Goal: Information Seeking & Learning: Learn about a topic

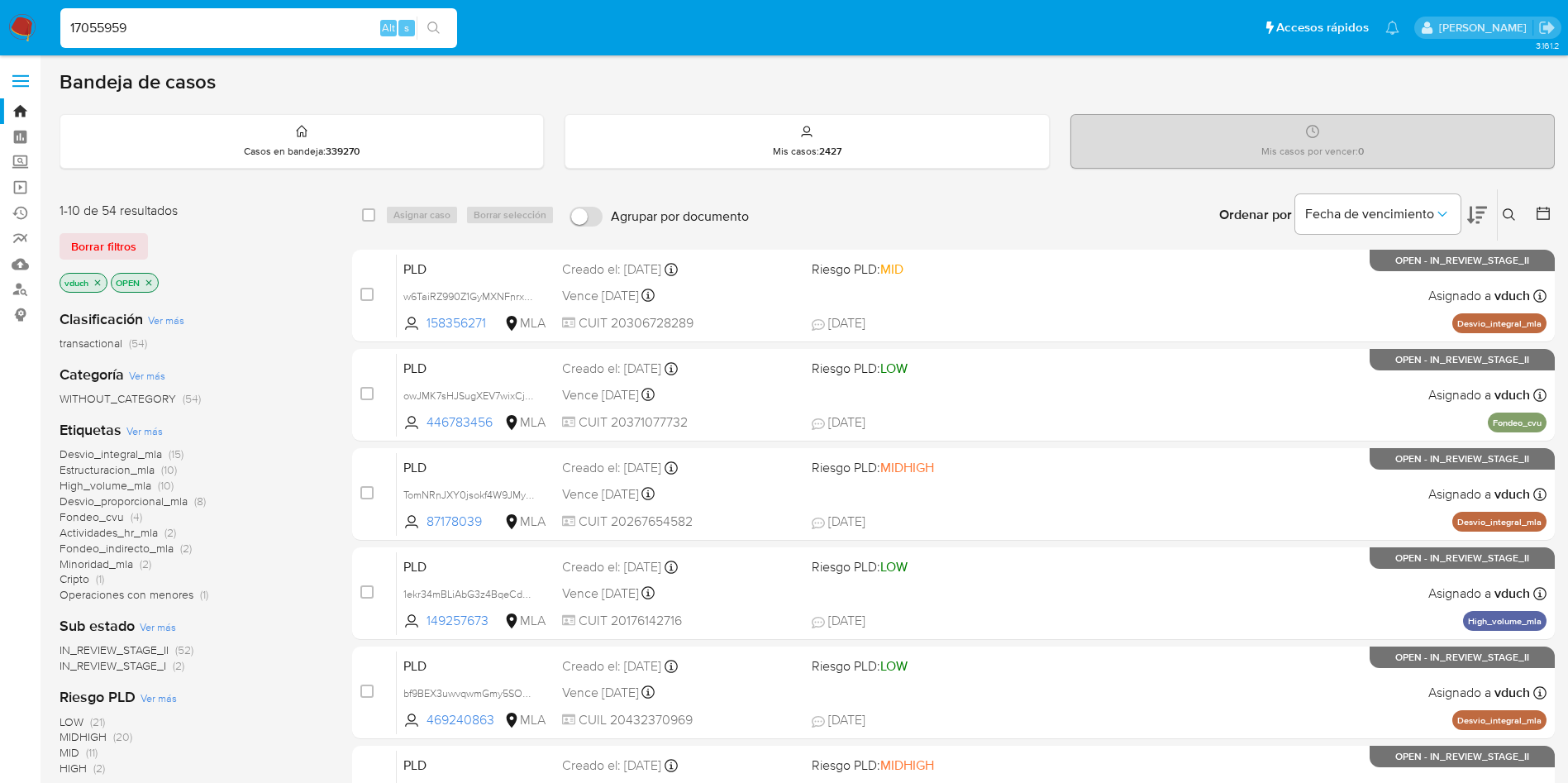
type input "17055959"
click at [439, 26] on icon "search-icon" at bounding box center [434, 27] width 13 height 13
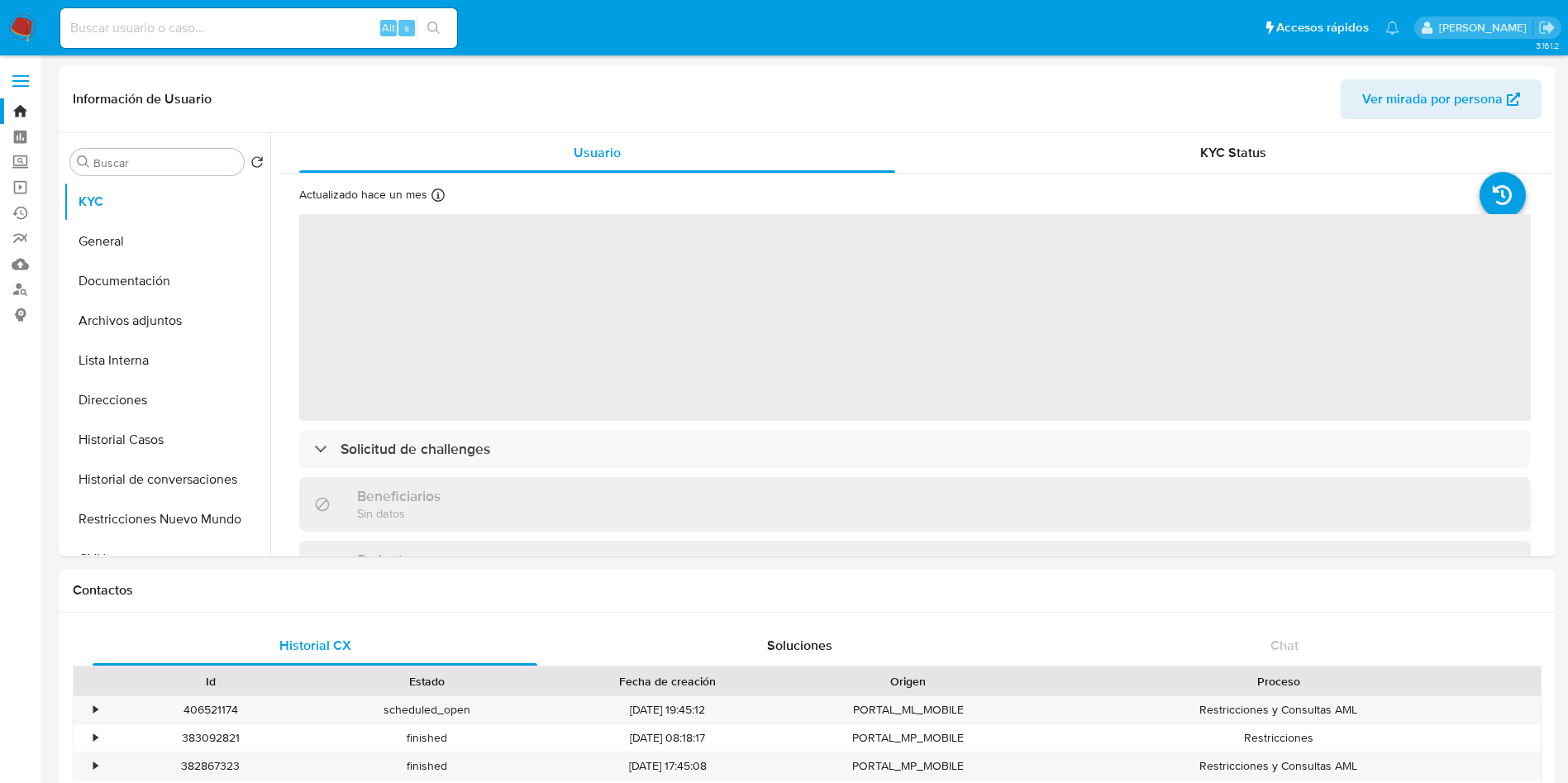
select select "10"
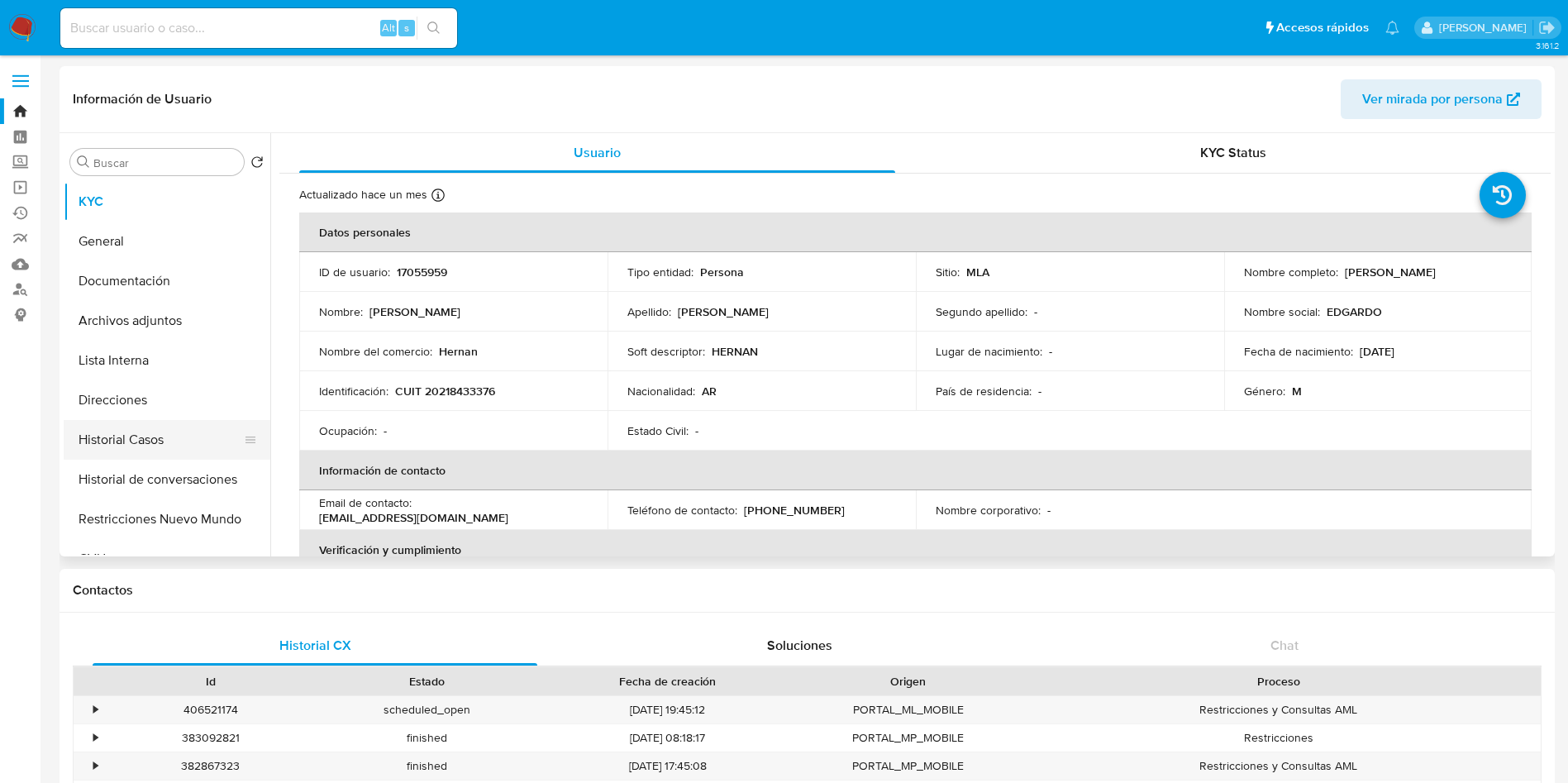
click at [151, 441] on button "Historial Casos" at bounding box center [160, 439] width 193 height 40
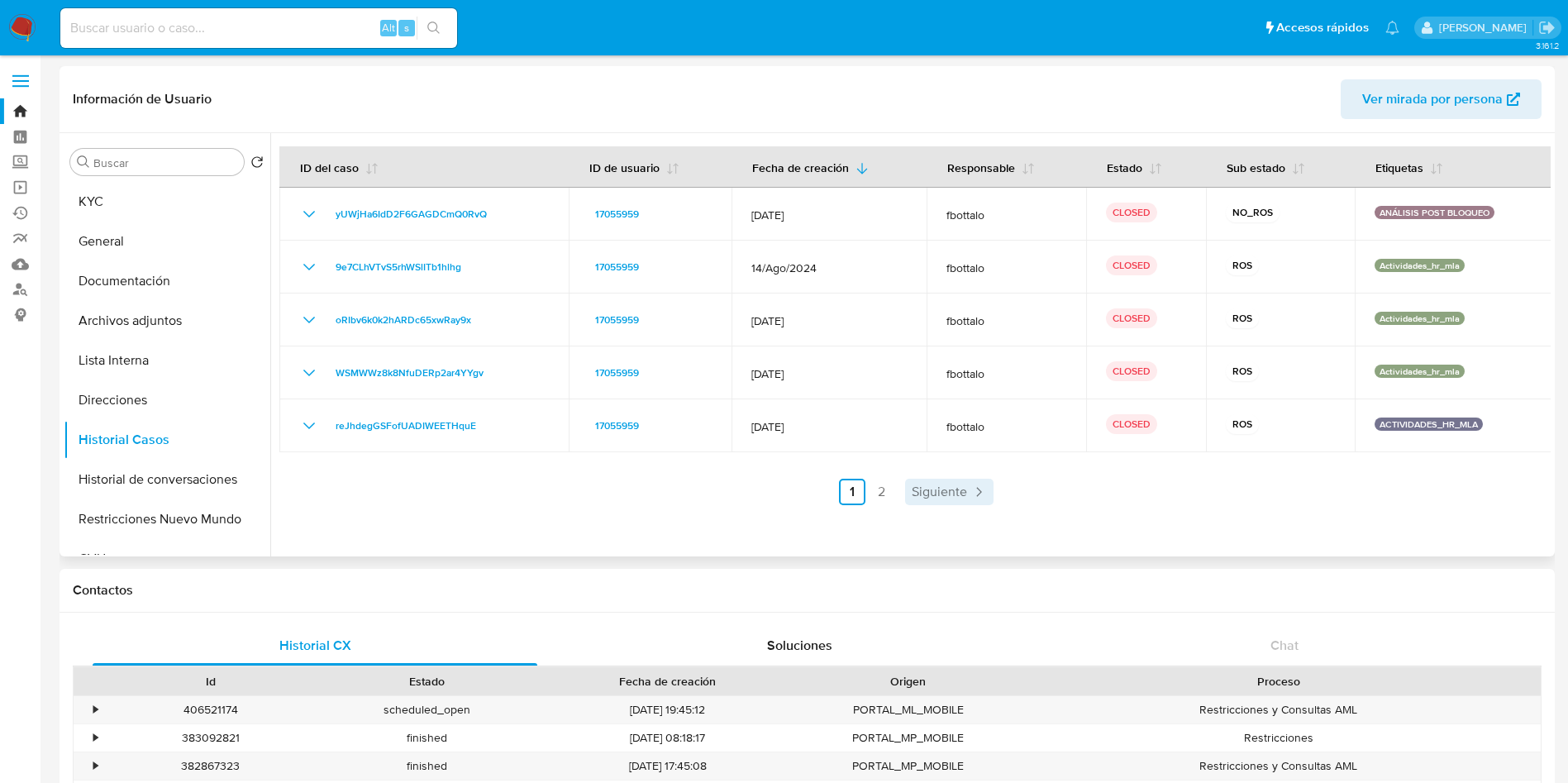
click at [925, 503] on link "Siguiente" at bounding box center [949, 492] width 89 height 27
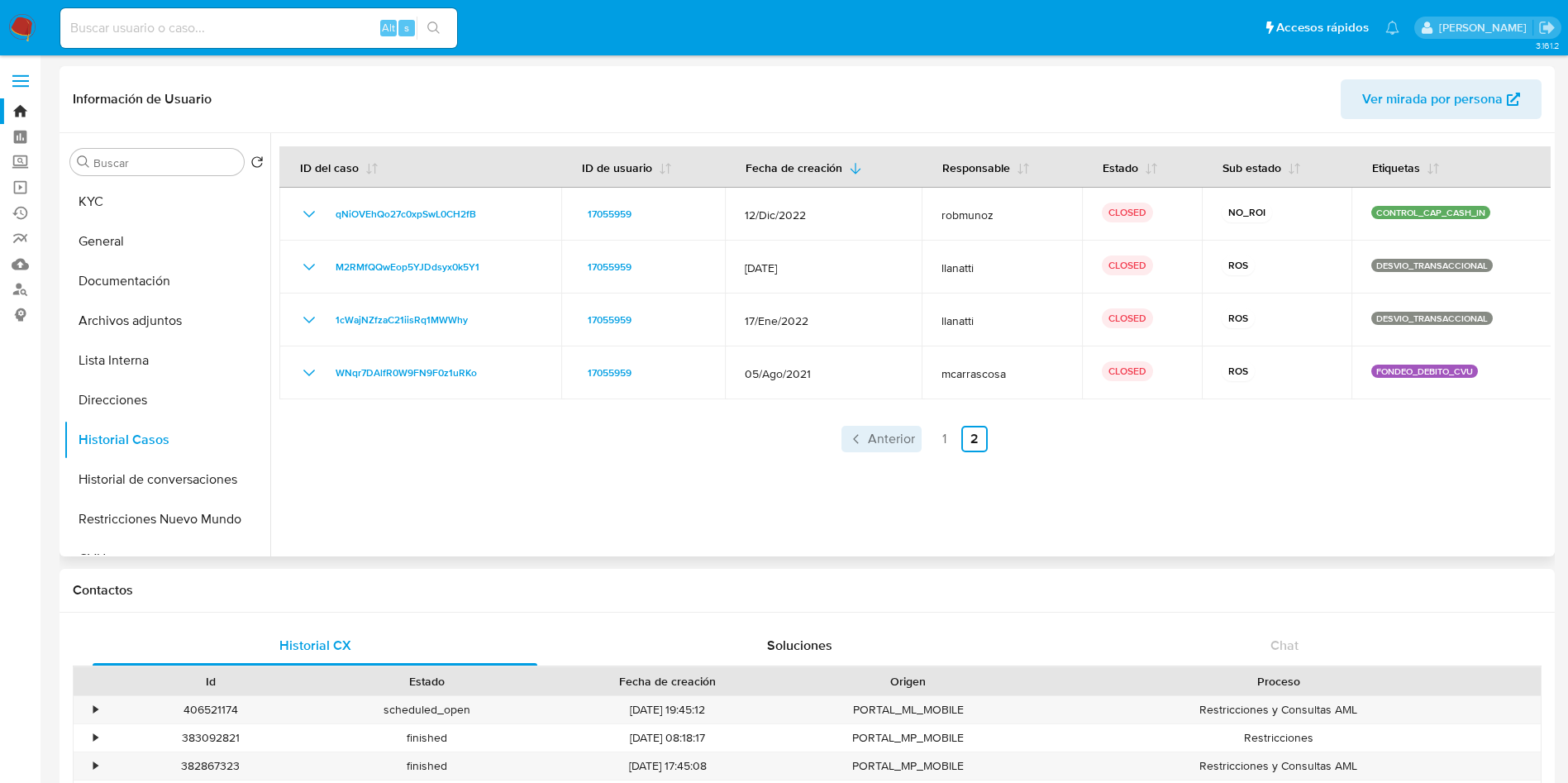
click at [877, 442] on span "Anterior" at bounding box center [891, 438] width 47 height 13
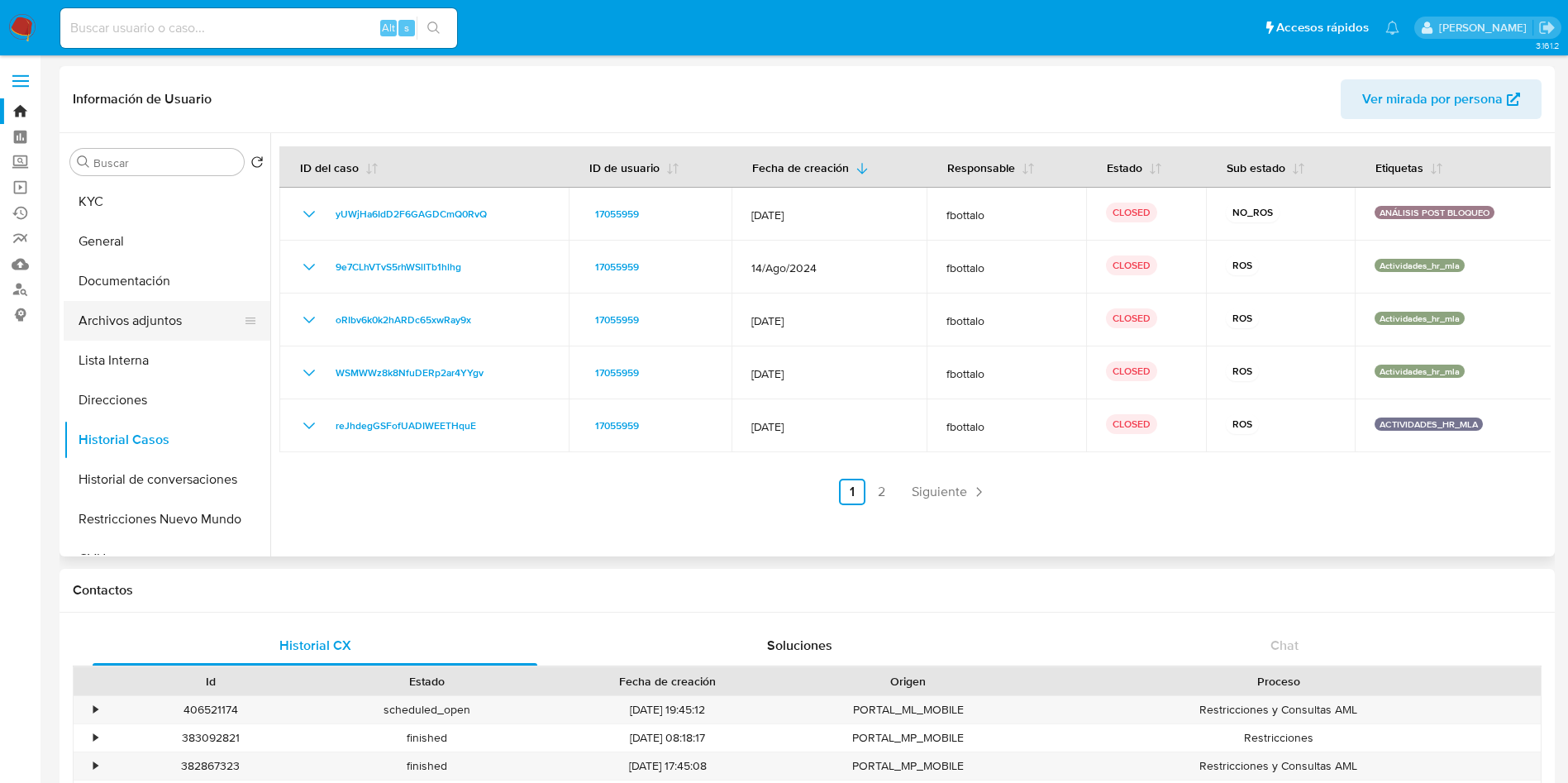
click at [193, 330] on button "Archivos adjuntos" at bounding box center [160, 321] width 193 height 40
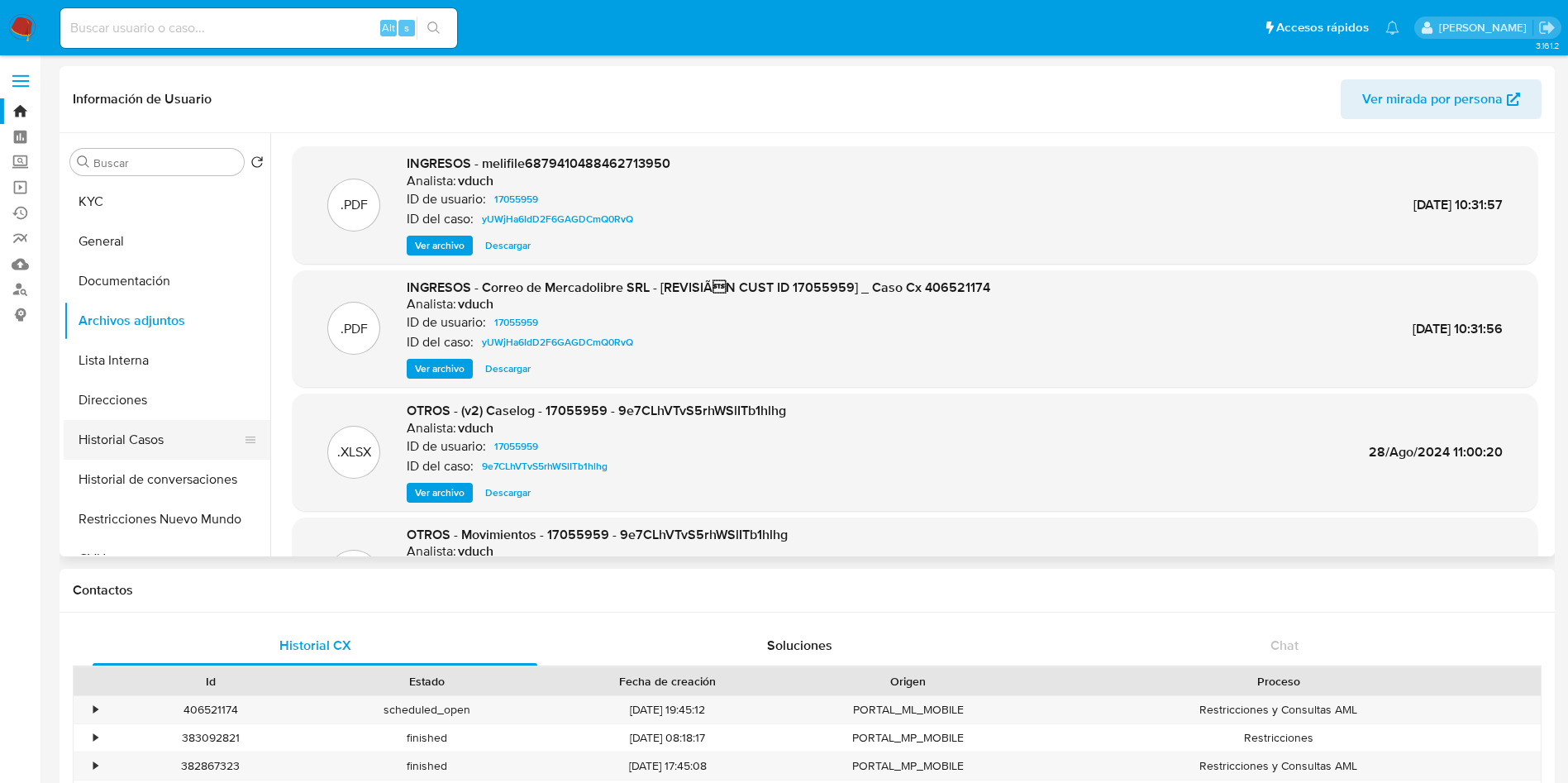
click at [135, 434] on button "Historial Casos" at bounding box center [160, 439] width 193 height 40
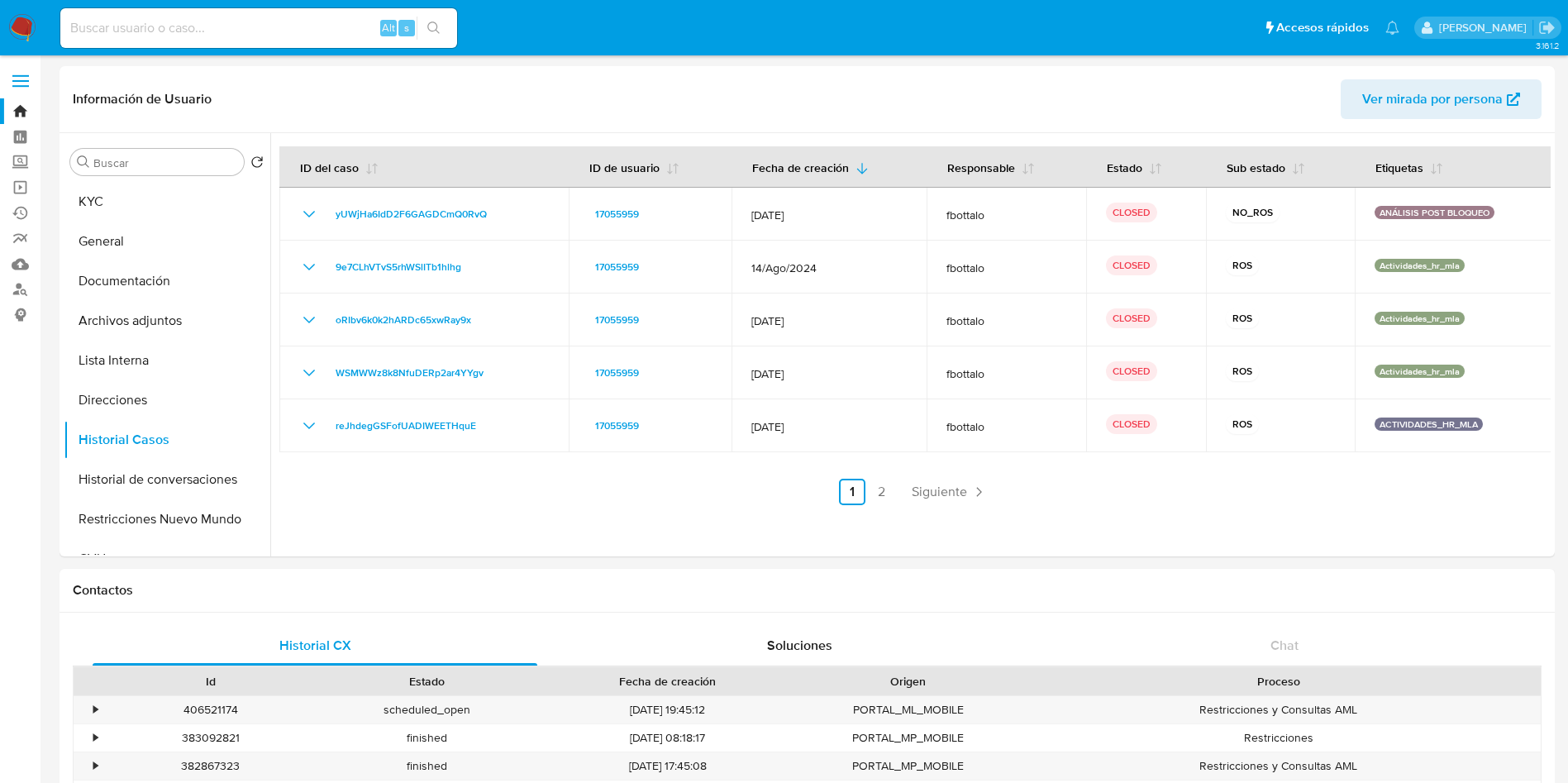
click at [314, 8] on div "Alt s" at bounding box center [259, 27] width 397 height 40
click at [314, 18] on div "Alt s" at bounding box center [259, 27] width 397 height 40
click at [354, 45] on div "Alt s" at bounding box center [259, 27] width 397 height 40
click at [367, 33] on input at bounding box center [259, 28] width 397 height 21
paste input "HzyosZ2l4JfZiT0XYCjEeqit"
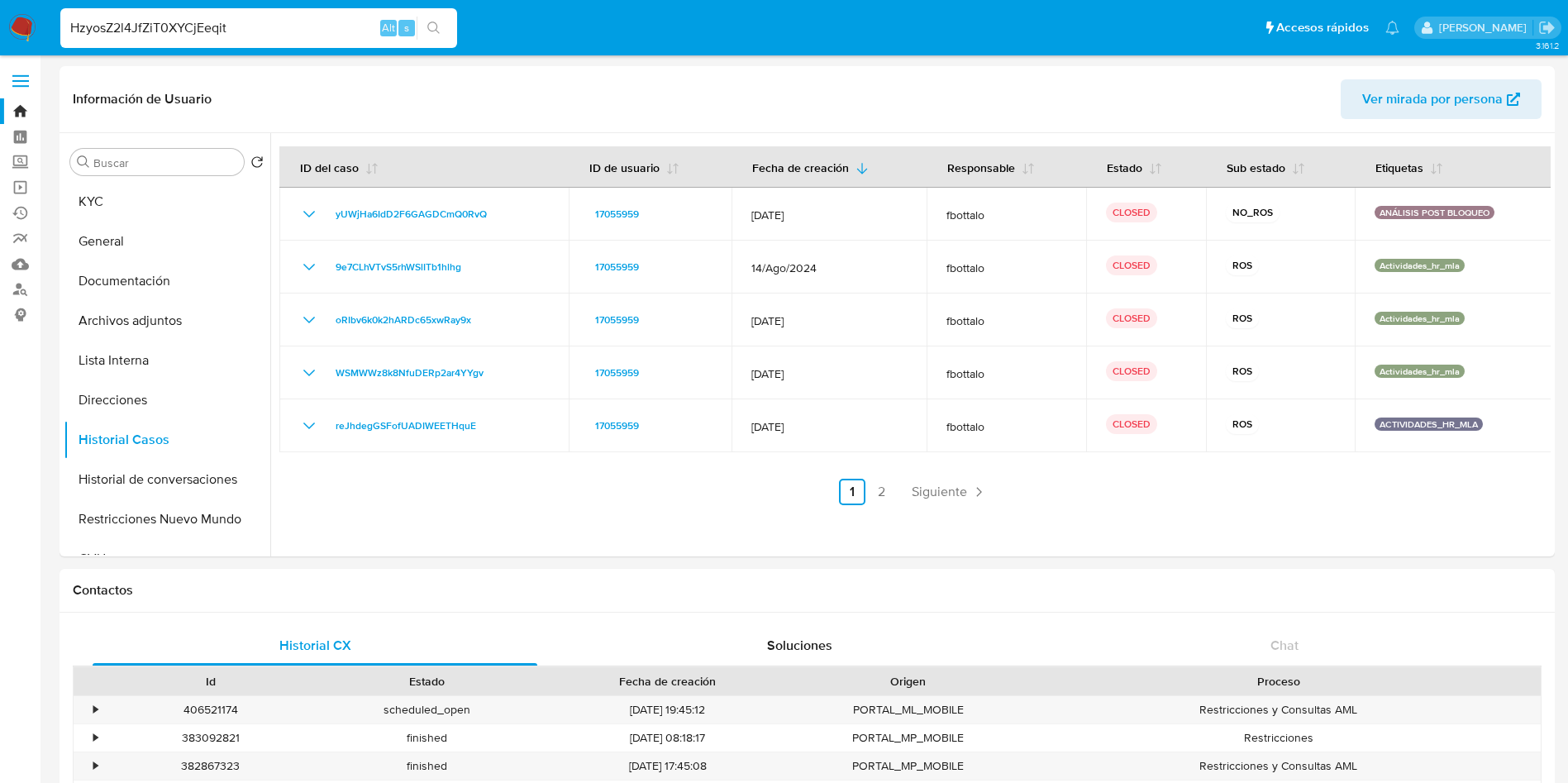
type input "HzyosZ2l4JfZiT0XYCjEeqit"
click at [424, 12] on div "HzyosZ2l4JfZiT0XYCjEeqit Alt s" at bounding box center [259, 27] width 397 height 40
click at [439, 28] on icon "search-icon" at bounding box center [434, 27] width 13 height 13
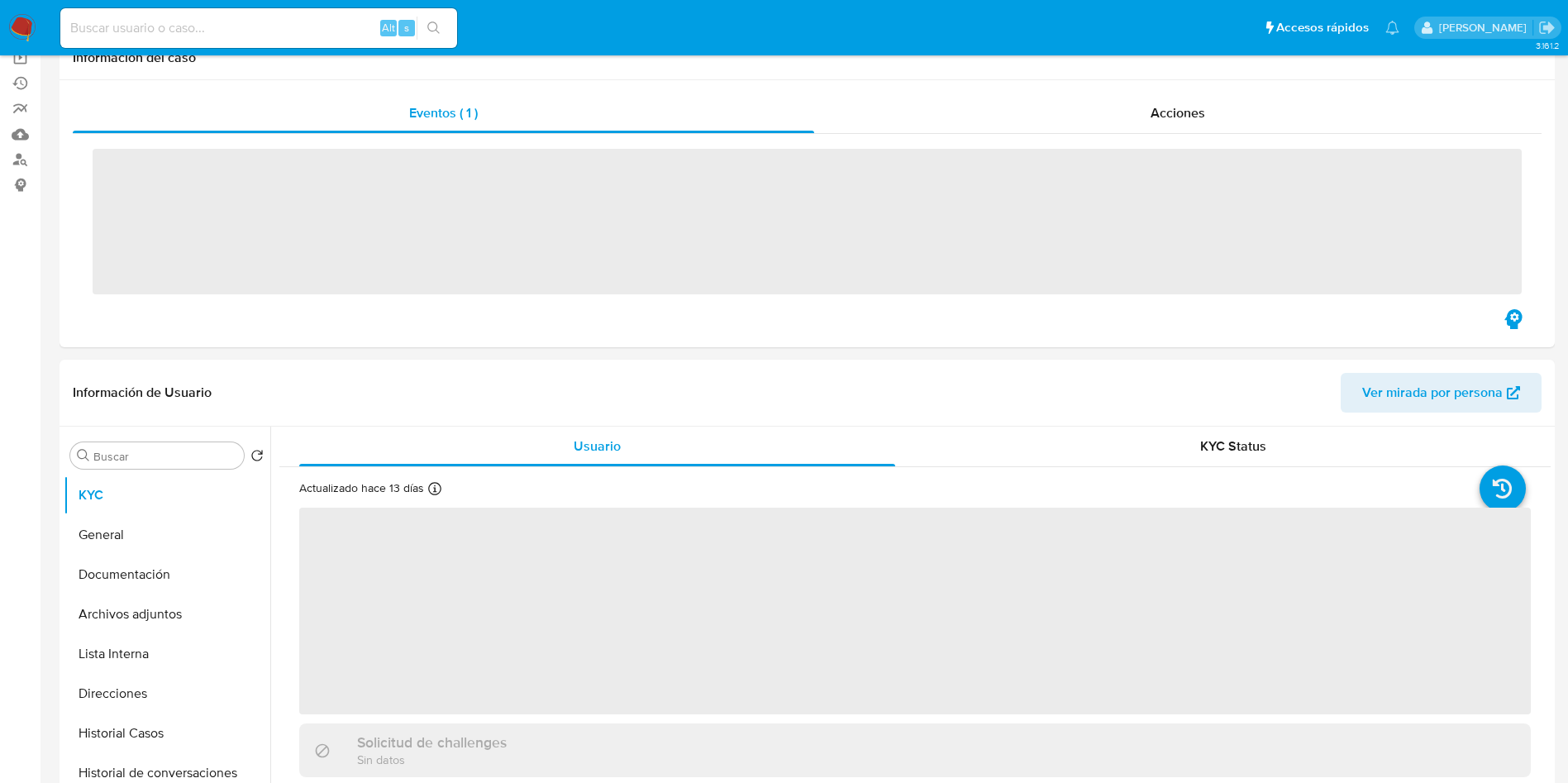
scroll to position [372, 0]
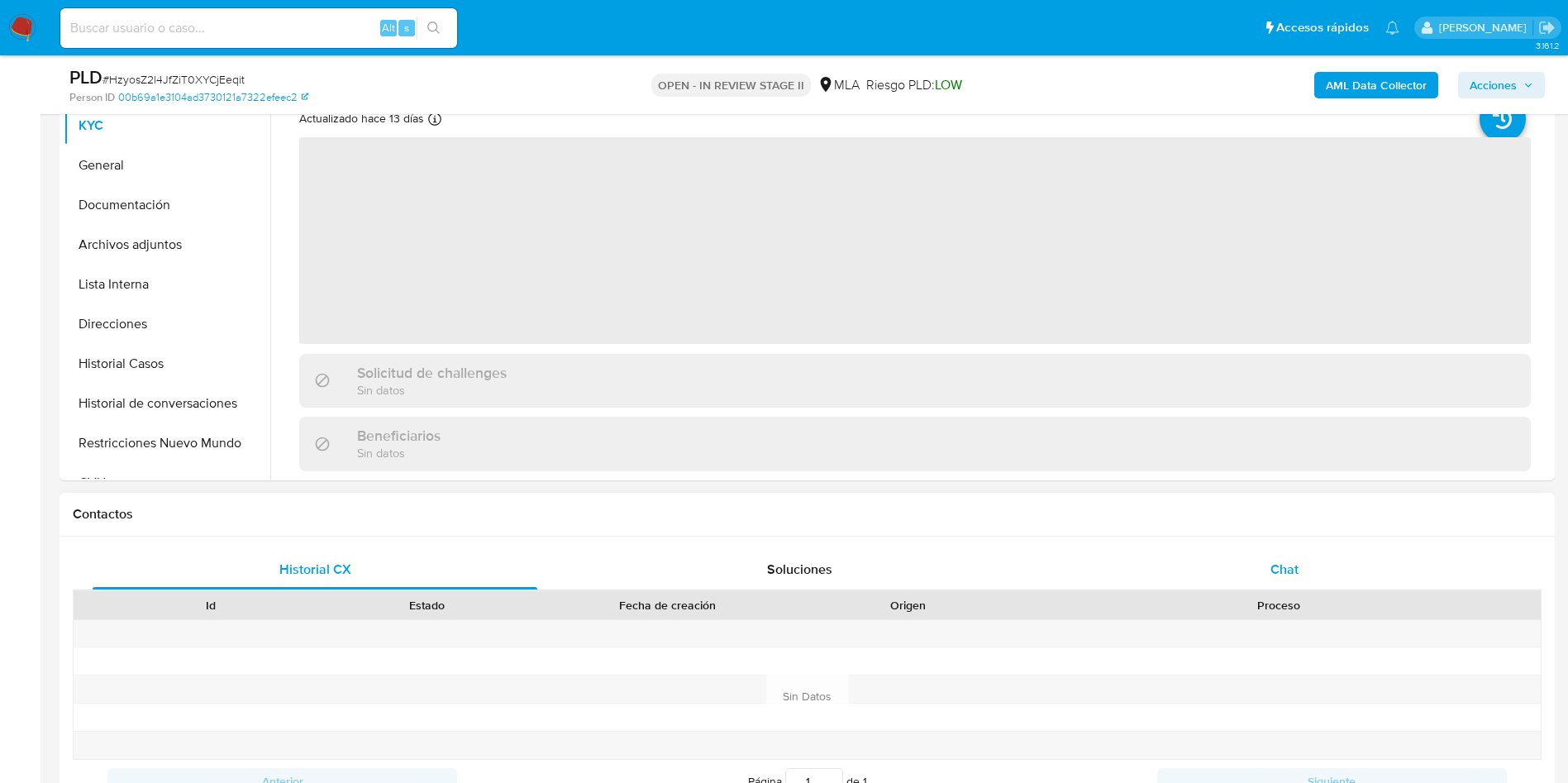
select select "10"
click at [1313, 573] on div "Chat" at bounding box center [1285, 570] width 444 height 40
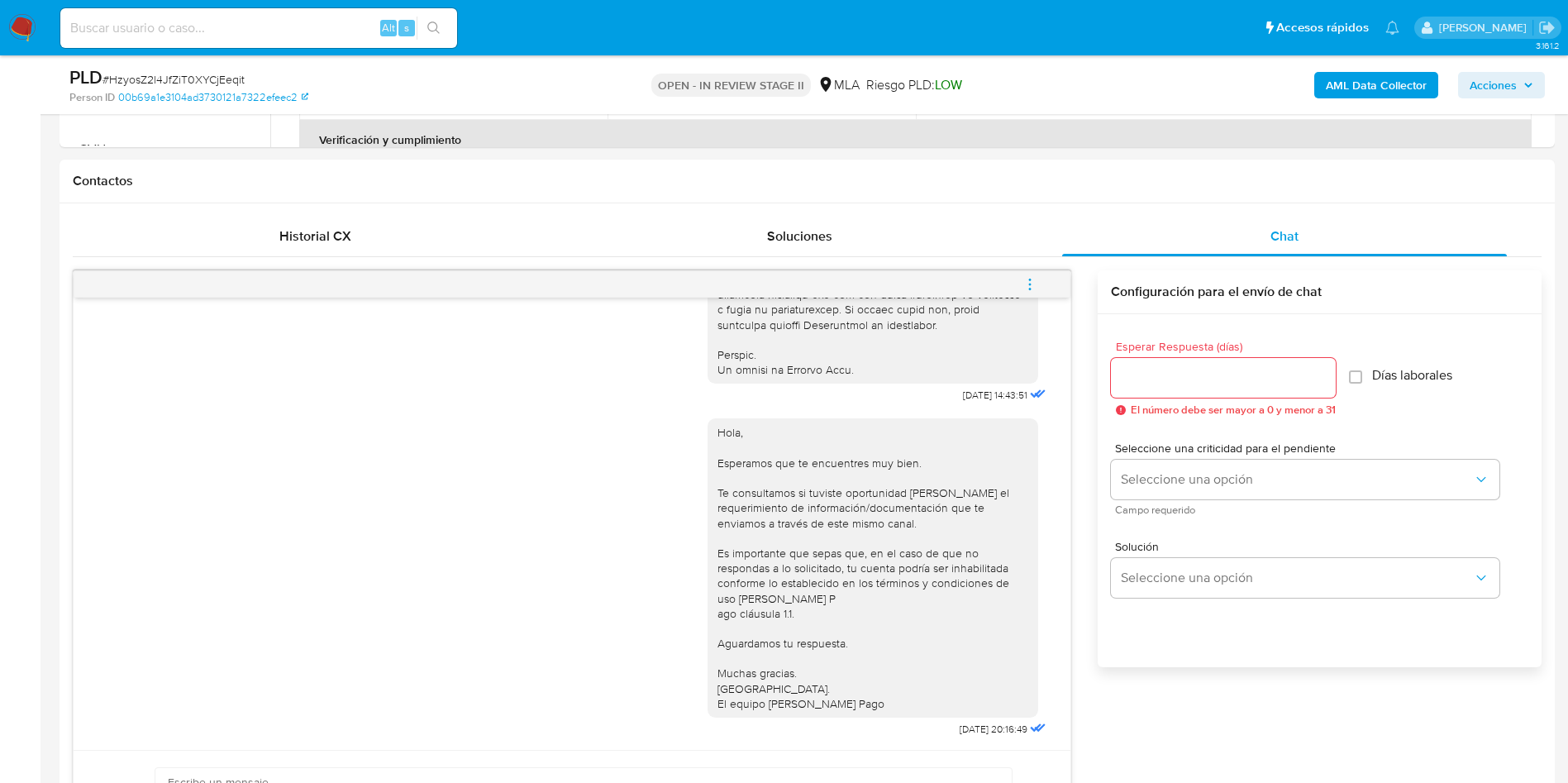
scroll to position [744, 0]
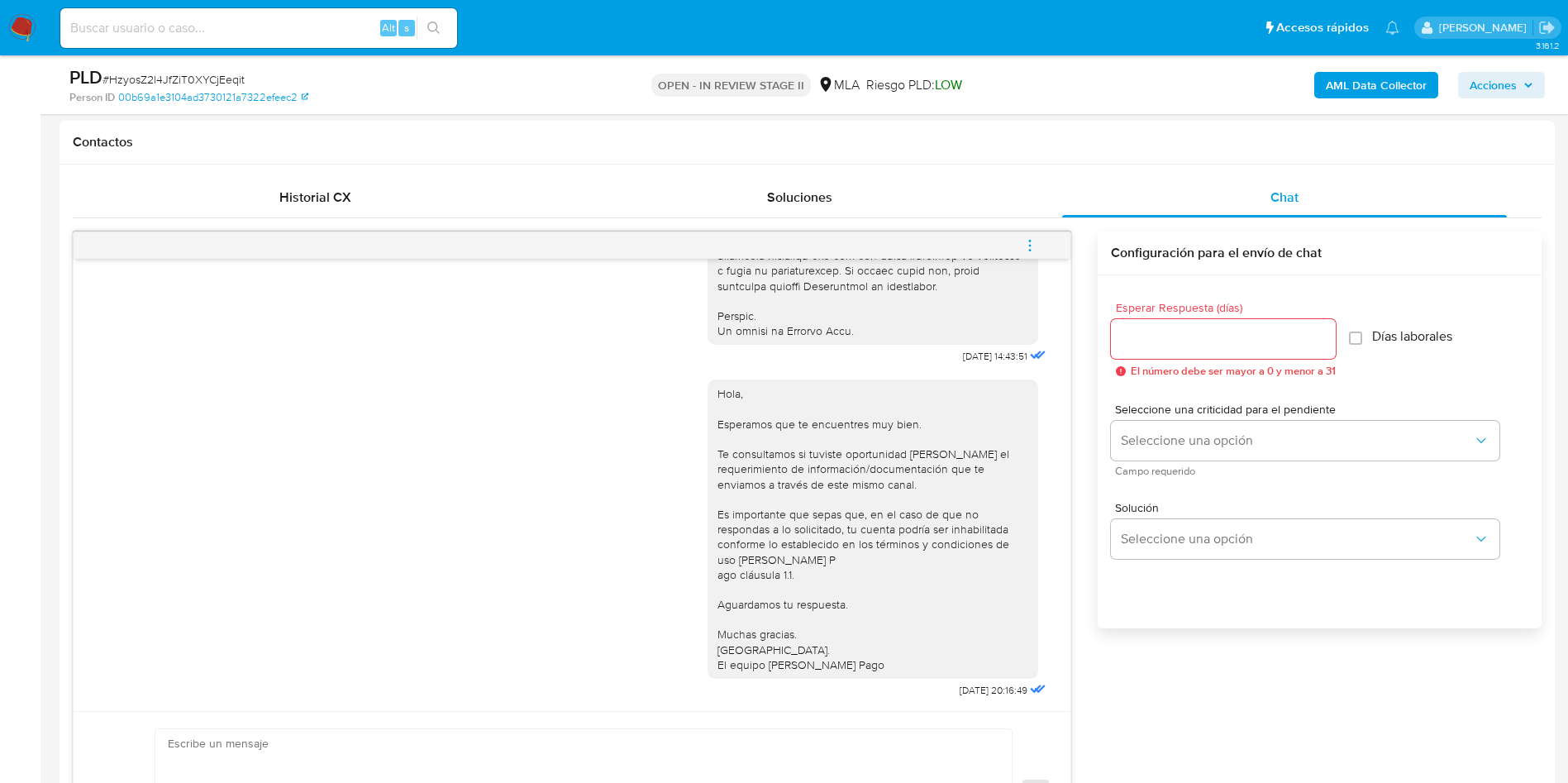
click at [1034, 248] on icon "menu-action" at bounding box center [1030, 245] width 15 height 15
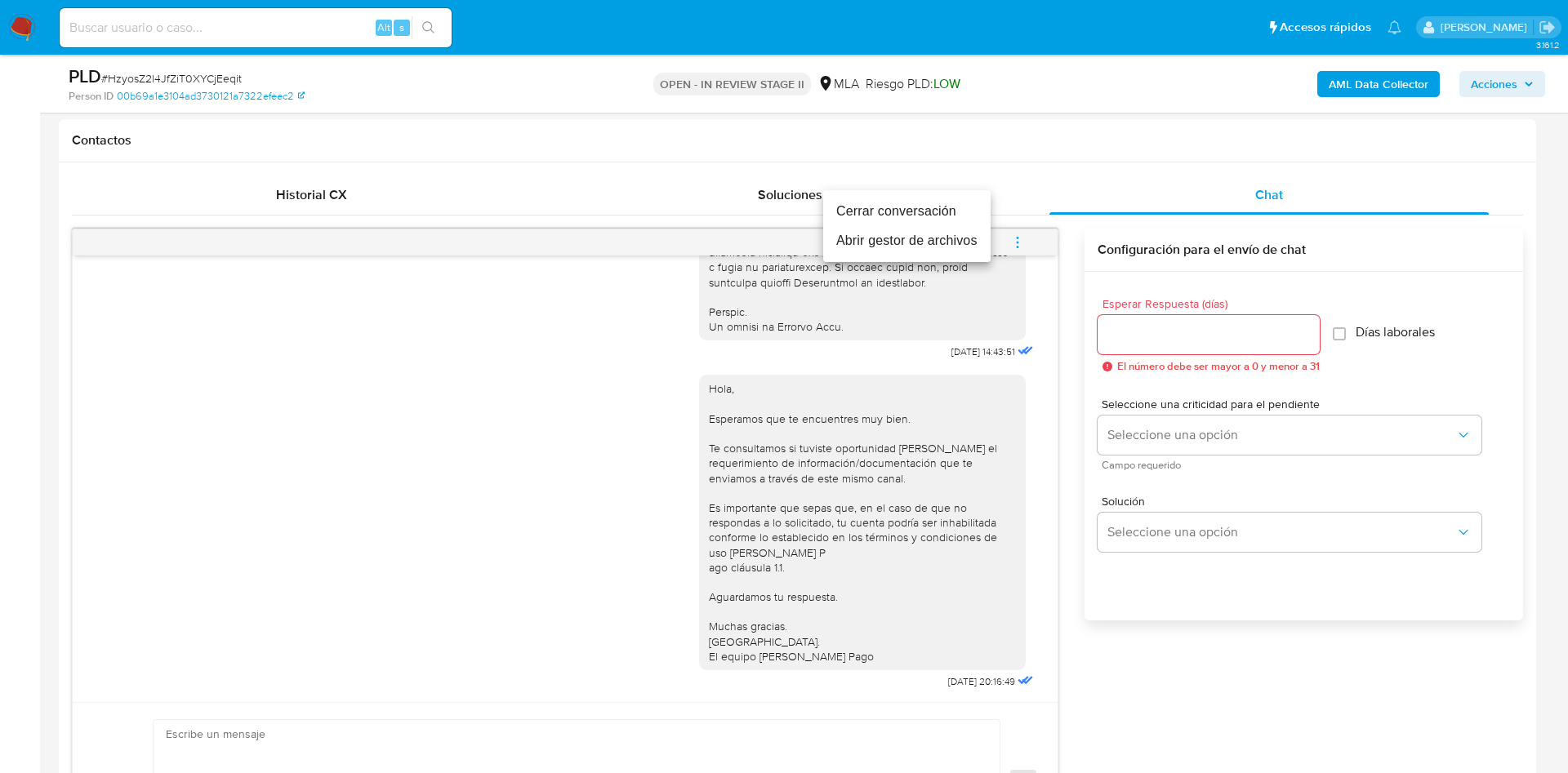
drag, startPoint x: 973, startPoint y: 218, endPoint x: 1048, endPoint y: 253, distance: 82.8
click at [973, 217] on li "Cerrar conversación" at bounding box center [906, 212] width 167 height 30
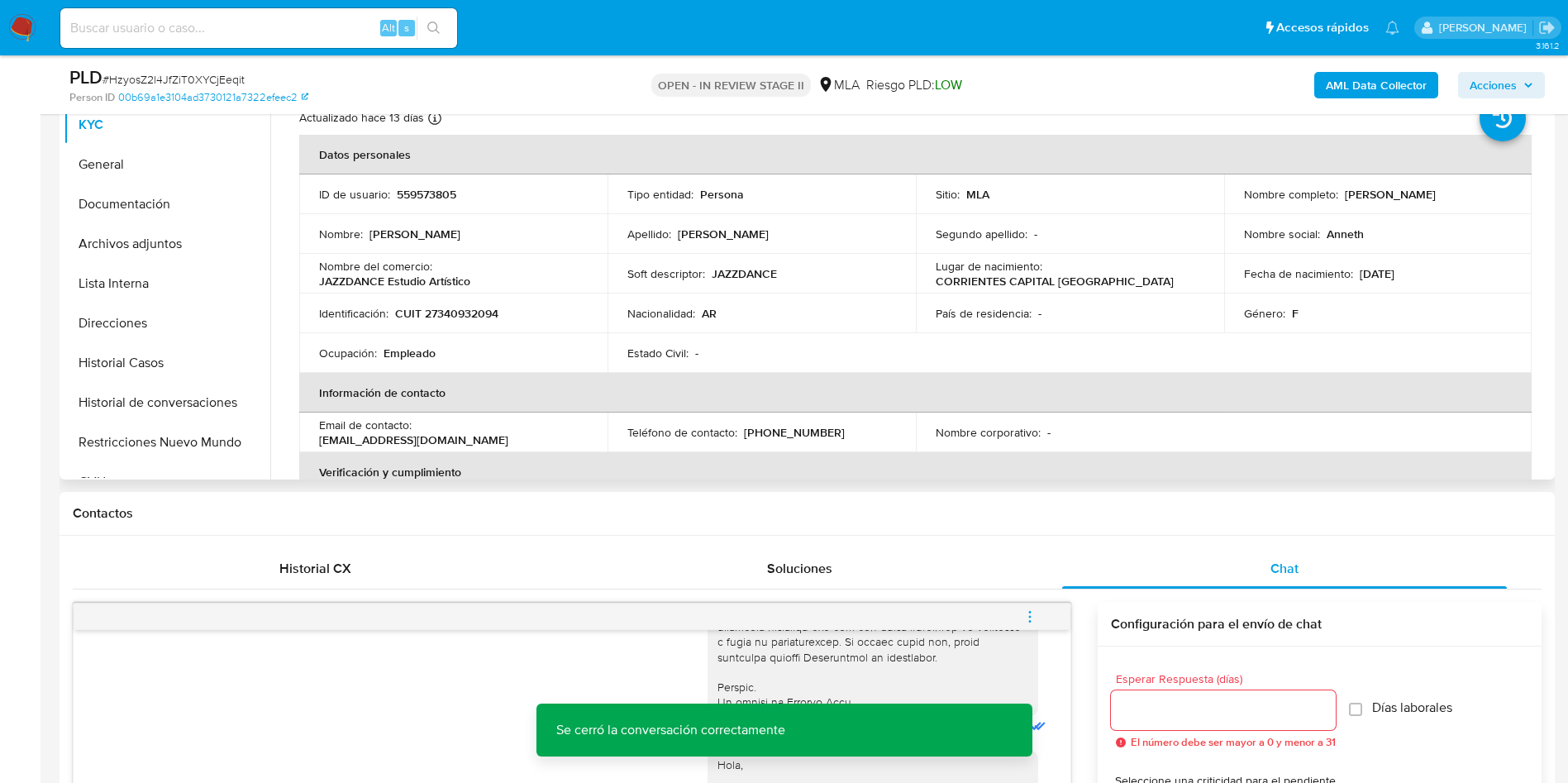
scroll to position [372, 0]
click at [434, 195] on p "559573805" at bounding box center [426, 195] width 59 height 15
copy p "559573805"
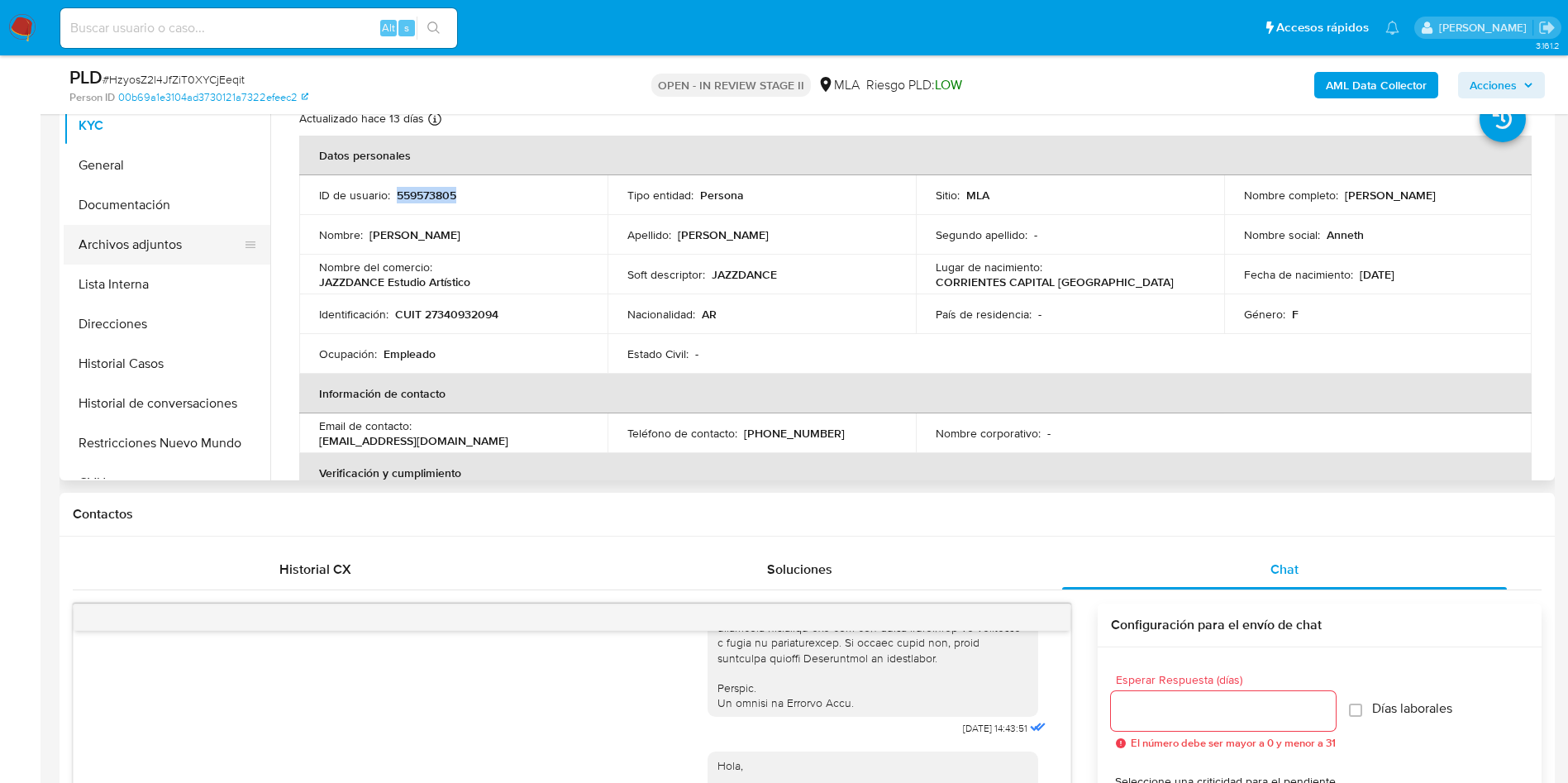
click at [182, 228] on button "Archivos adjuntos" at bounding box center [160, 244] width 193 height 40
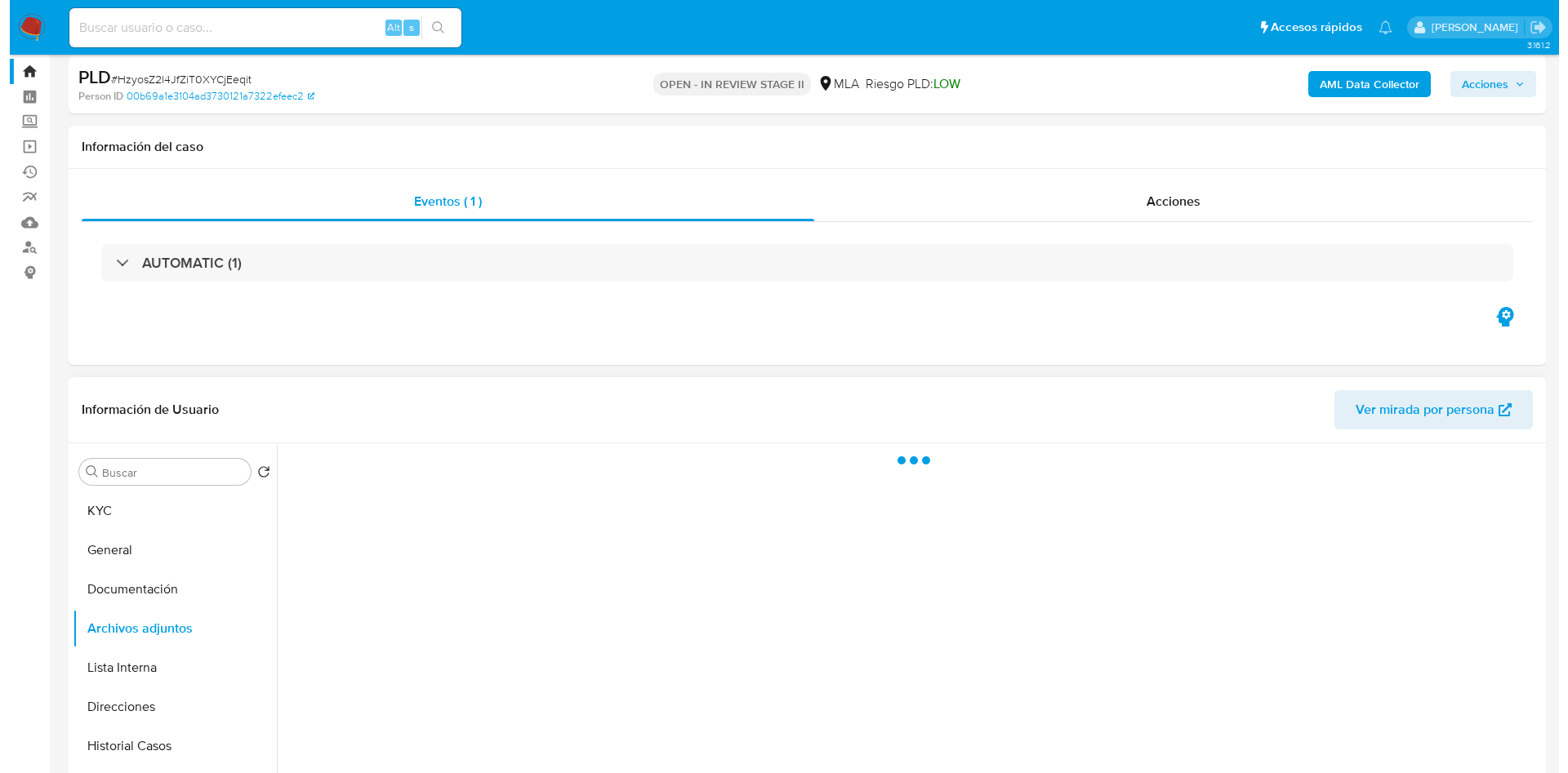
scroll to position [0, 0]
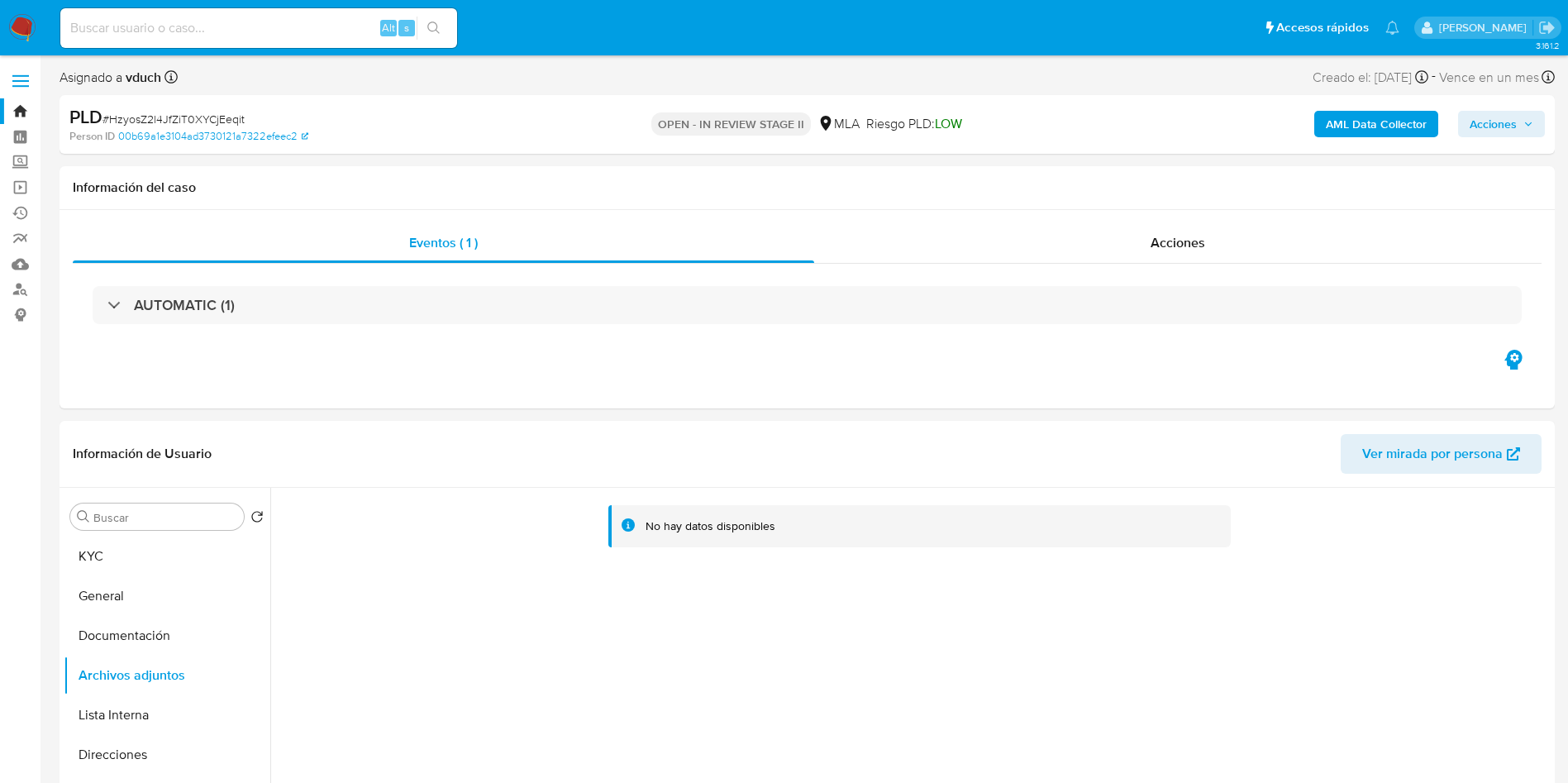
click at [1348, 122] on b "AML Data Collector" at bounding box center [1376, 124] width 101 height 27
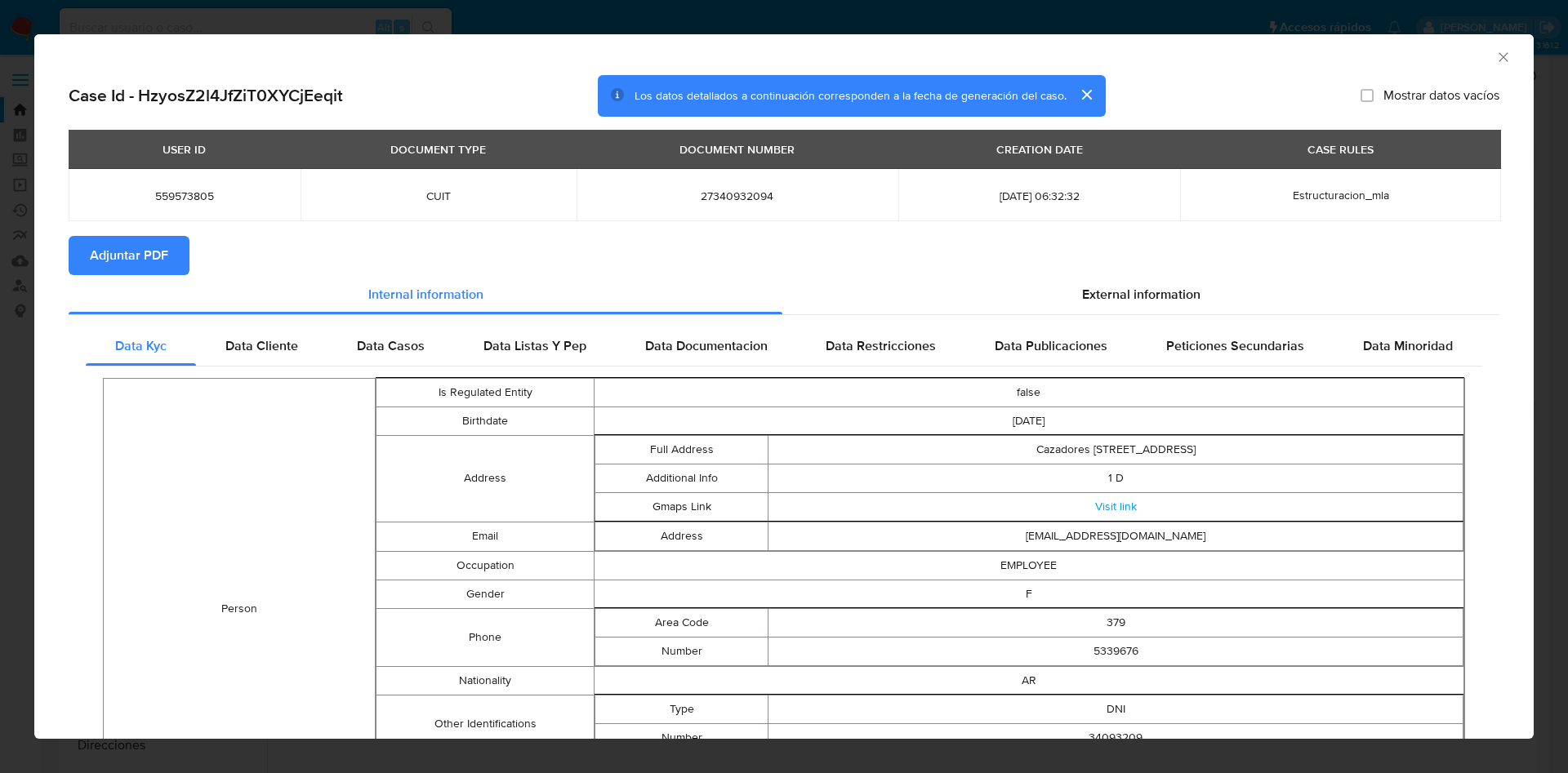
click at [138, 268] on span "Adjuntar PDF" at bounding box center [129, 255] width 79 height 36
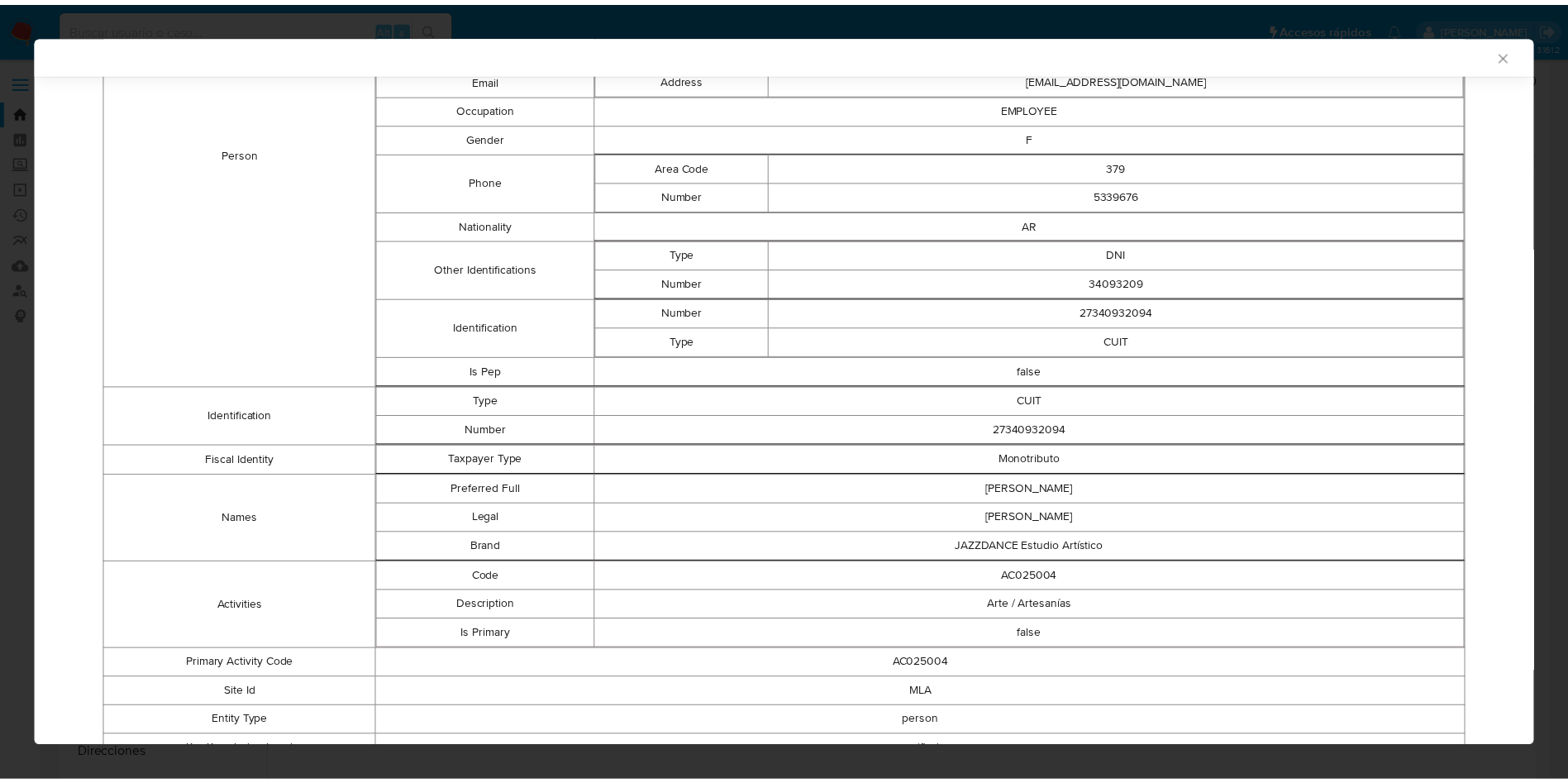
scroll to position [569, 0]
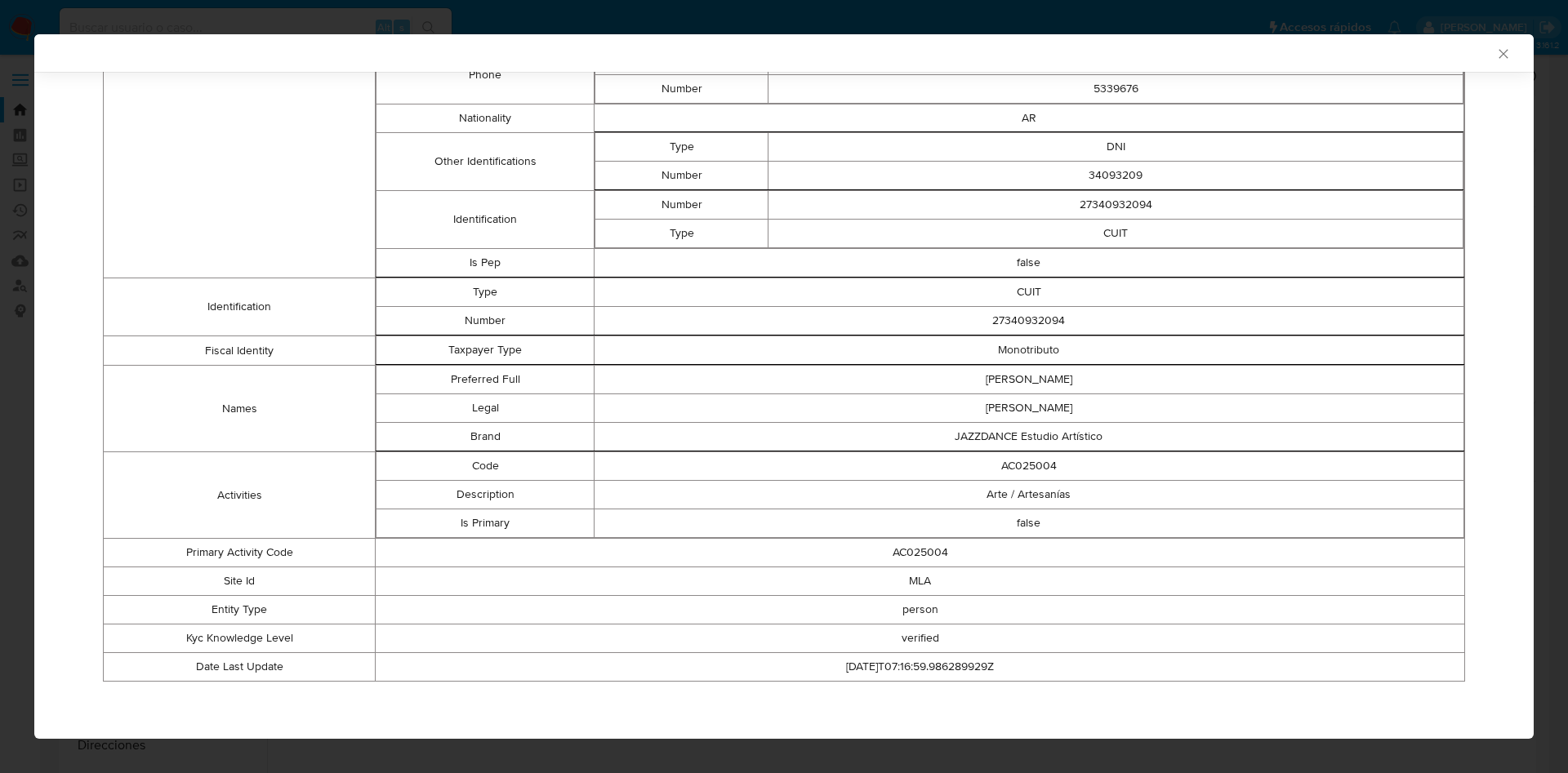
click at [1495, 60] on icon "Cerrar ventana" at bounding box center [1502, 53] width 17 height 17
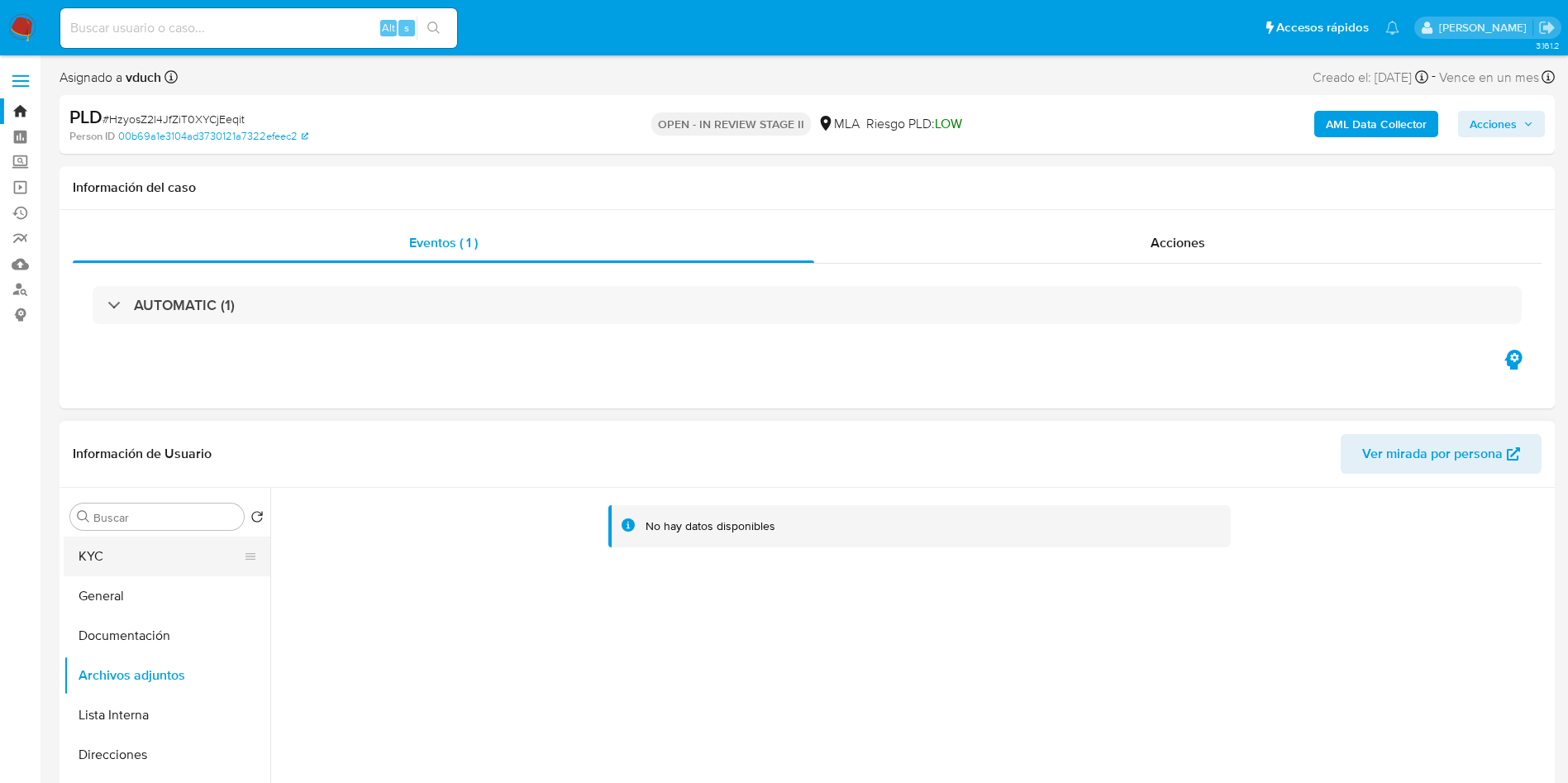
click at [178, 547] on button "KYC" at bounding box center [160, 556] width 193 height 40
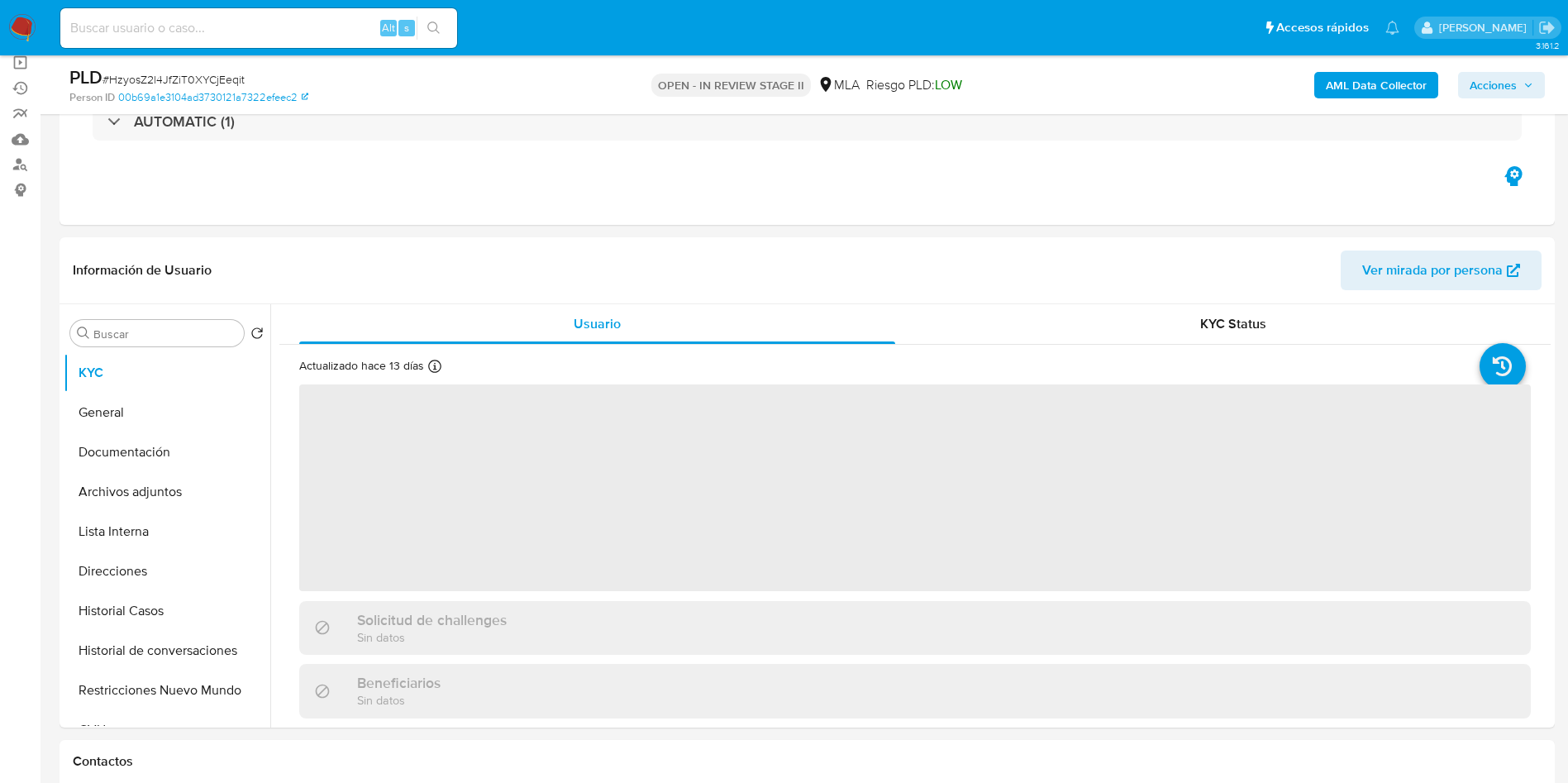
scroll to position [248, 0]
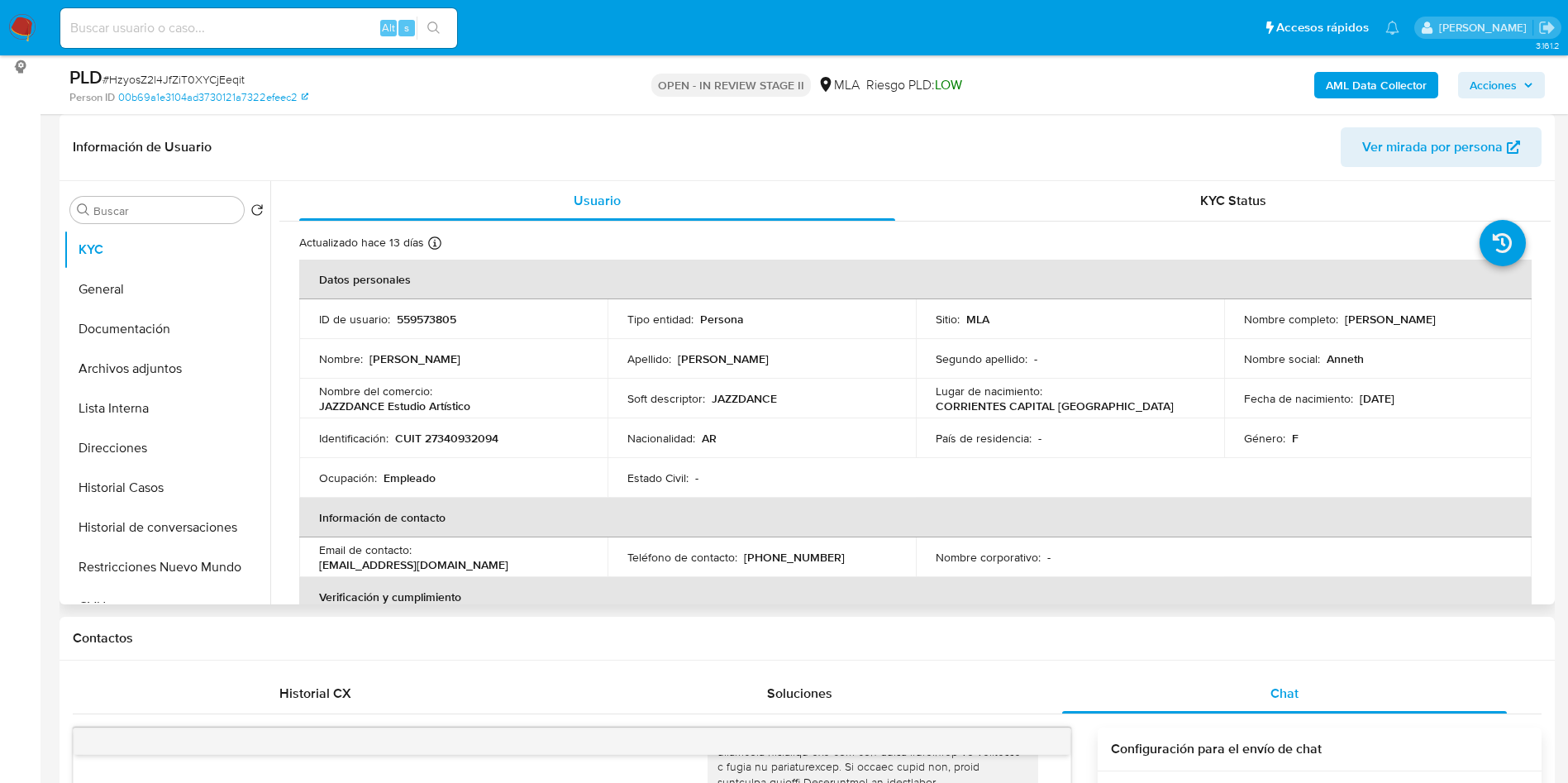
drag, startPoint x: 1342, startPoint y: 322, endPoint x: 1525, endPoint y: 313, distance: 183.2
click at [1525, 313] on td "Nombre completo : Anneth Elizabeth Gonzalez" at bounding box center [1379, 319] width 308 height 40
copy p "Anneth Elizabeth Gonzalez"
click at [206, 361] on button "Archivos adjuntos" at bounding box center [160, 368] width 193 height 40
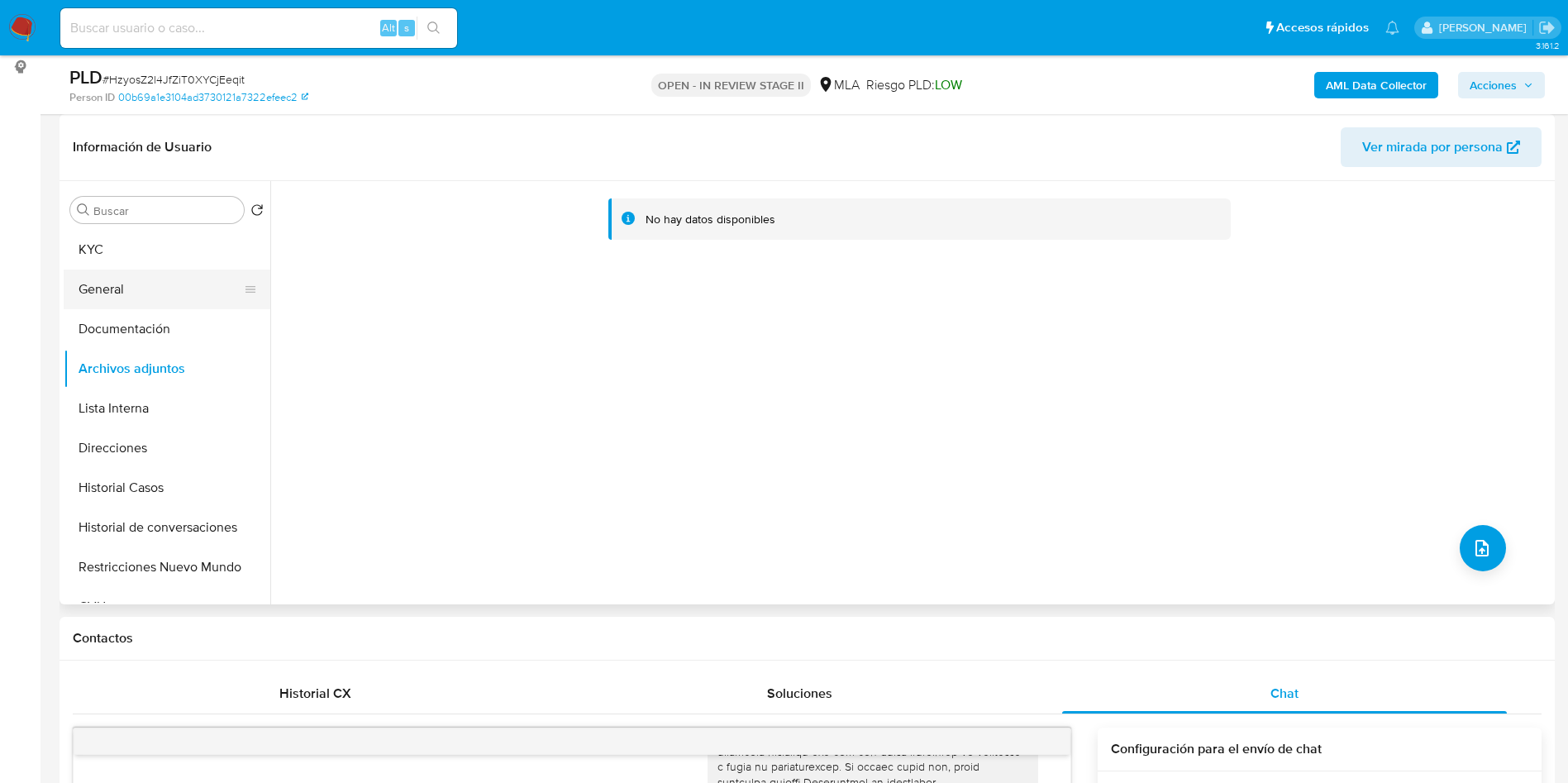
click at [121, 269] on button "General" at bounding box center [160, 289] width 193 height 40
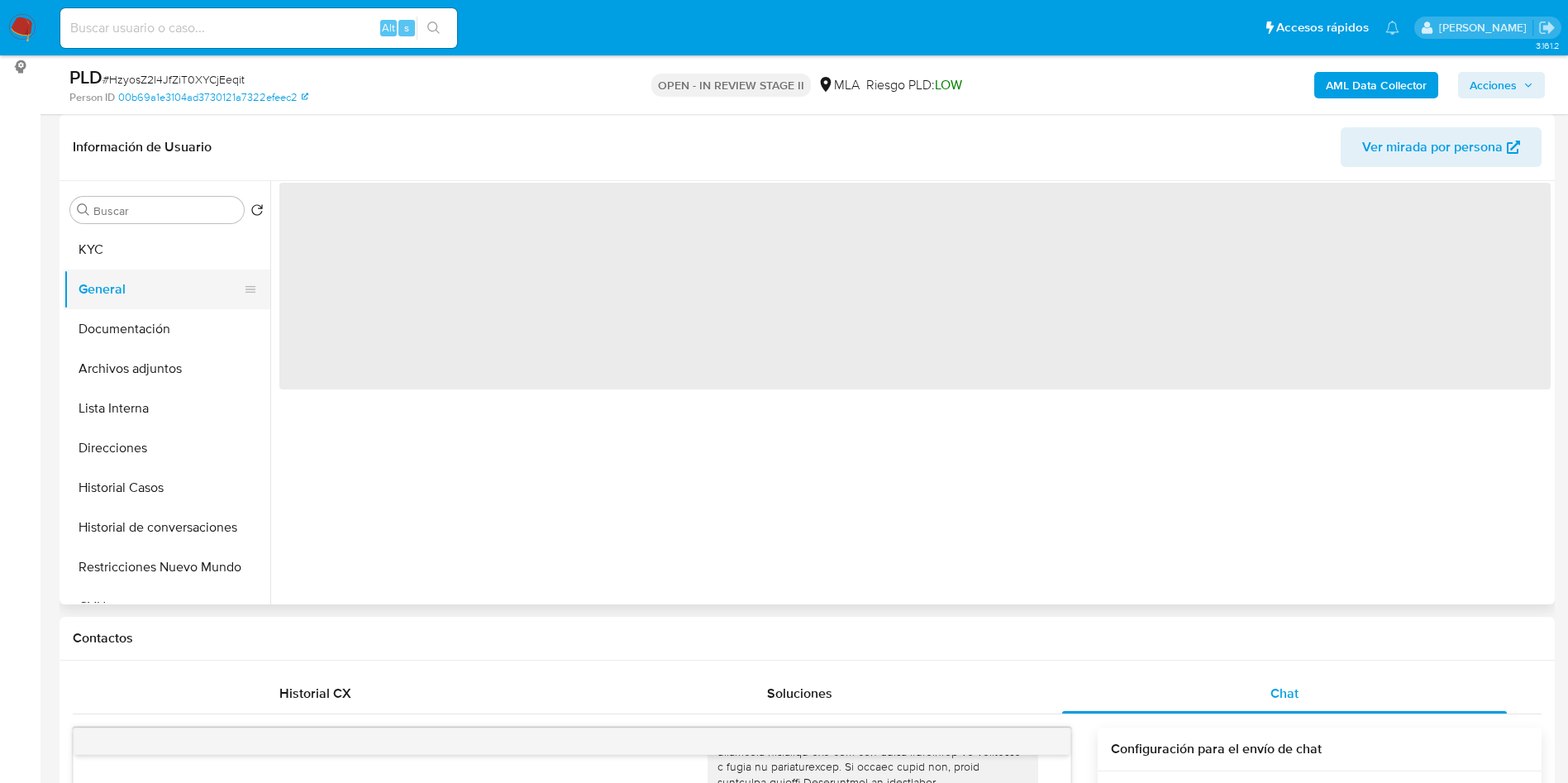
click at [223, 272] on button "General" at bounding box center [160, 289] width 193 height 40
click at [204, 257] on button "KYC" at bounding box center [160, 250] width 193 height 40
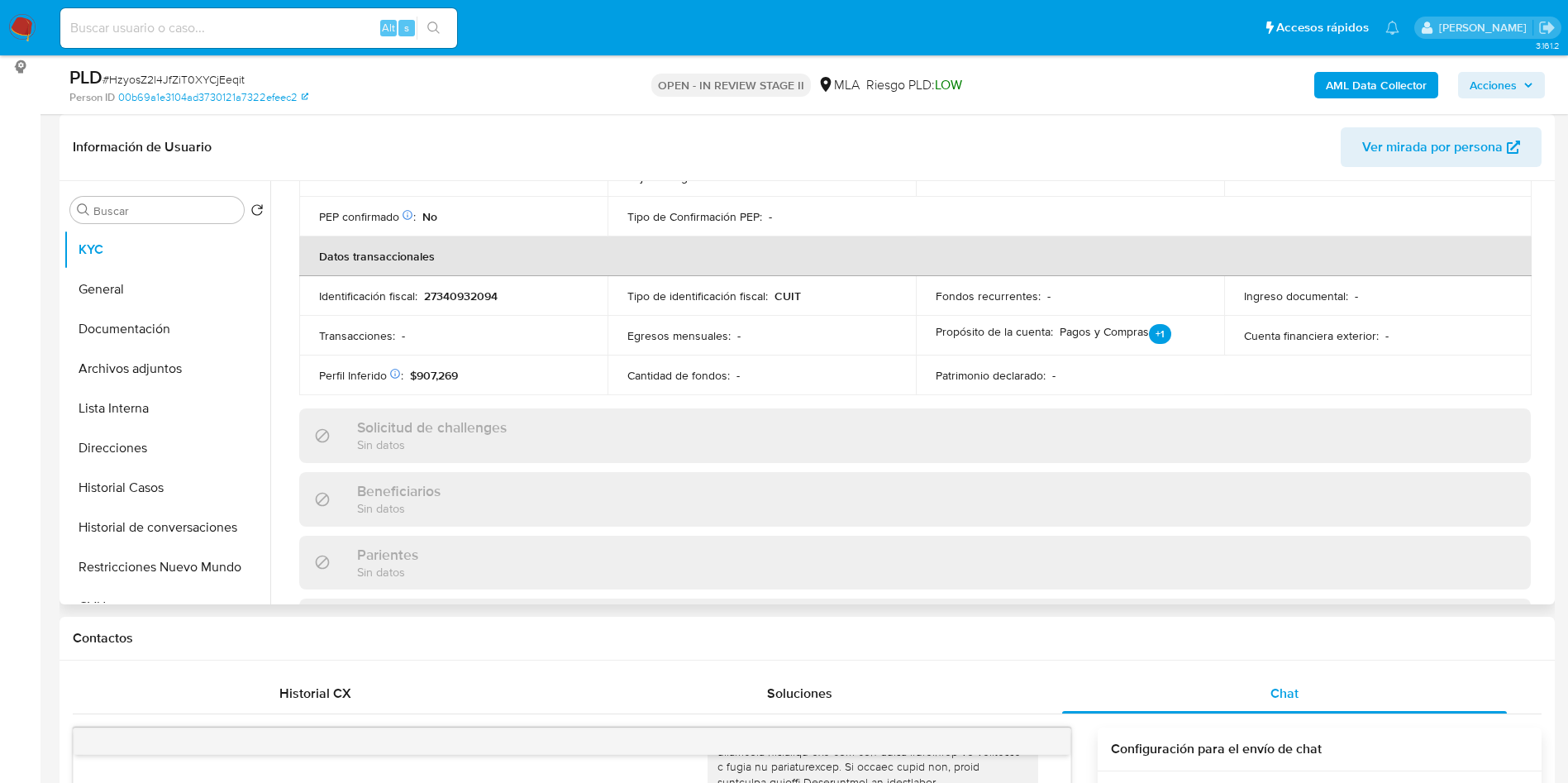
scroll to position [856, 0]
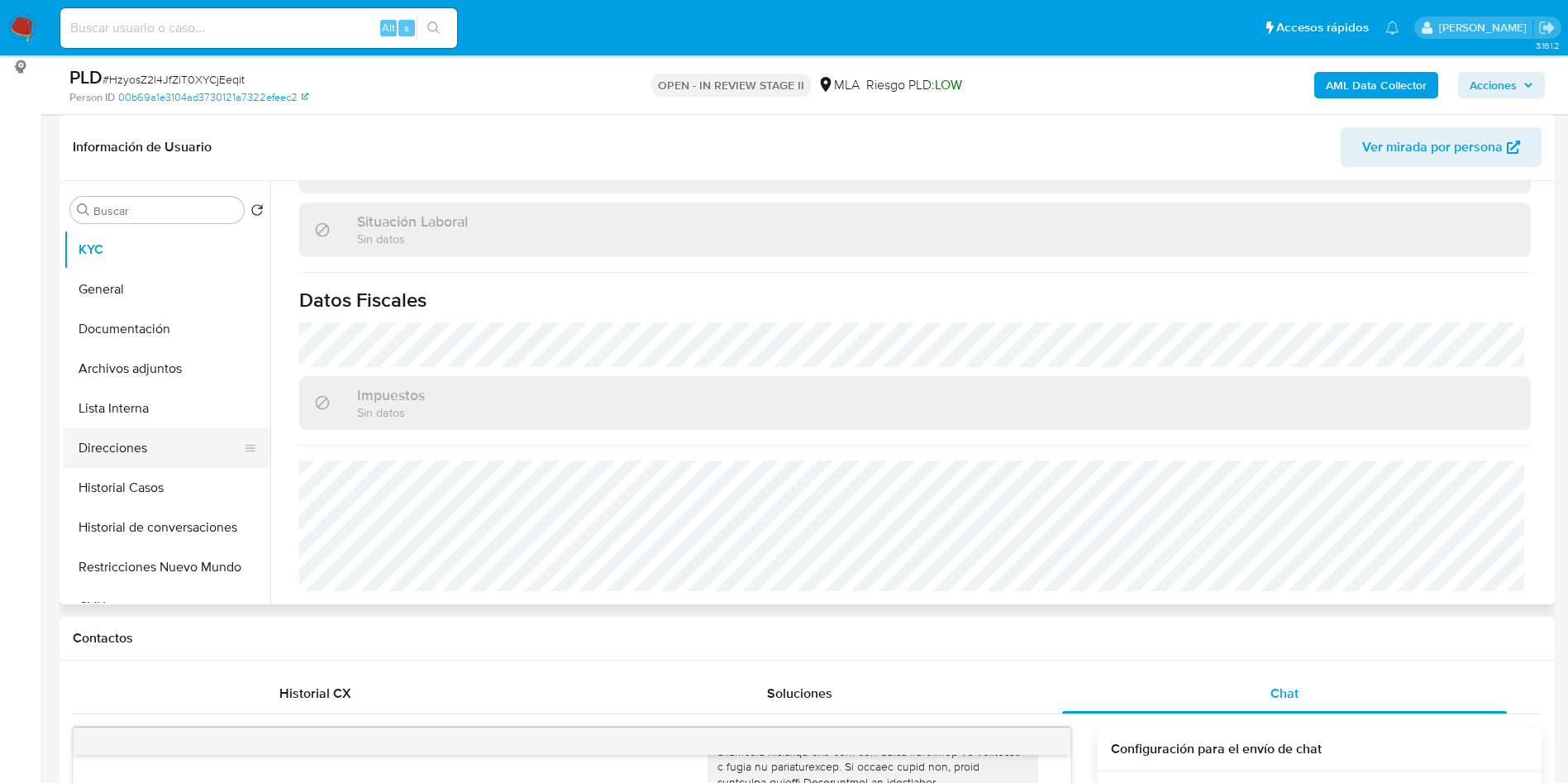
click at [112, 453] on button "Direcciones" at bounding box center [160, 448] width 193 height 40
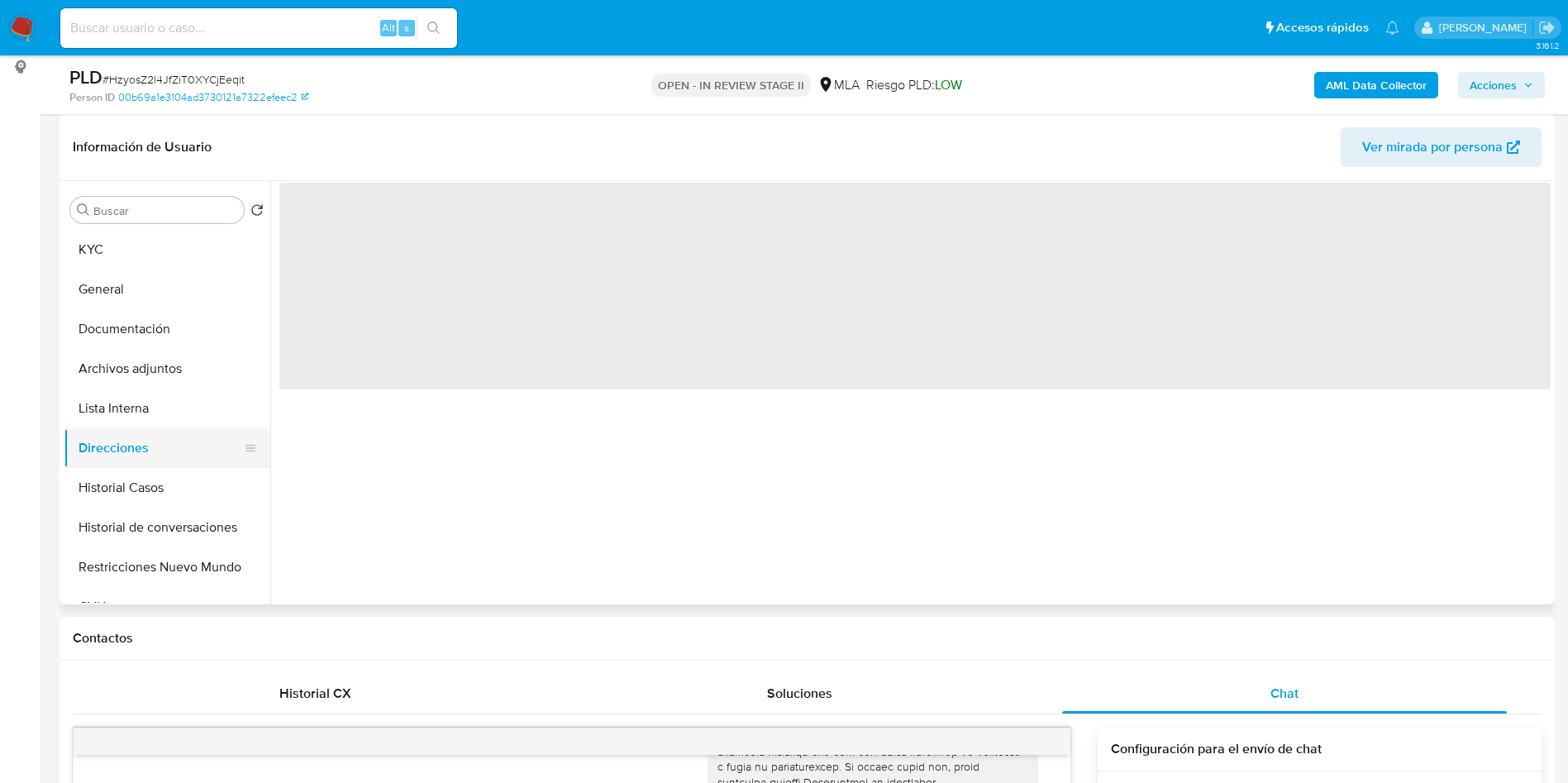
scroll to position [0, 0]
click at [132, 440] on button "Direcciones" at bounding box center [160, 448] width 193 height 40
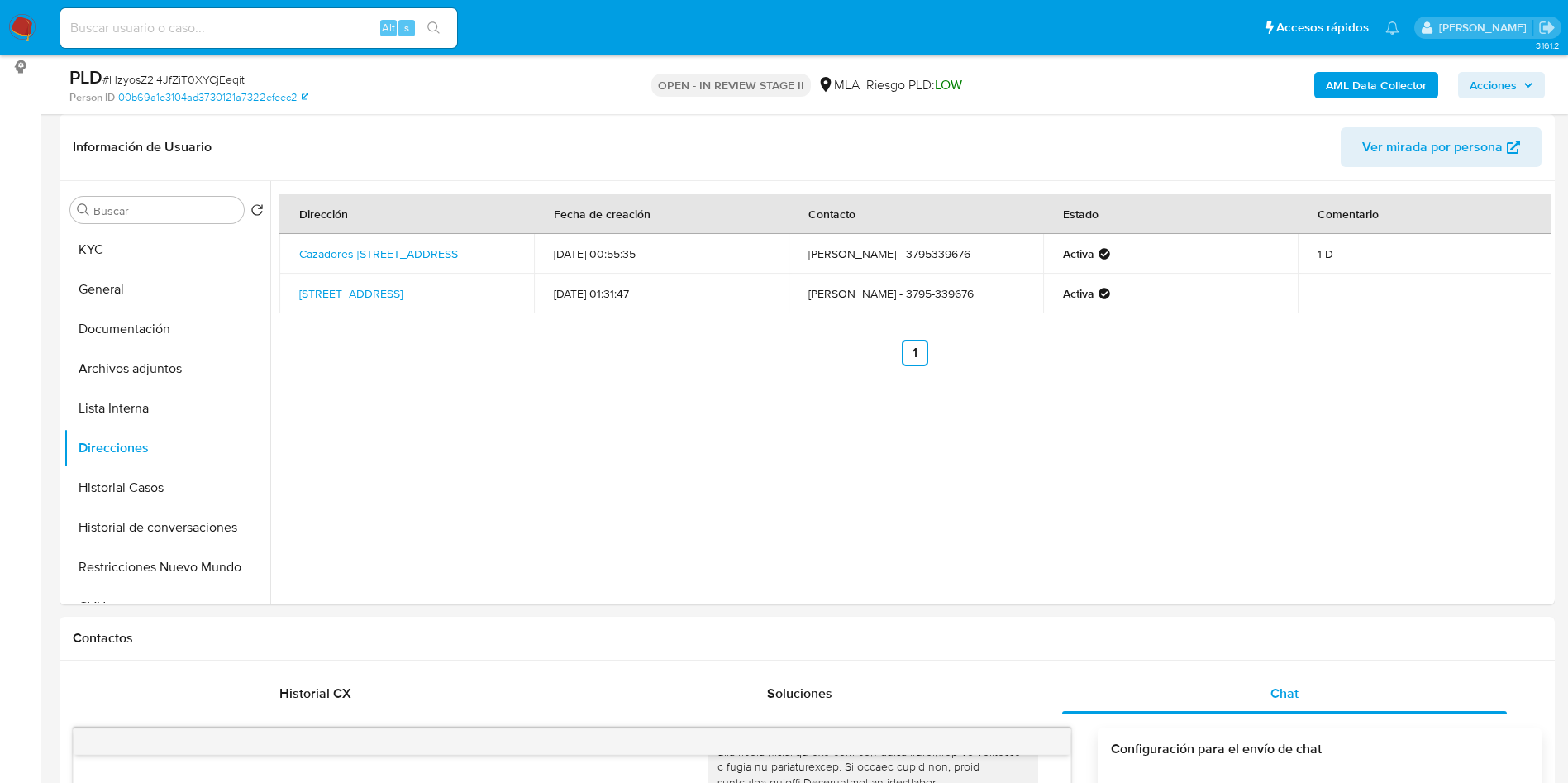
click at [211, 81] on span "# HzyosZ2l4JfZiT0XYCjEeqit" at bounding box center [174, 79] width 143 height 17
copy span "HzyosZ2l4JfZiT0XYCjEeqit"
click at [176, 377] on button "Archivos adjuntos" at bounding box center [160, 368] width 193 height 40
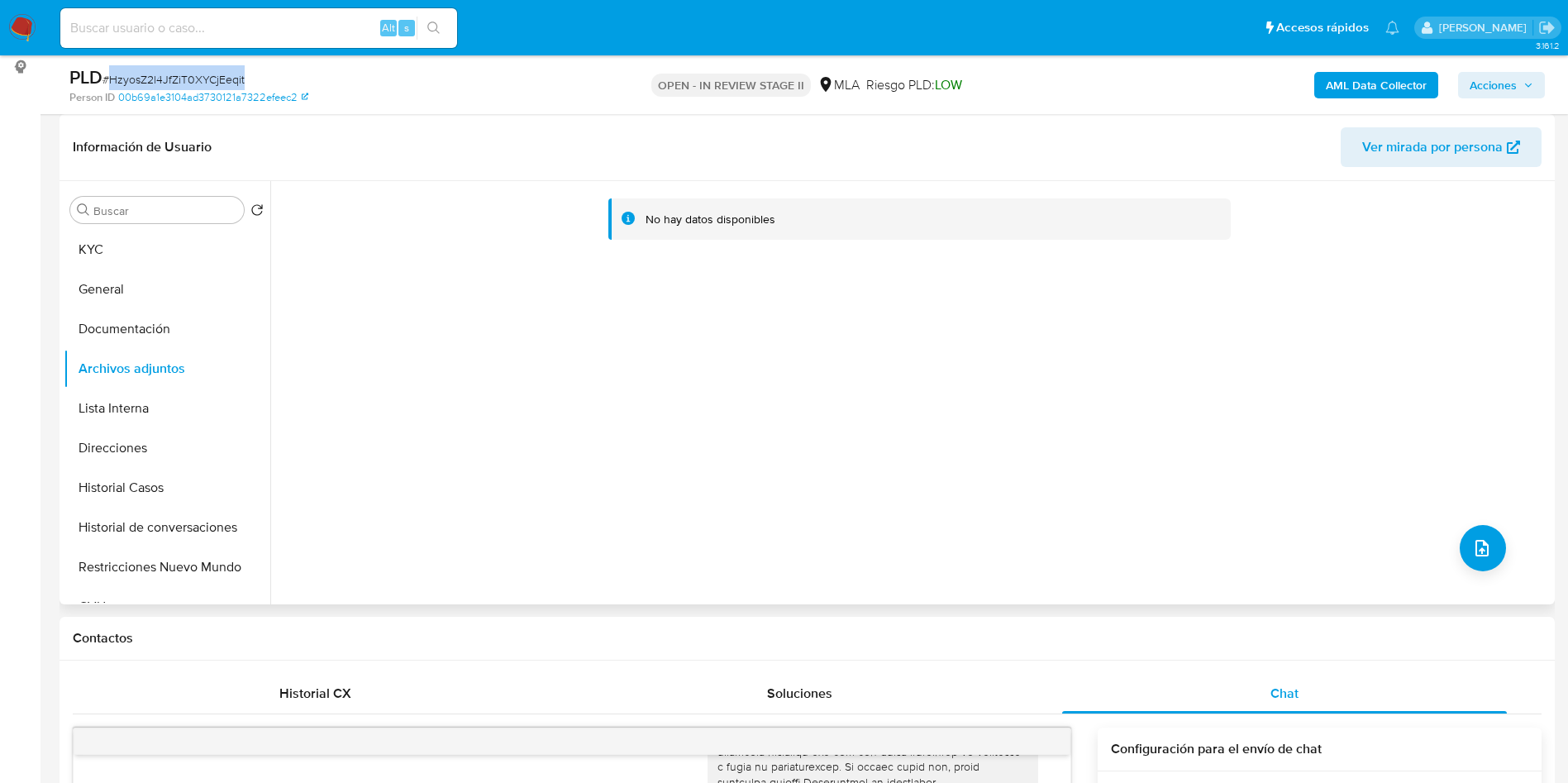
click at [655, 603] on div "No hay datos disponibles" at bounding box center [910, 392] width 1280 height 423
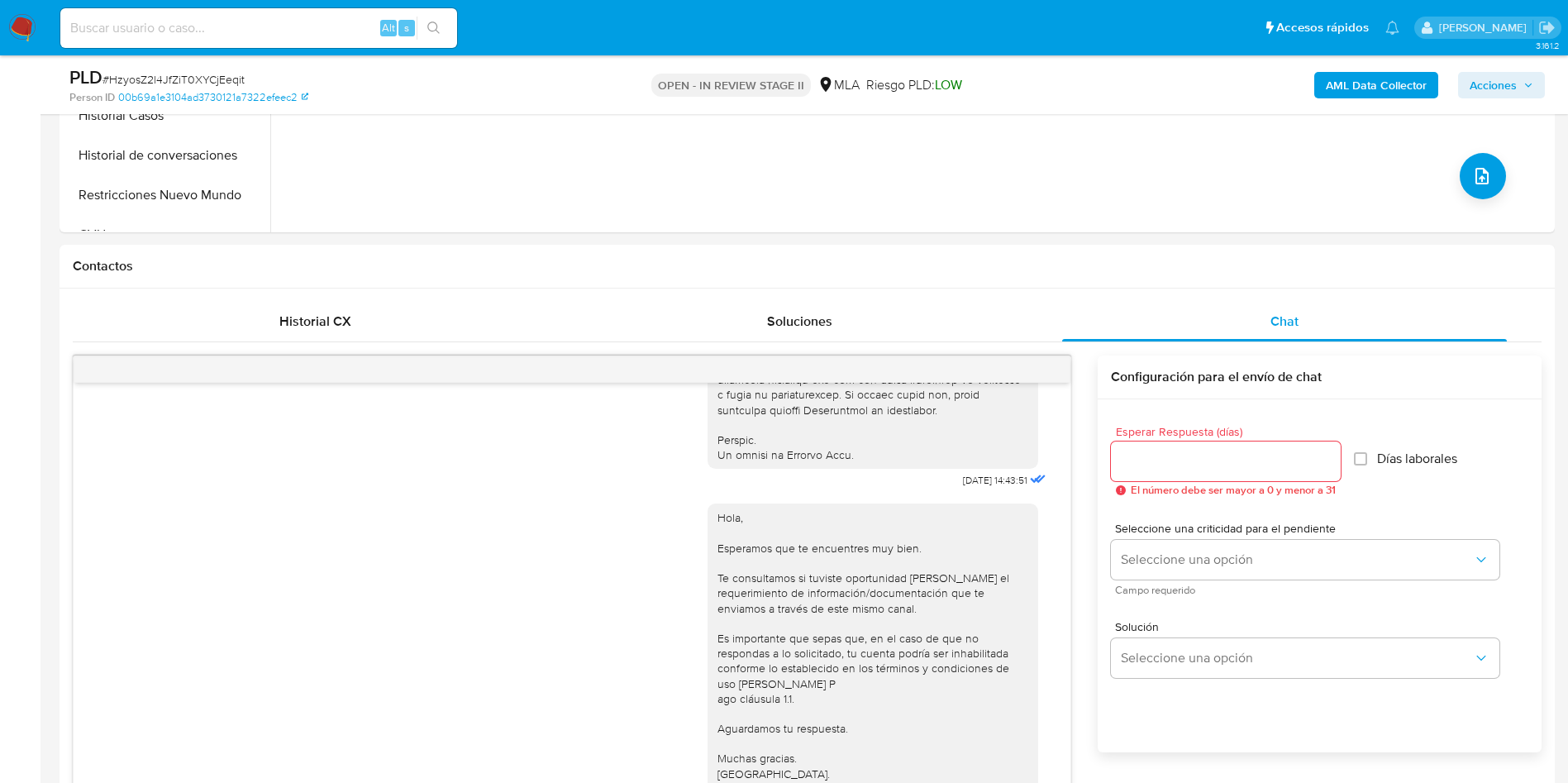
scroll to position [1116, 0]
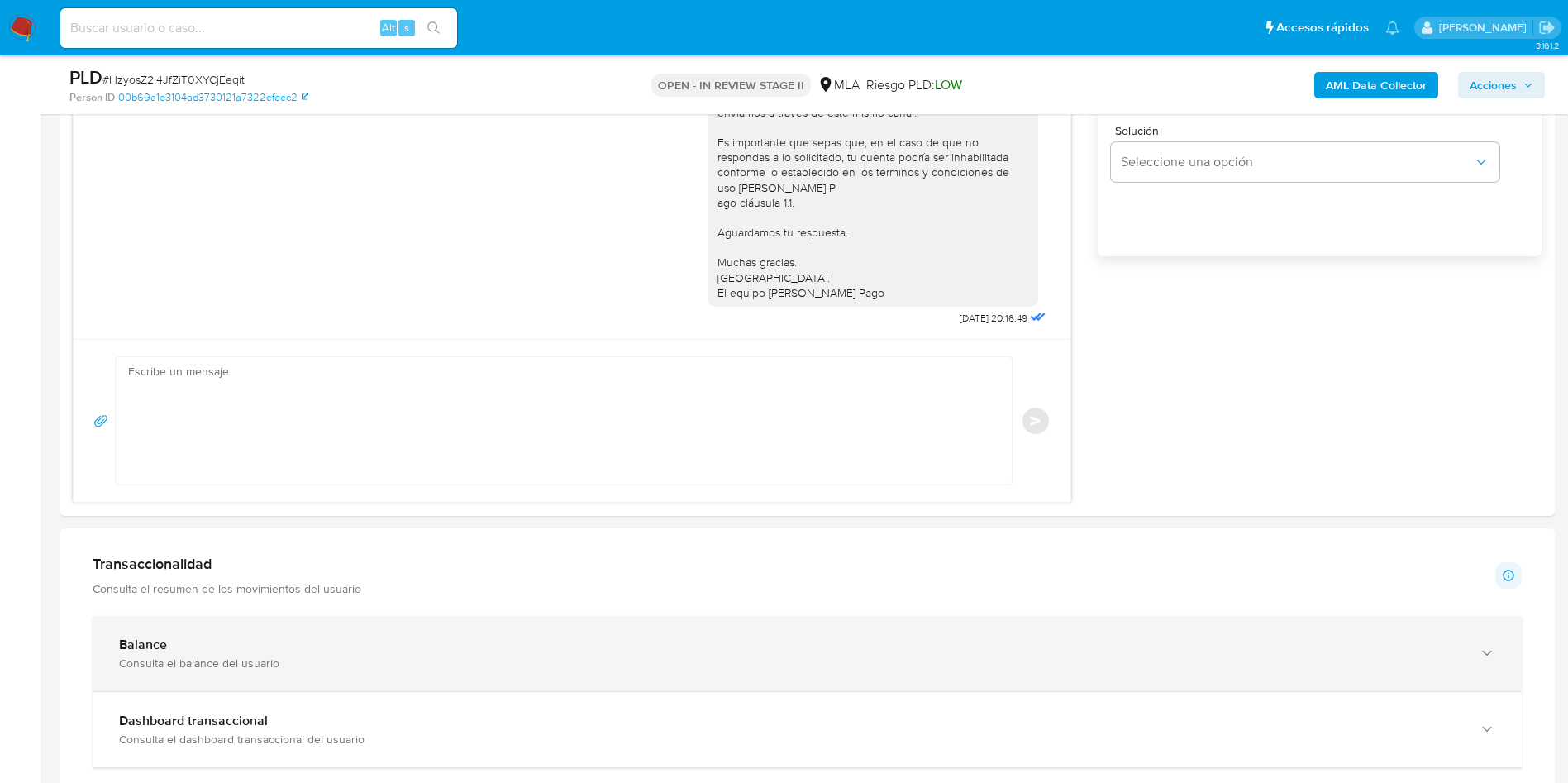
click at [173, 647] on div "Balance" at bounding box center [790, 645] width 1343 height 17
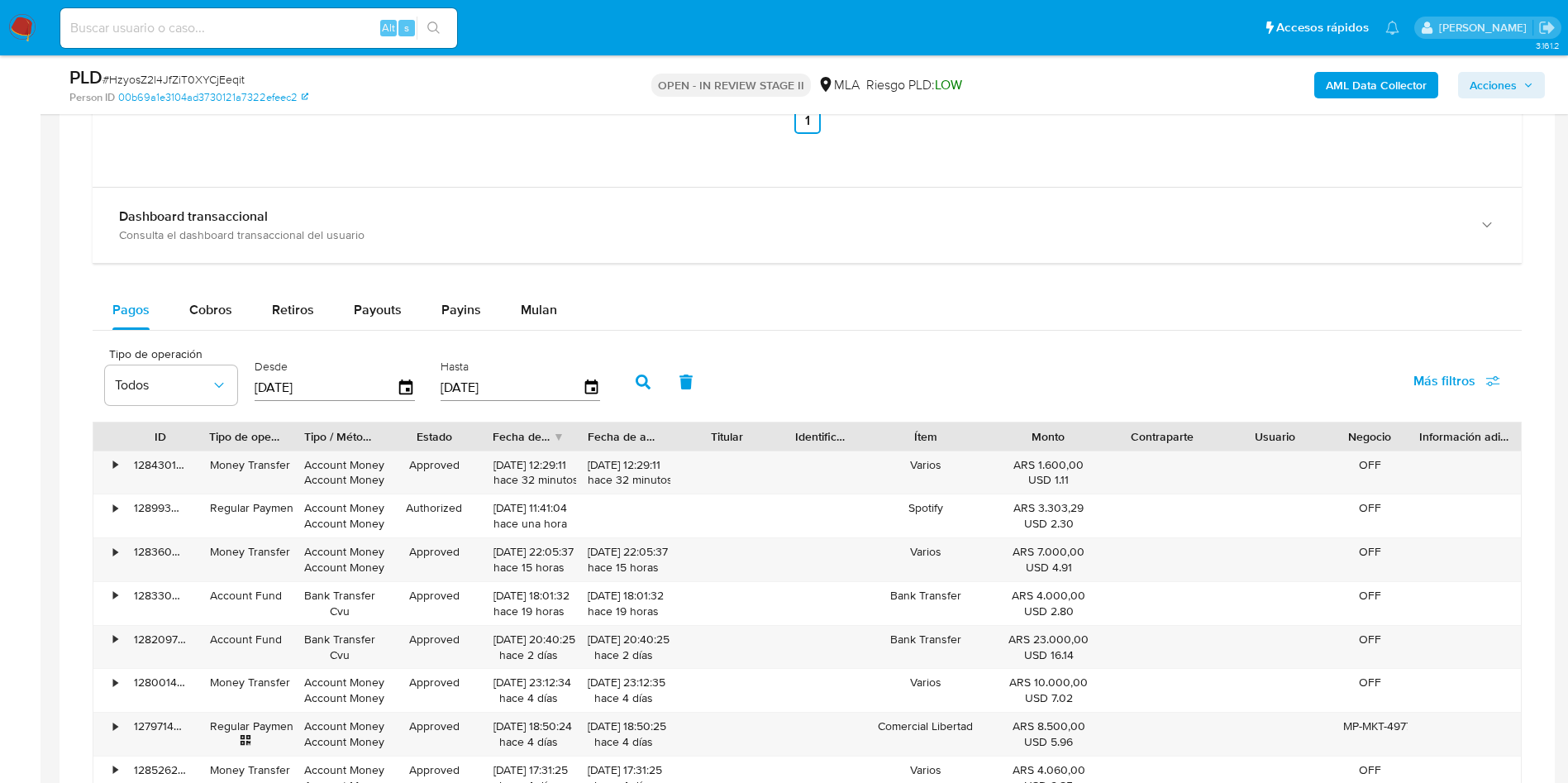
scroll to position [2233, 0]
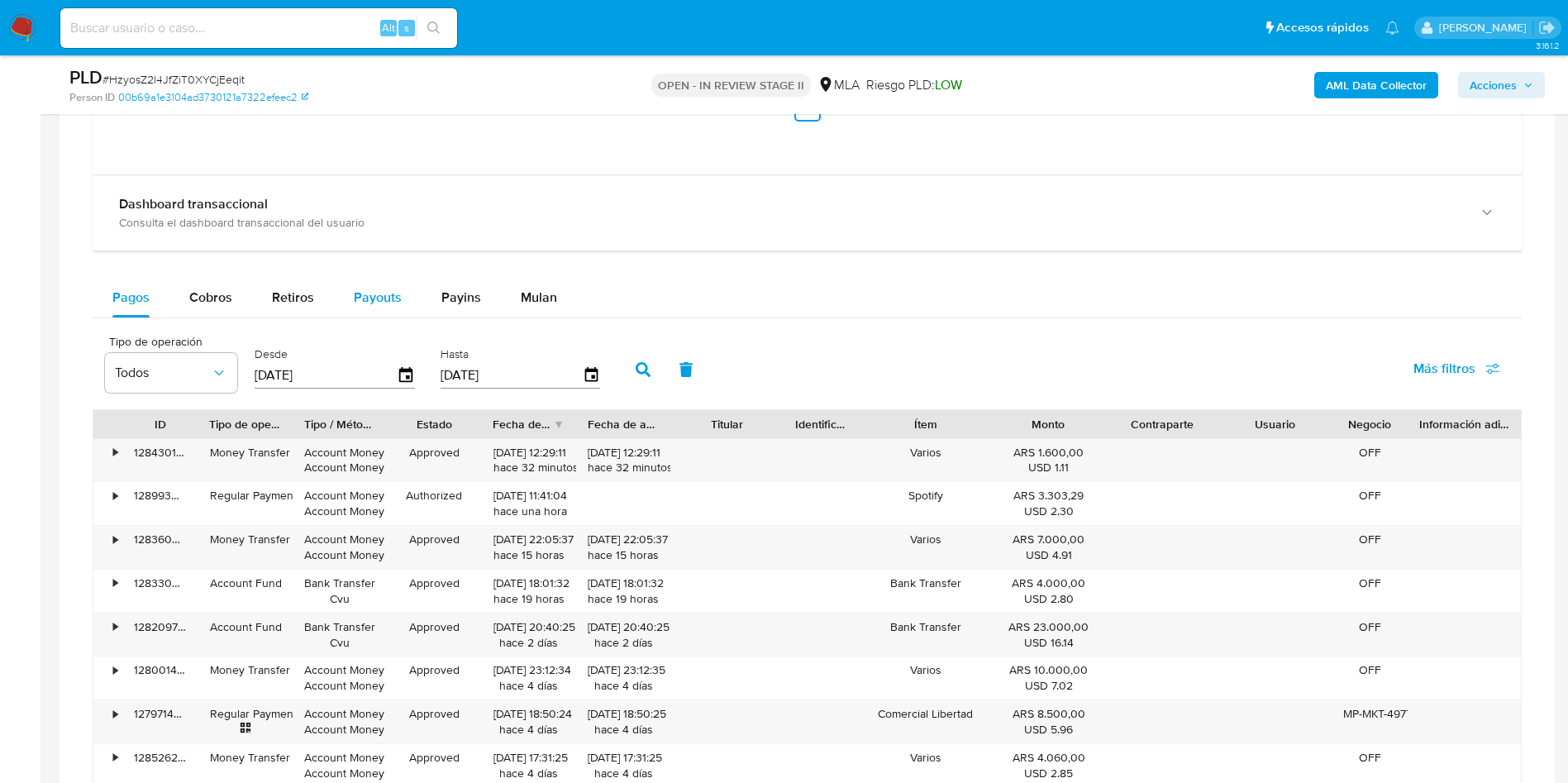
click at [363, 276] on div "Balance Consulta el balance del usuario Total ARS $41.502,78 Disponible ARS $36…" at bounding box center [807, 210] width 1429 height 1421
click at [290, 297] on span "Retiros" at bounding box center [293, 297] width 42 height 19
select select "10"
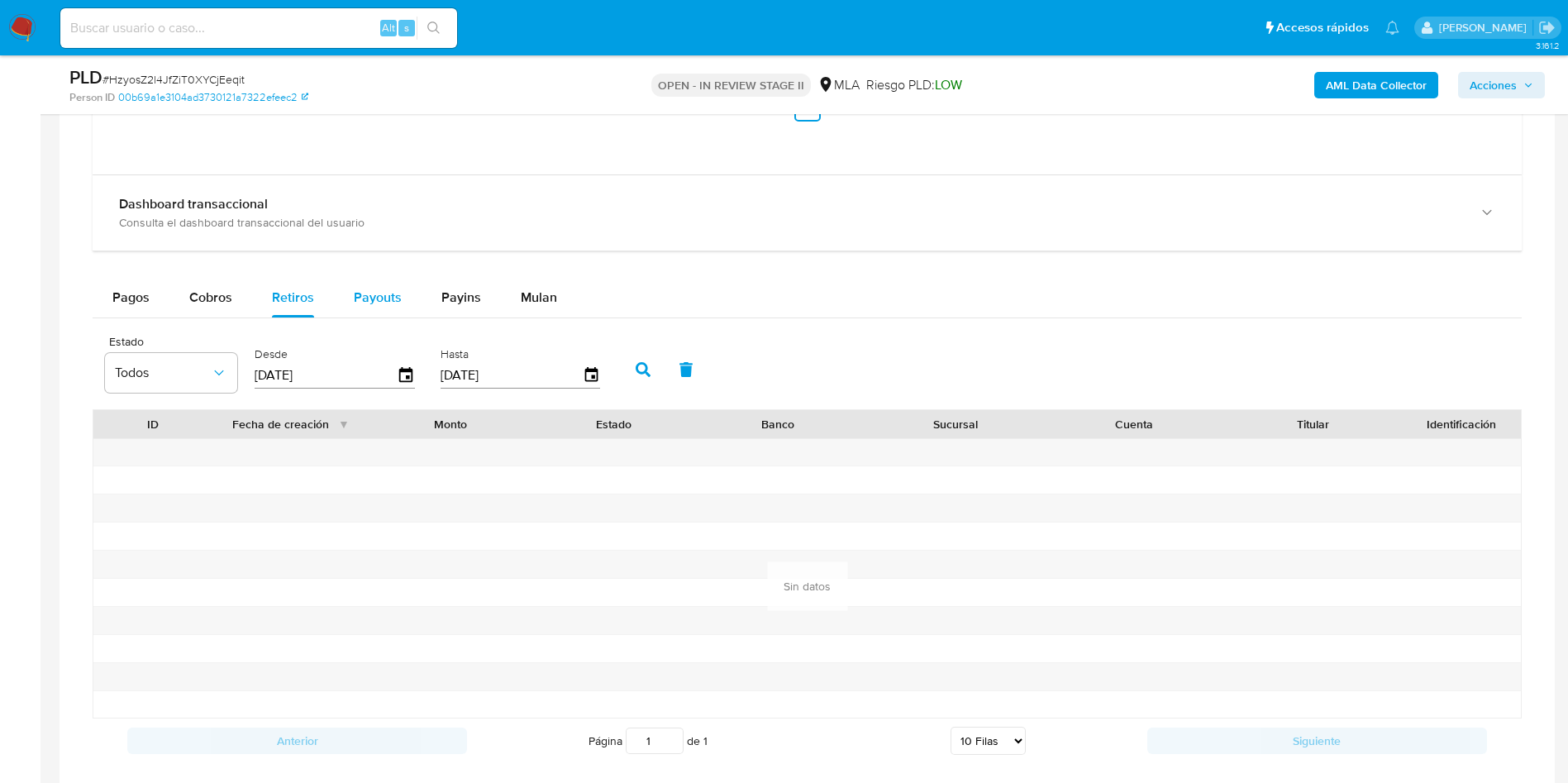
click at [364, 291] on span "Payouts" at bounding box center [378, 297] width 48 height 19
select select "10"
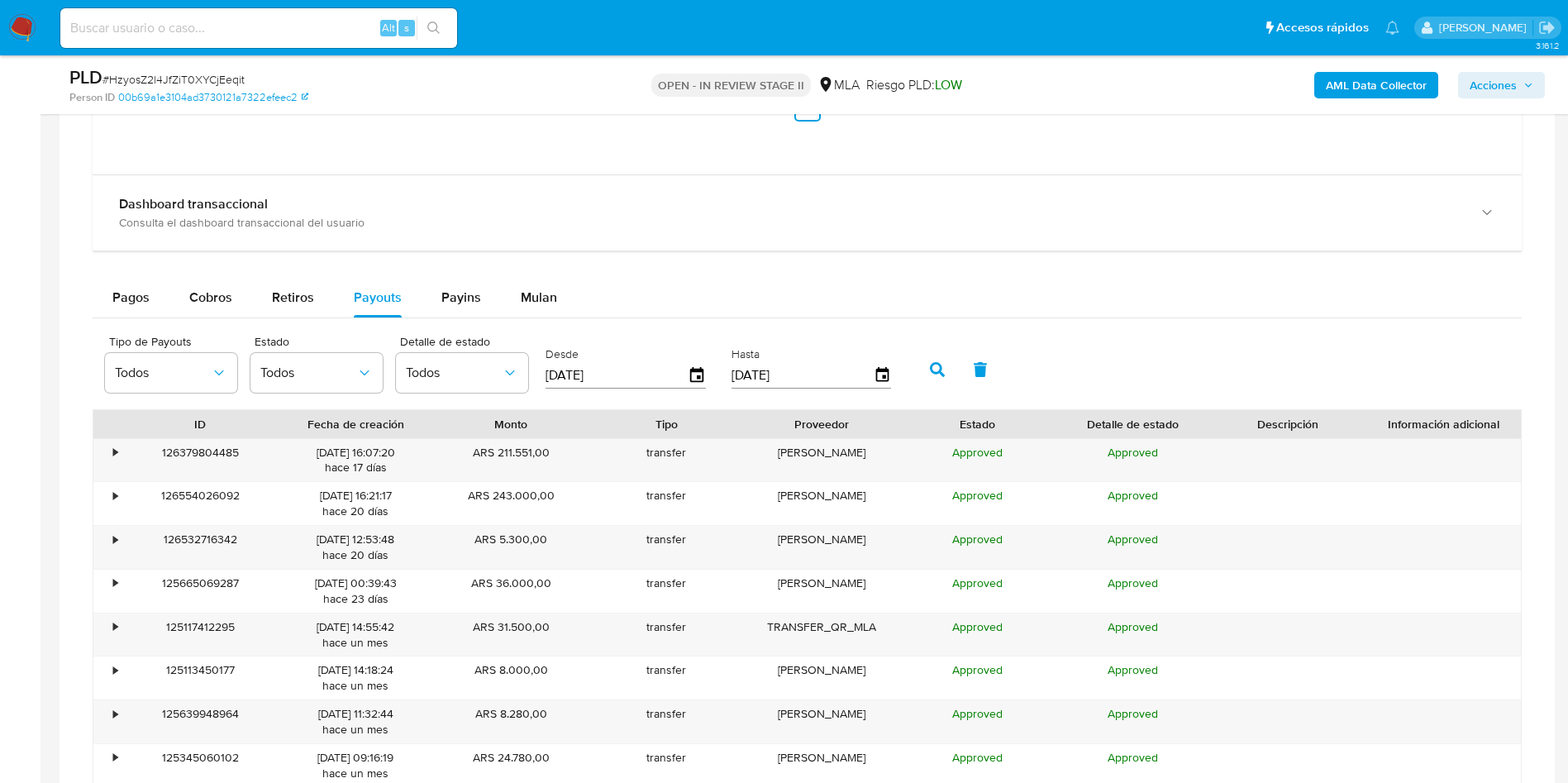
scroll to position [2357, 0]
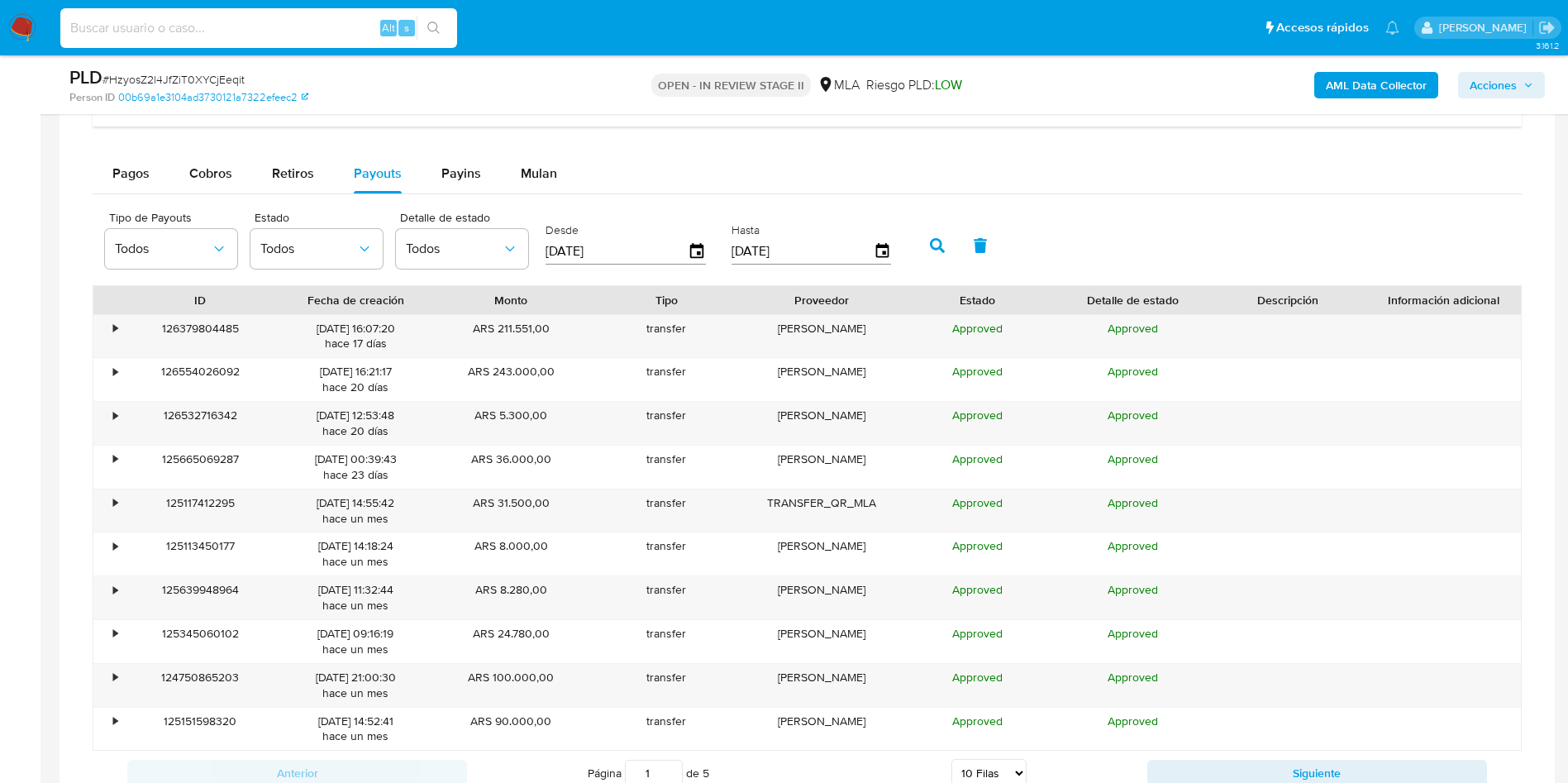
click at [310, 33] on input at bounding box center [259, 28] width 397 height 21
paste input "6Uk3l98mCk7iXslTAtyO4hEf"
type input "6Uk3l98mCk7iXslTAtyO4hEf"
drag, startPoint x: 429, startPoint y: 27, endPoint x: 422, endPoint y: 54, distance: 27.9
click at [429, 25] on icon "search-icon" at bounding box center [434, 27] width 13 height 13
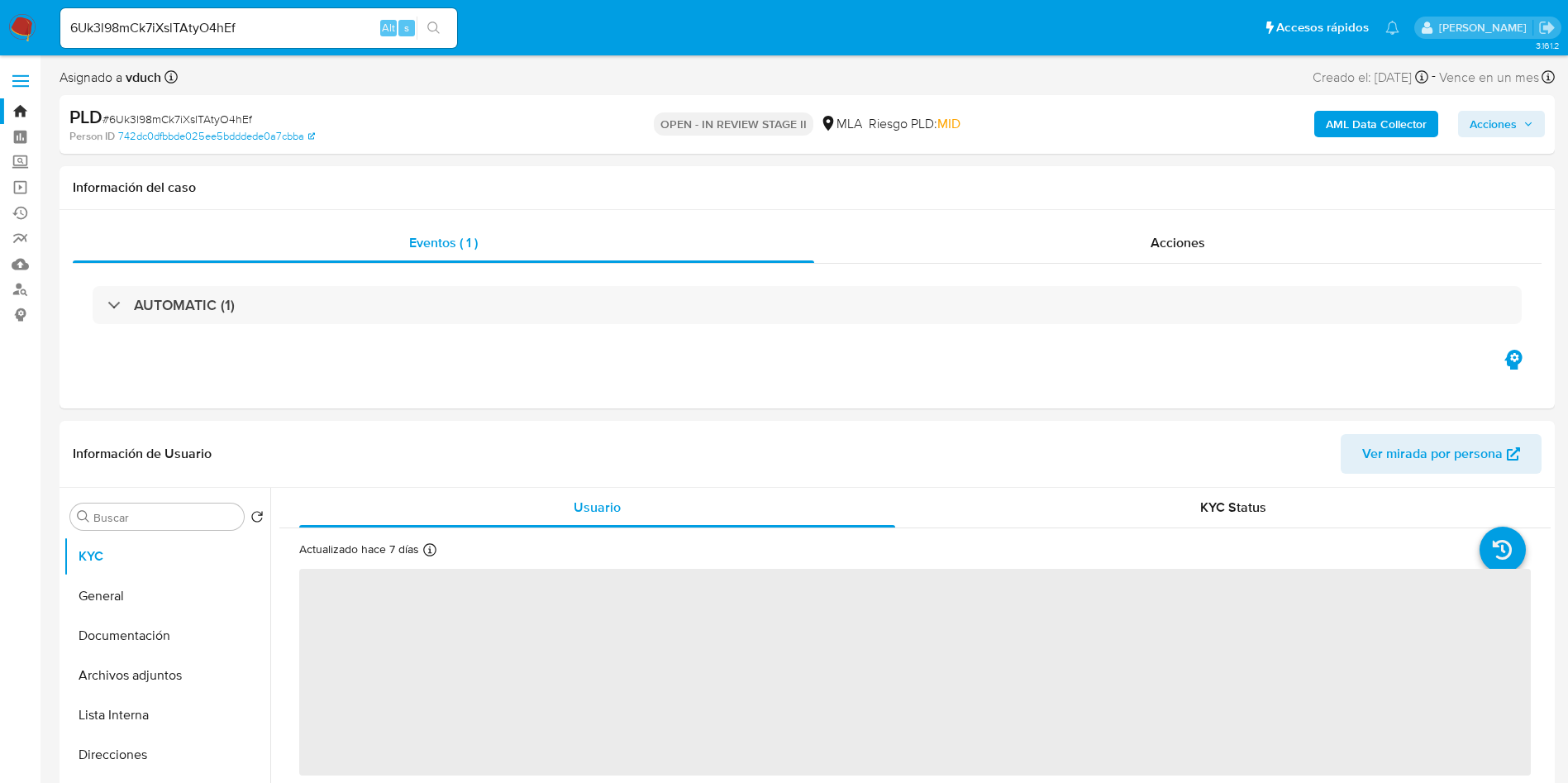
select select "10"
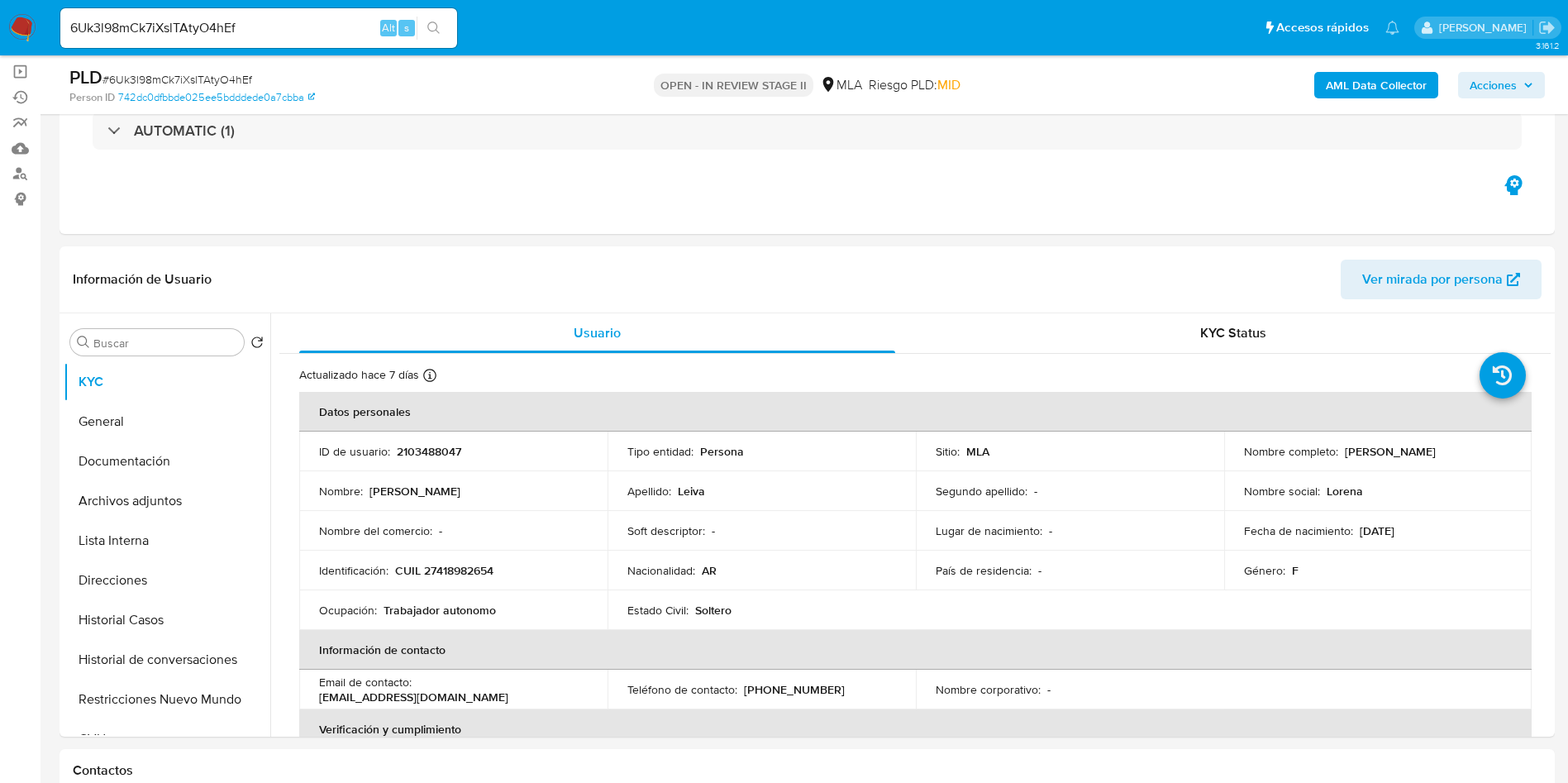
scroll to position [248, 0]
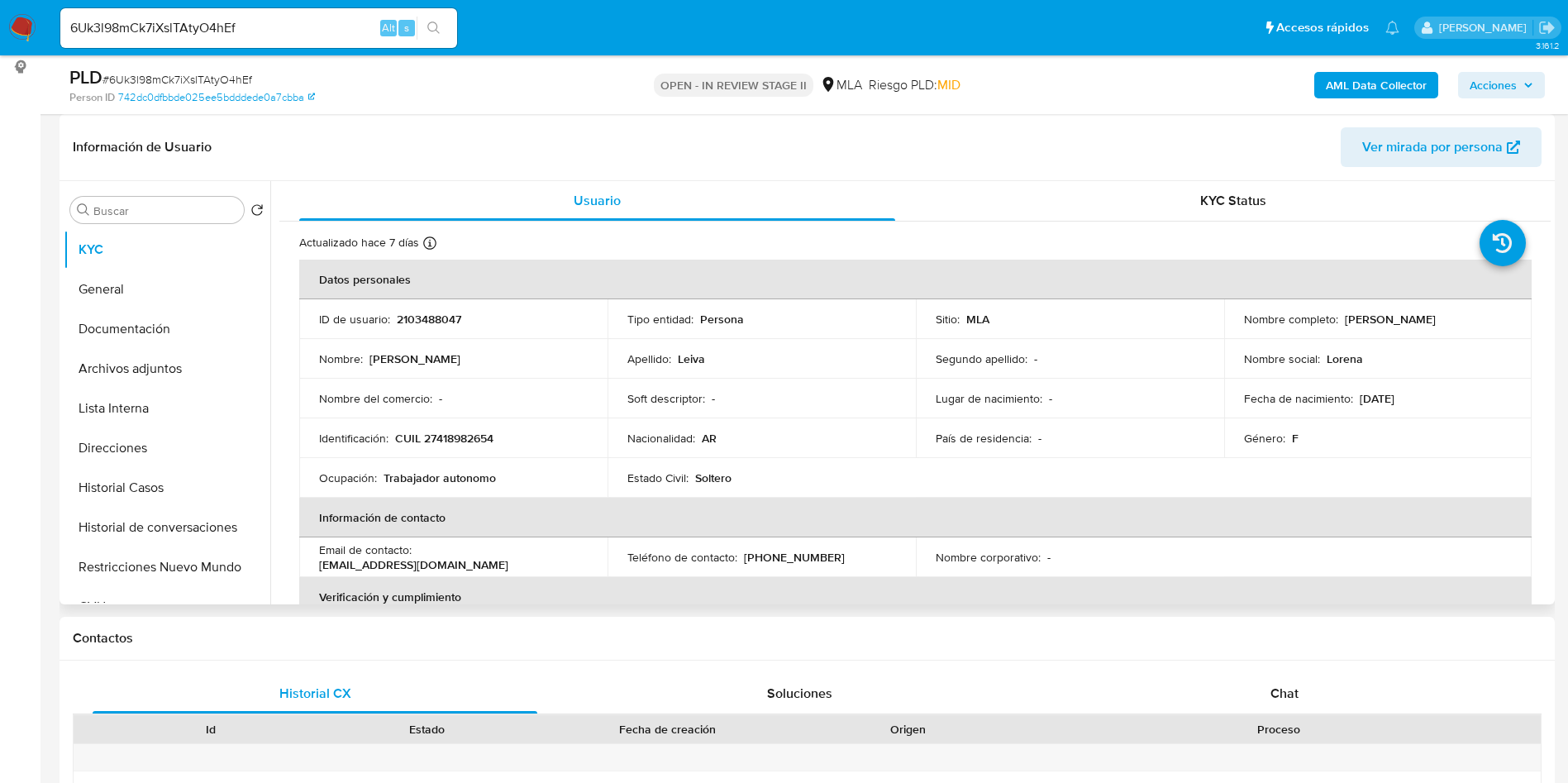
click at [450, 326] on p "2103488047" at bounding box center [429, 319] width 65 height 15
copy p "2103488047"
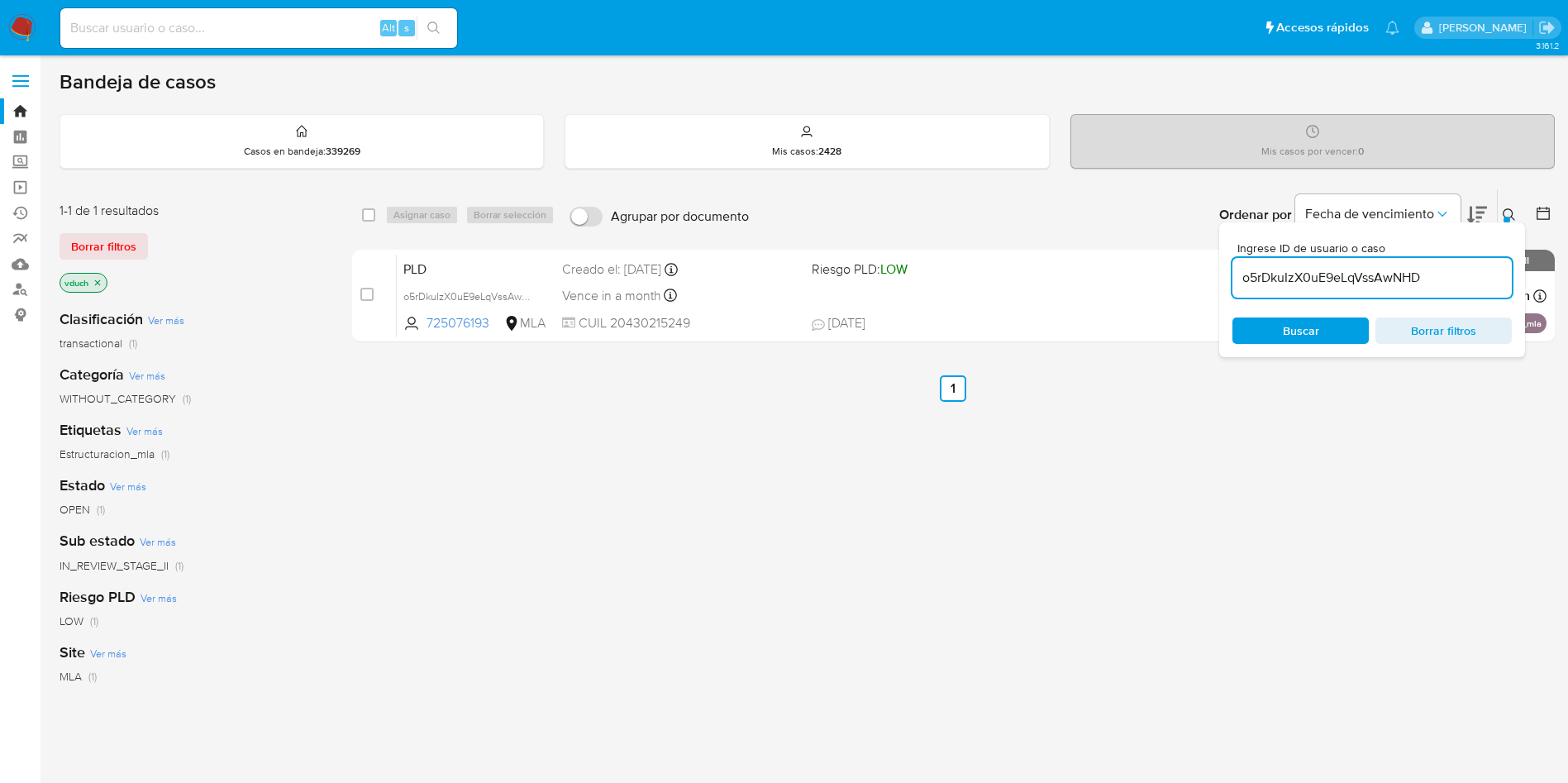
drag, startPoint x: 866, startPoint y: 502, endPoint x: 800, endPoint y: -151, distance: 656.3
click at [800, 0] on html "Alt s Accesos rápidos Presiona las siguientes teclas para acceder a algunas de …" at bounding box center [784, 503] width 1568 height 1007
click at [976, 734] on div "select-all-cases-checkbox Asignar caso Borrar selección Agrupar por documento O…" at bounding box center [954, 563] width 1202 height 749
click at [27, 285] on link "Buscador de personas" at bounding box center [98, 290] width 197 height 26
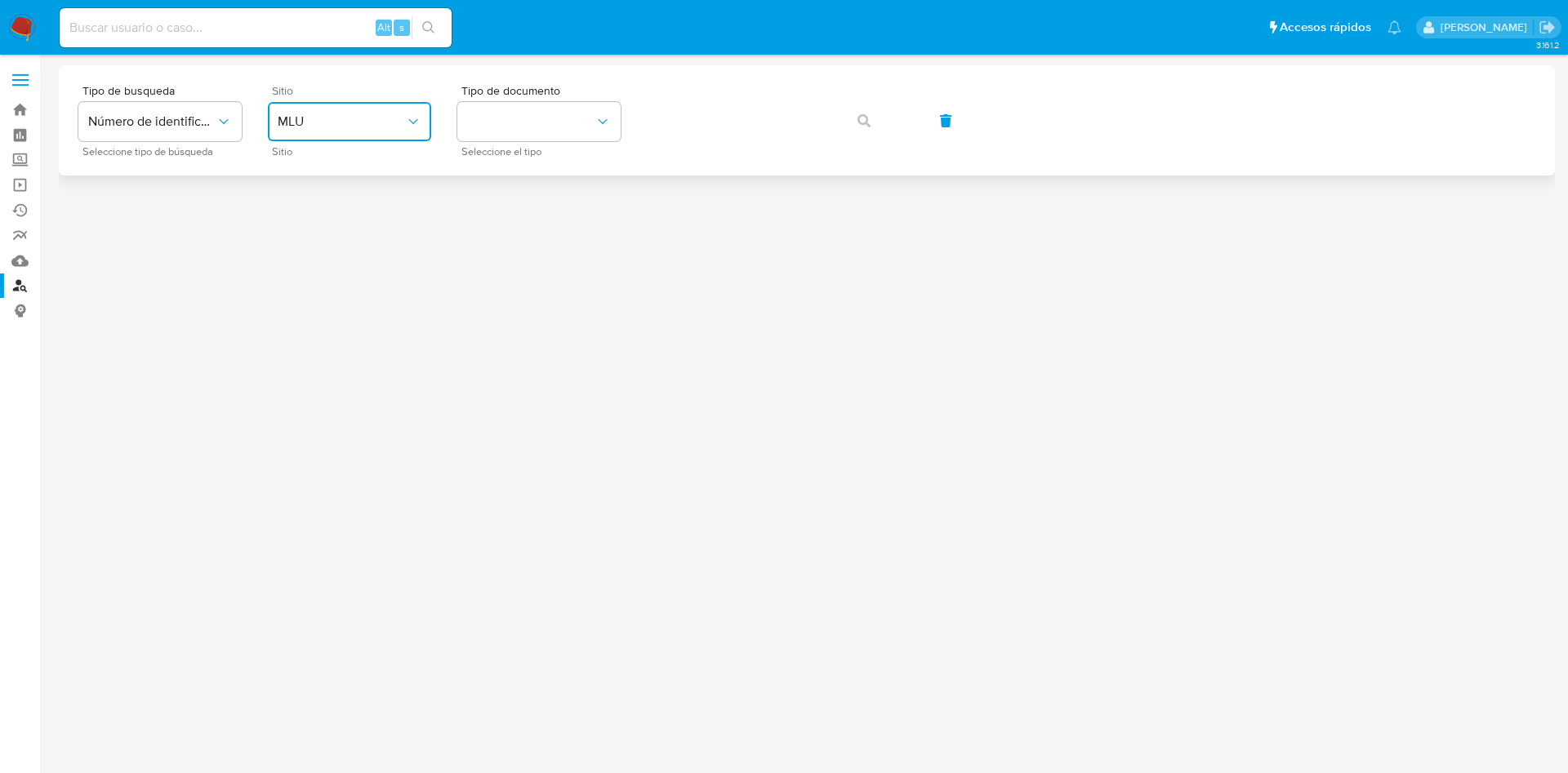
click at [369, 136] on button "MLU" at bounding box center [349, 122] width 164 height 39
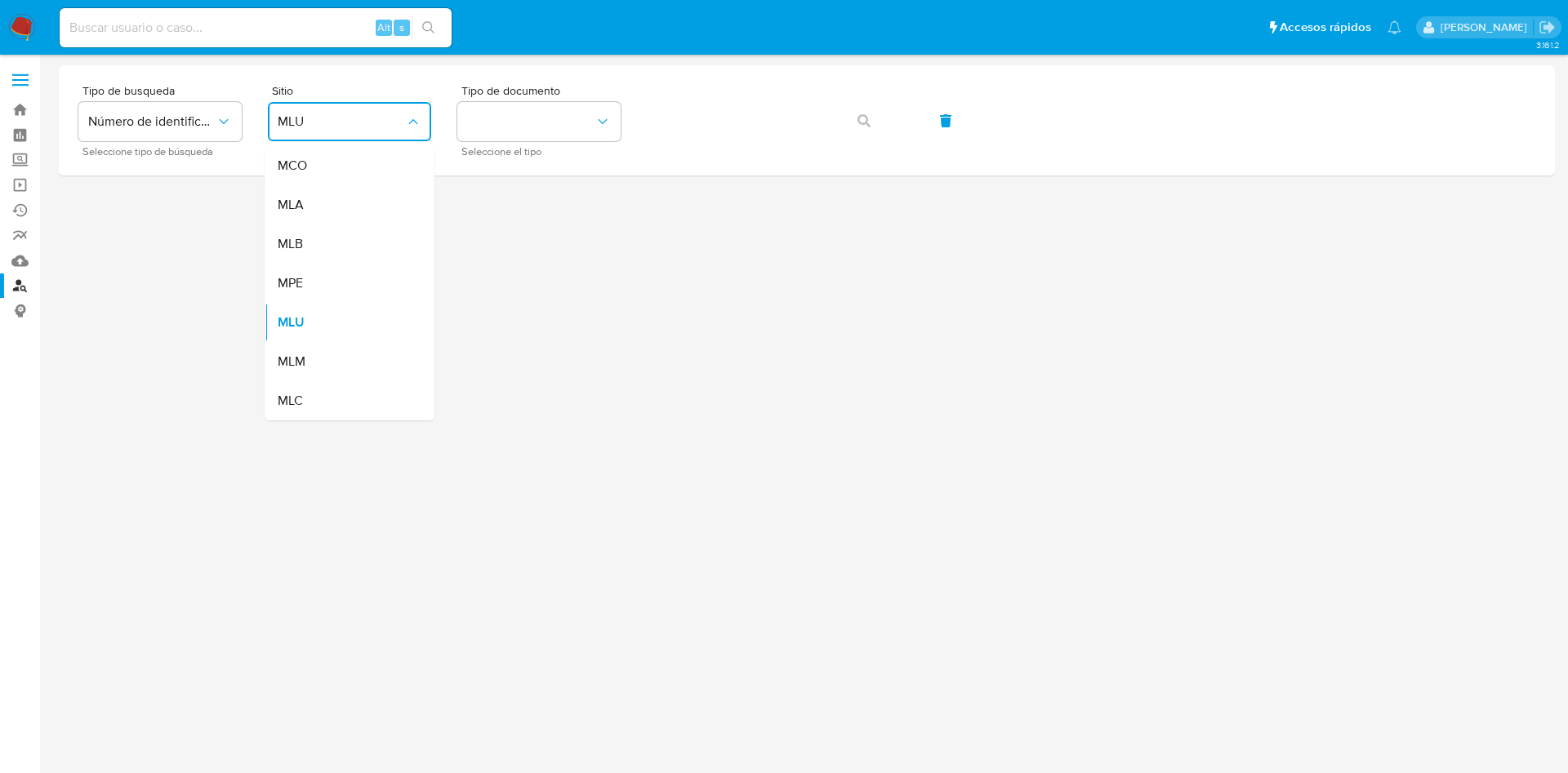
click at [343, 196] on div "MLA" at bounding box center [344, 205] width 134 height 39
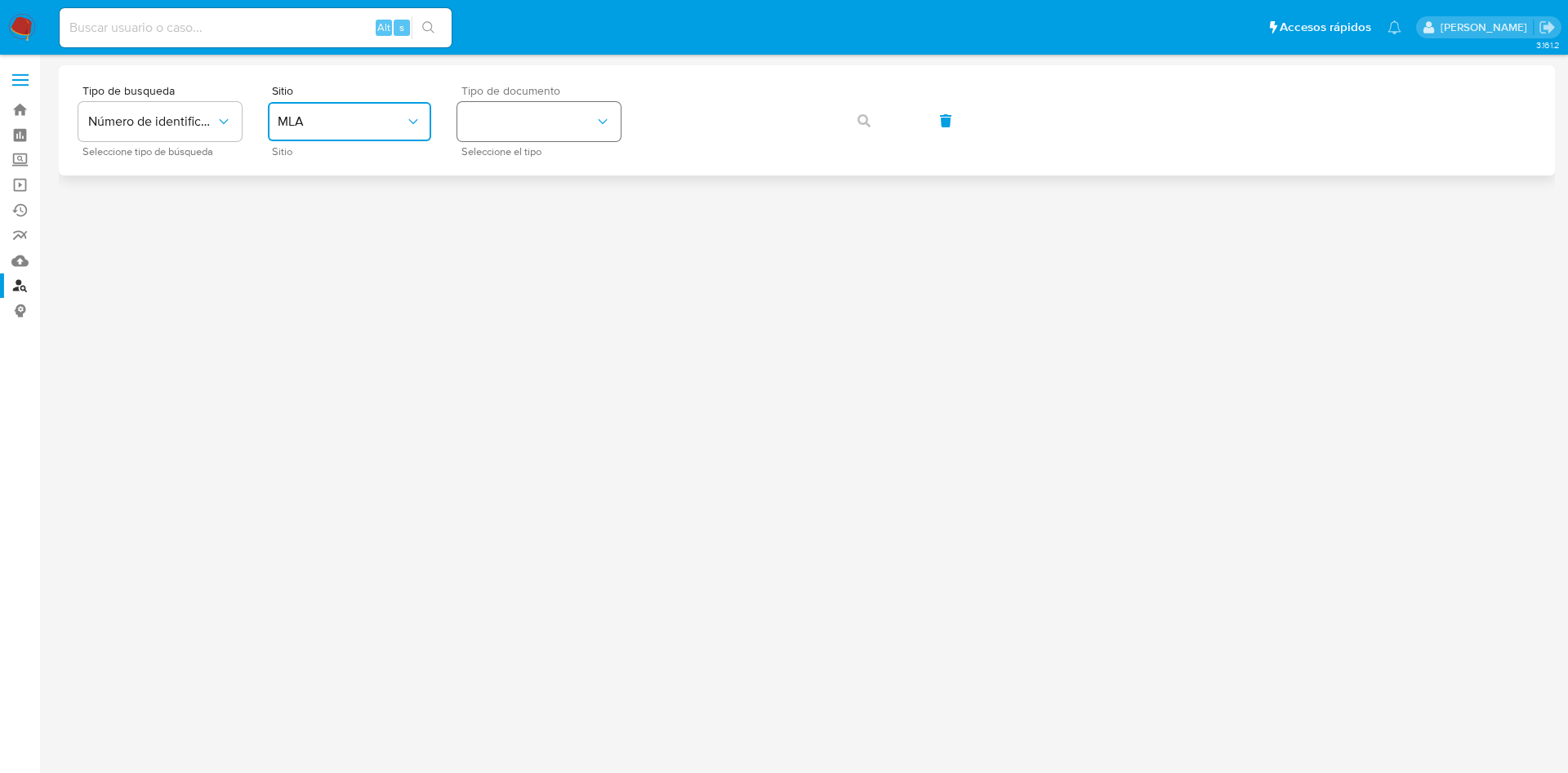
click at [575, 118] on button "identificationType" at bounding box center [539, 122] width 164 height 39
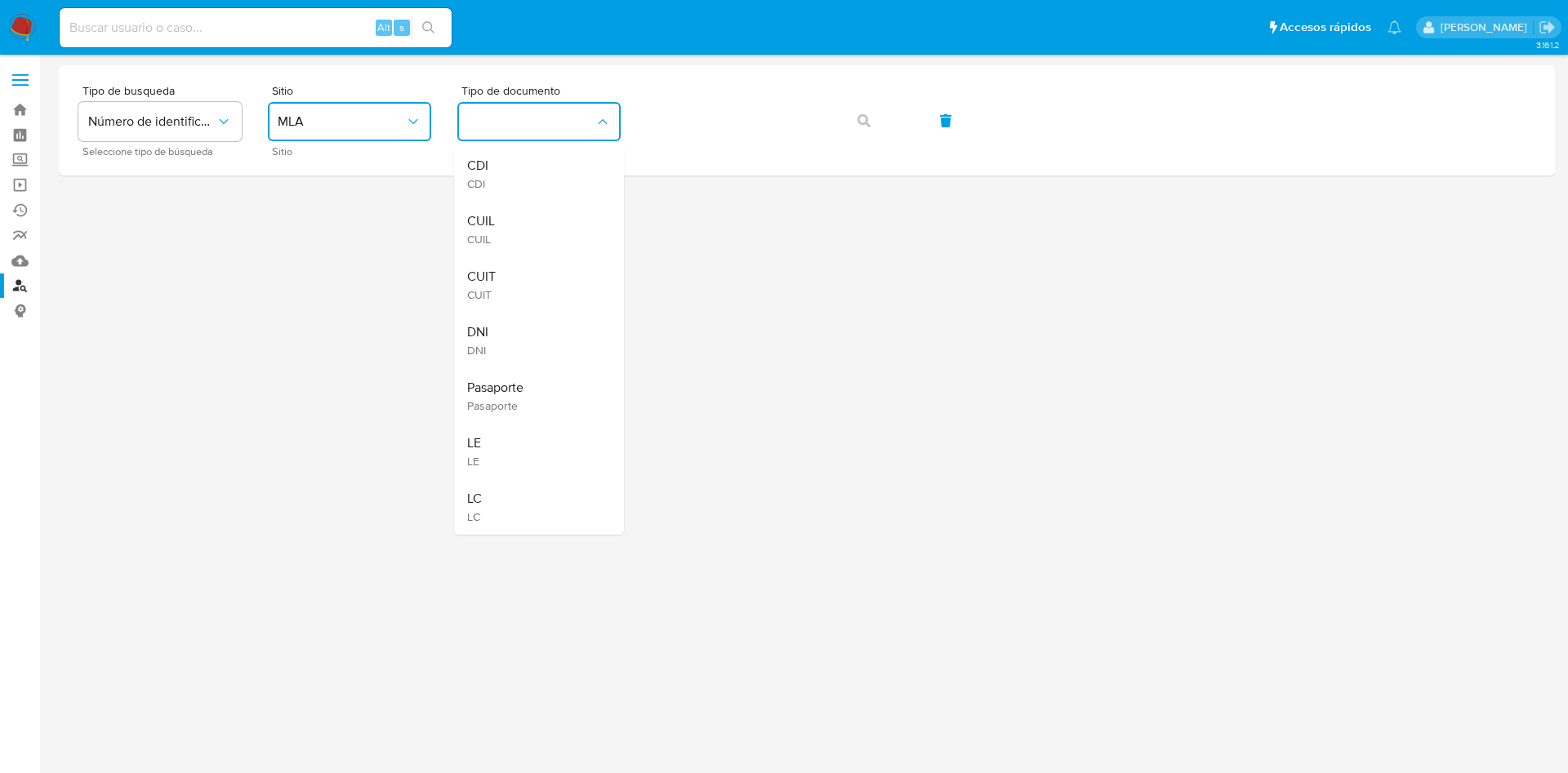
click at [541, 265] on div "CUIT CUIT" at bounding box center [533, 284] width 134 height 55
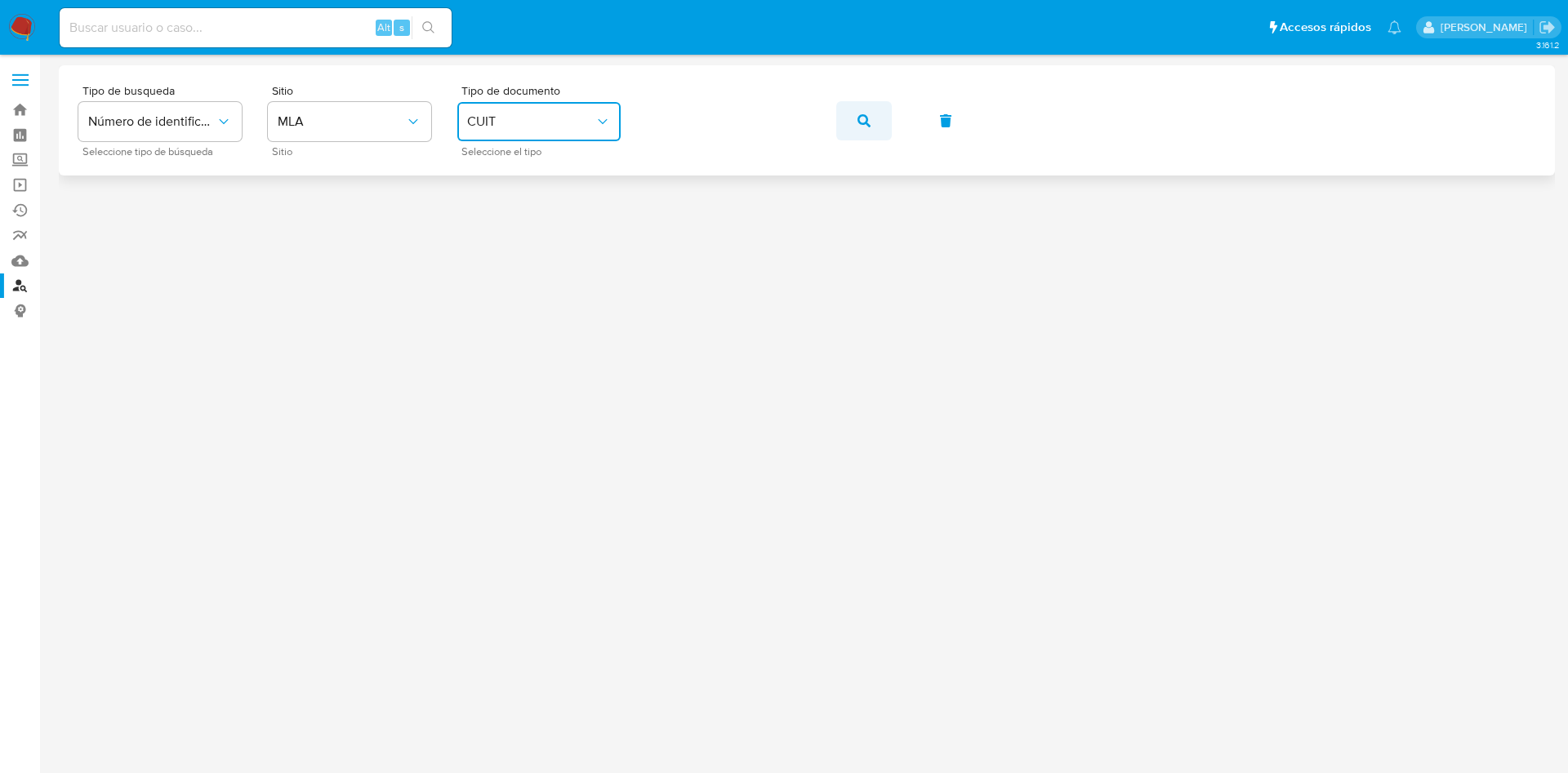
click at [864, 115] on icon "button" at bounding box center [863, 121] width 13 height 13
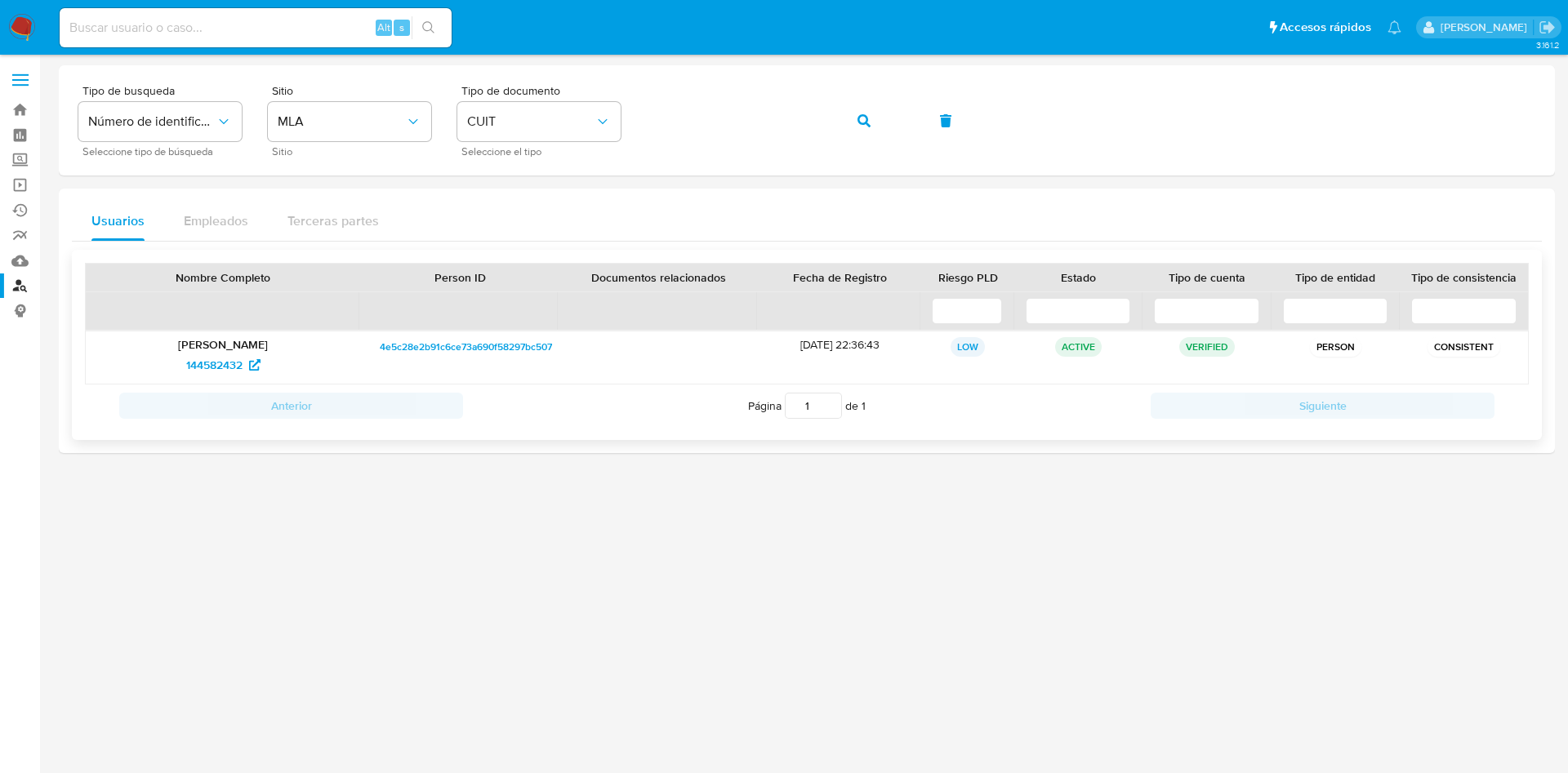
click at [226, 351] on p "[PERSON_NAME]" at bounding box center [223, 345] width 252 height 15
click at [227, 369] on span "144582432" at bounding box center [214, 365] width 56 height 26
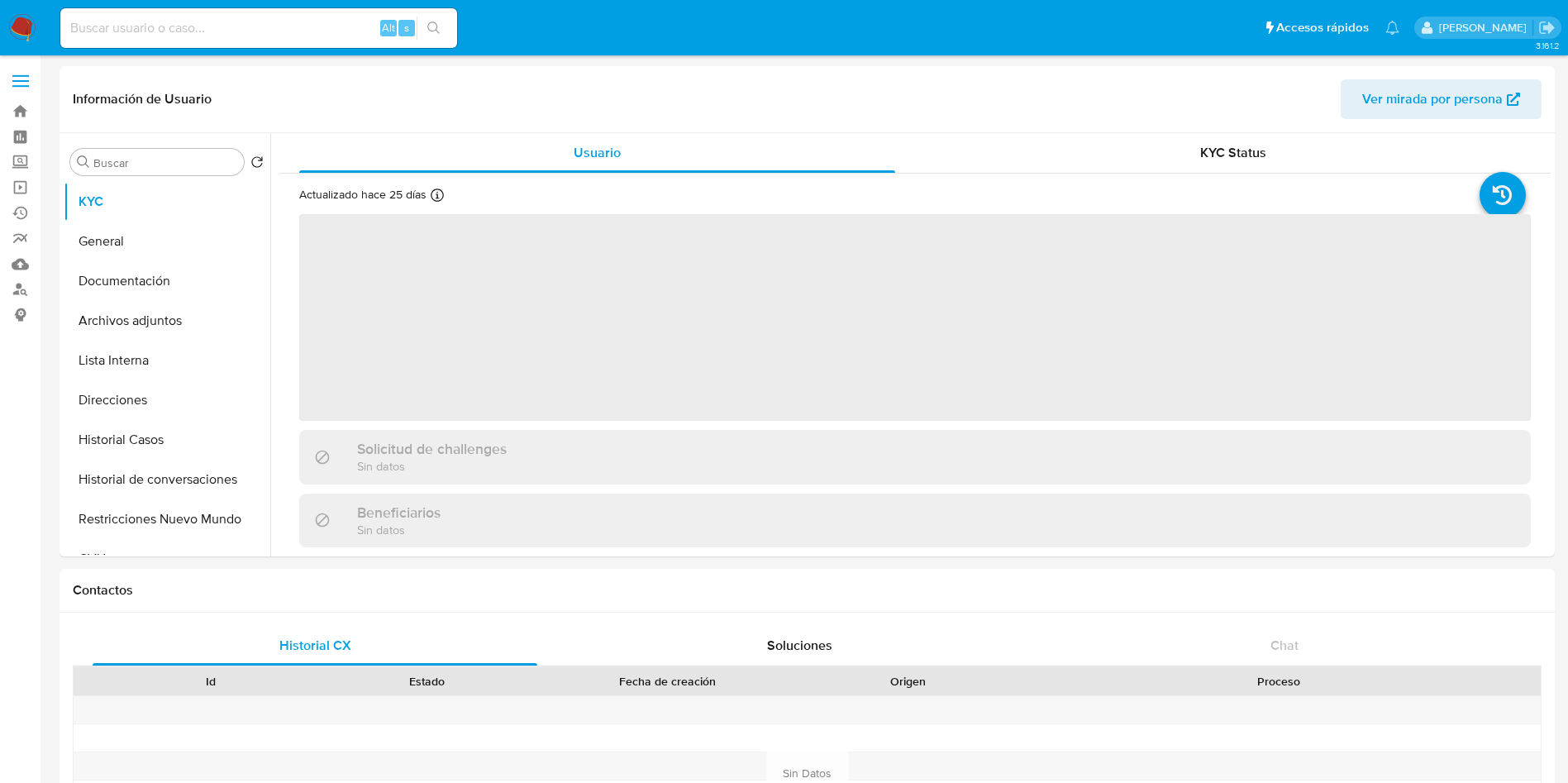
select select "10"
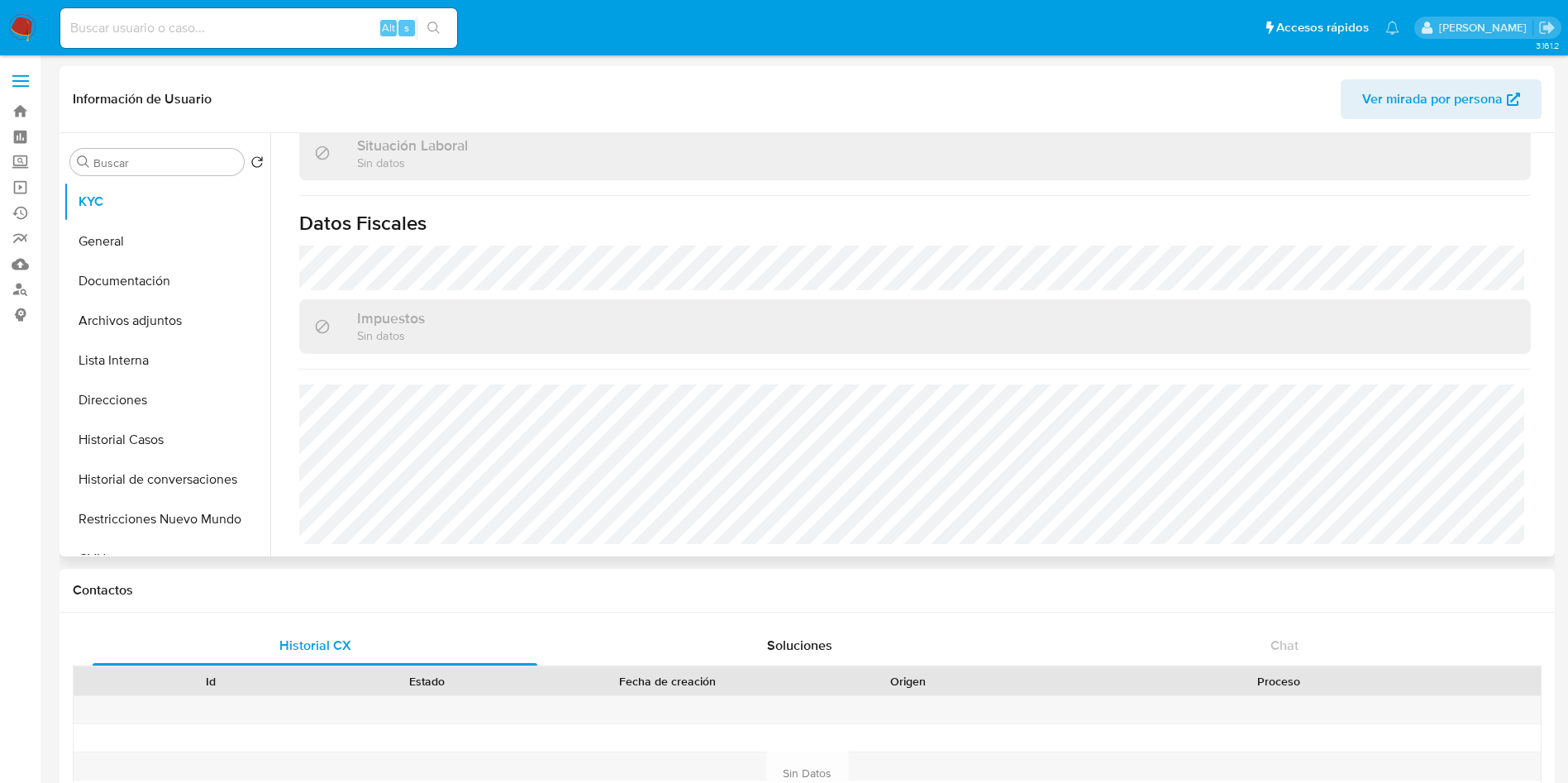
scroll to position [886, 0]
click at [178, 272] on button "Documentación" at bounding box center [160, 281] width 193 height 40
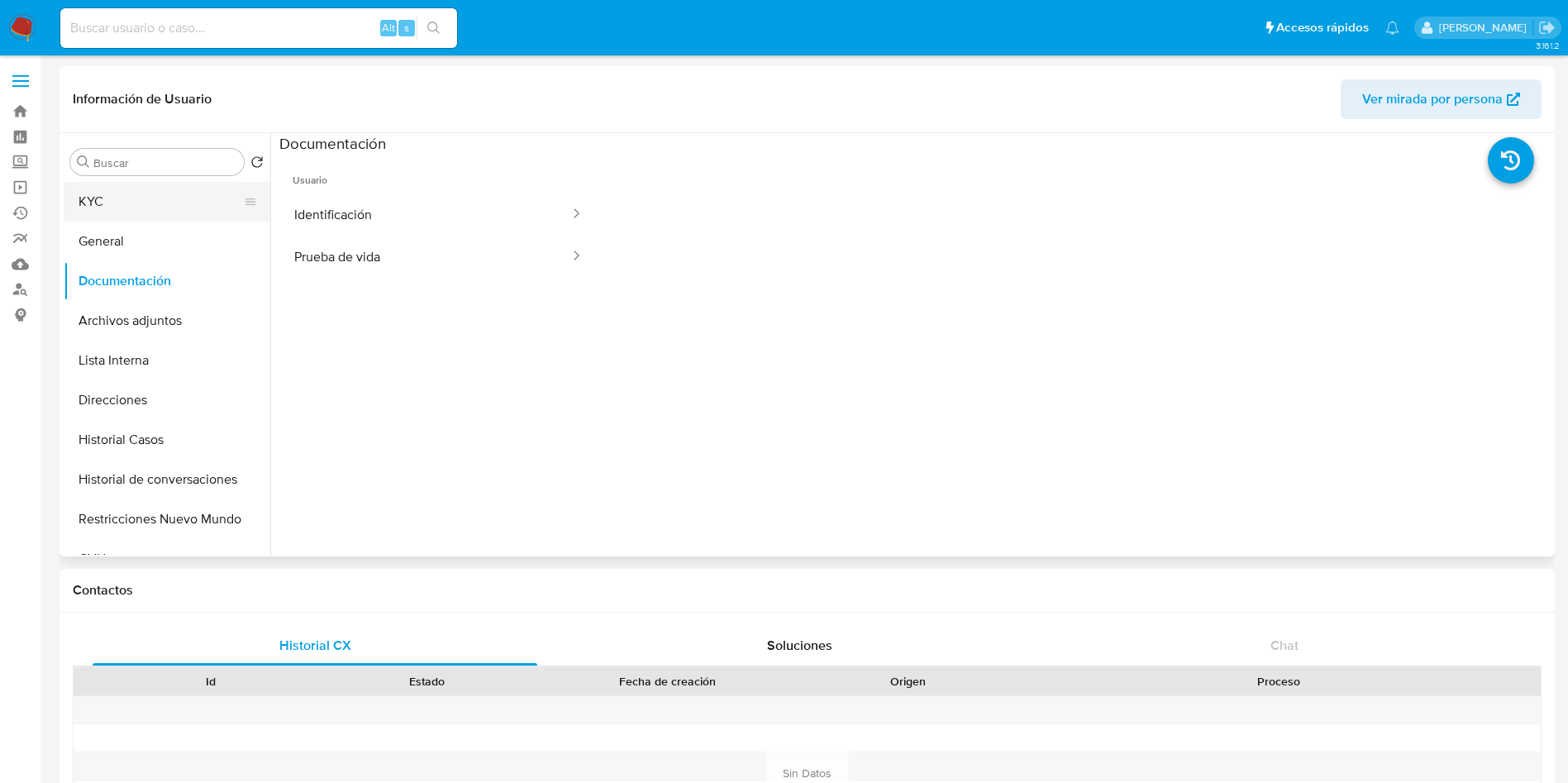
click at [131, 203] on button "KYC" at bounding box center [160, 201] width 193 height 40
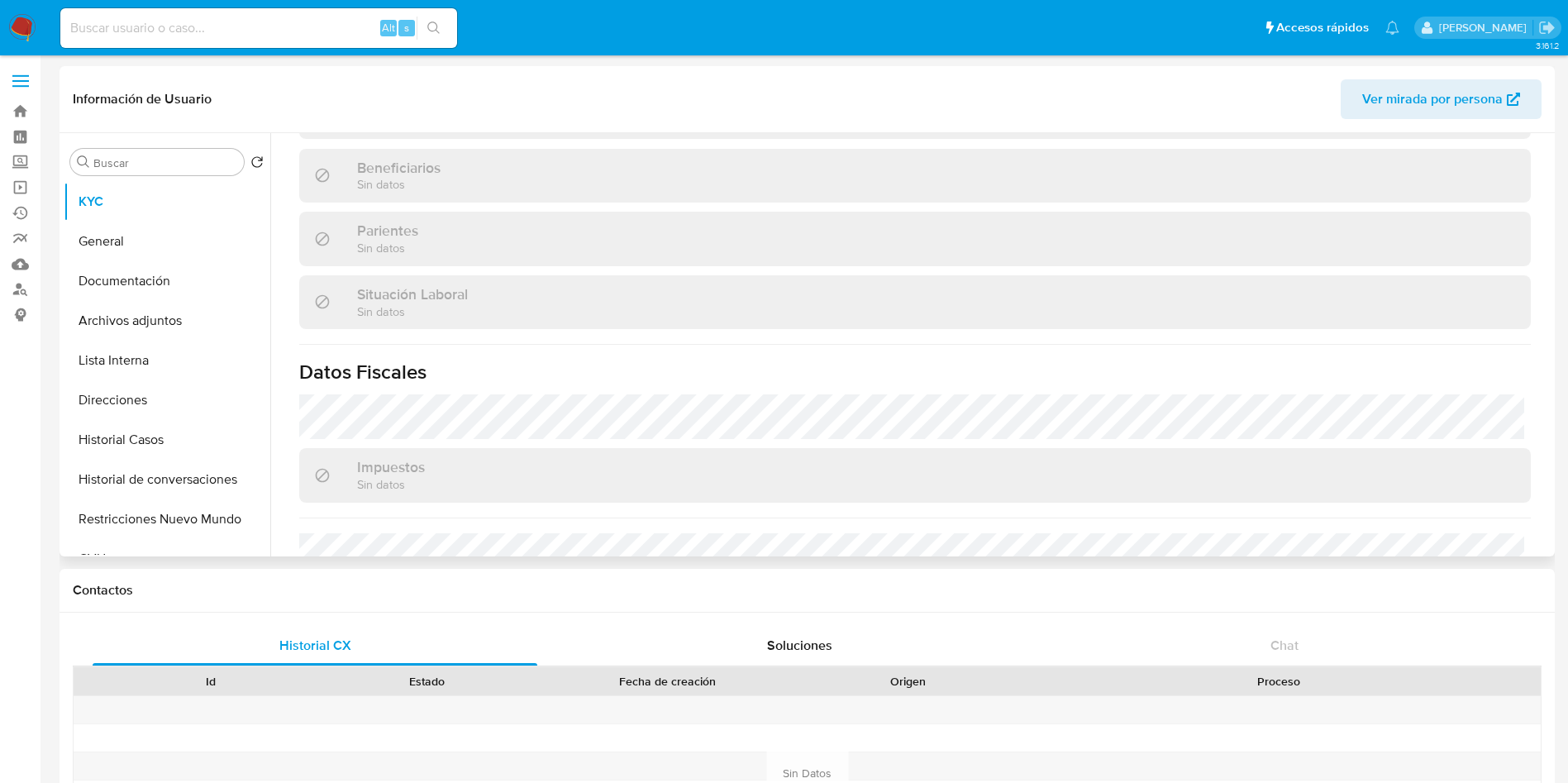
scroll to position [744, 0]
click at [187, 270] on button "Documentación" at bounding box center [160, 281] width 193 height 40
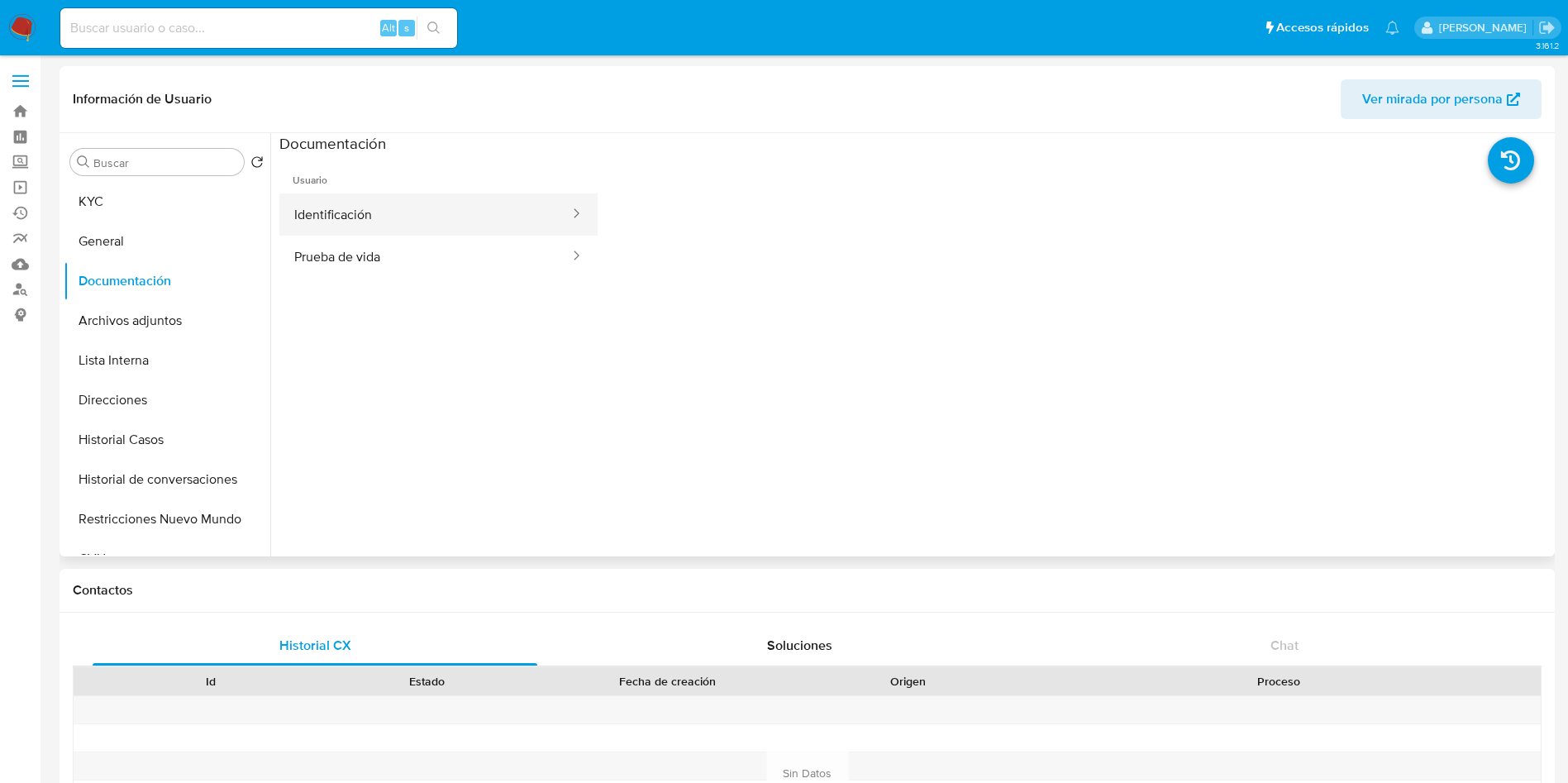
click at [405, 203] on button "Identificación" at bounding box center [426, 214] width 292 height 43
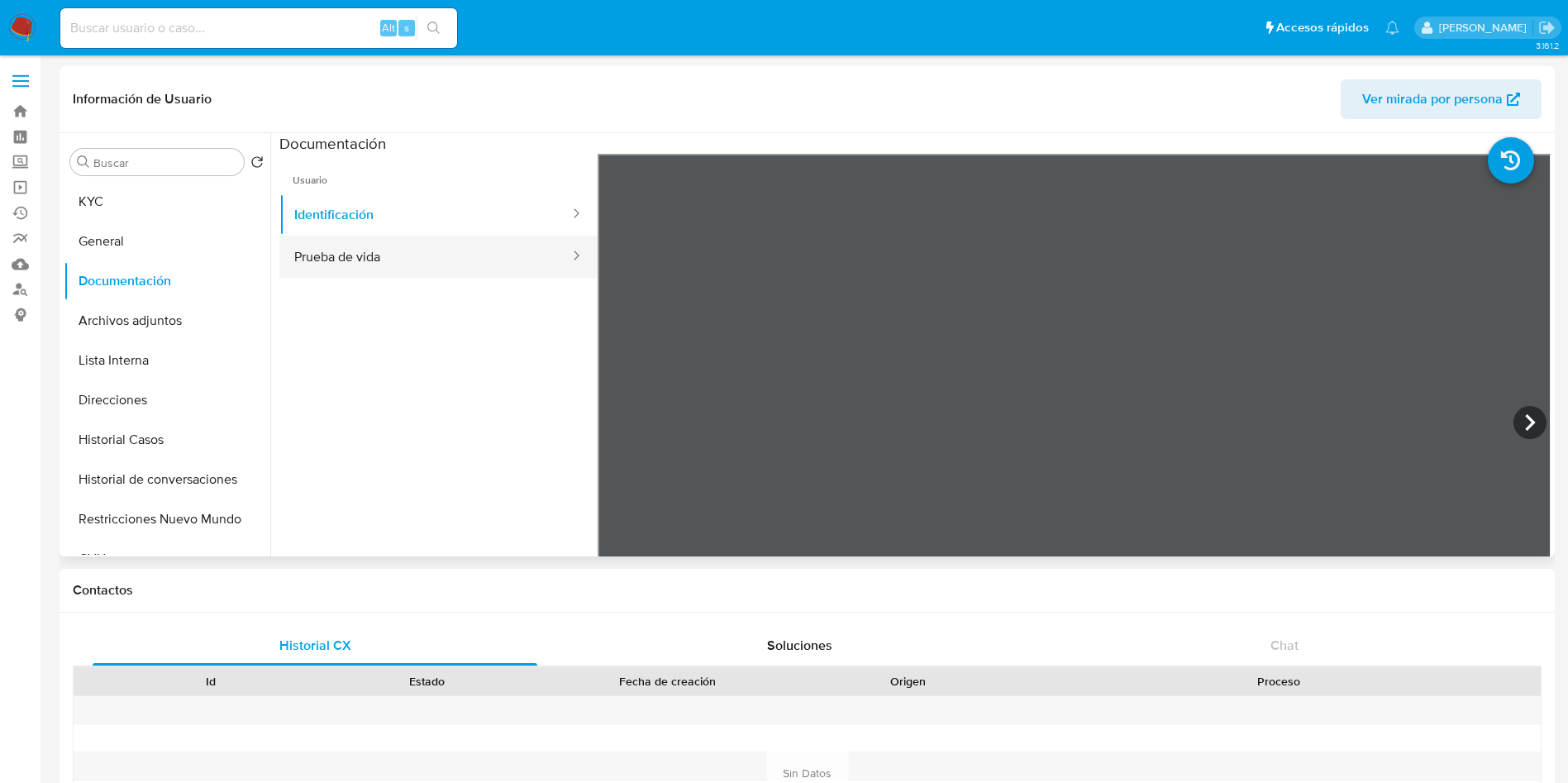
click at [416, 247] on button "Prueba de vida" at bounding box center [426, 257] width 292 height 43
click at [1119, 405] on div at bounding box center [1074, 425] width 954 height 542
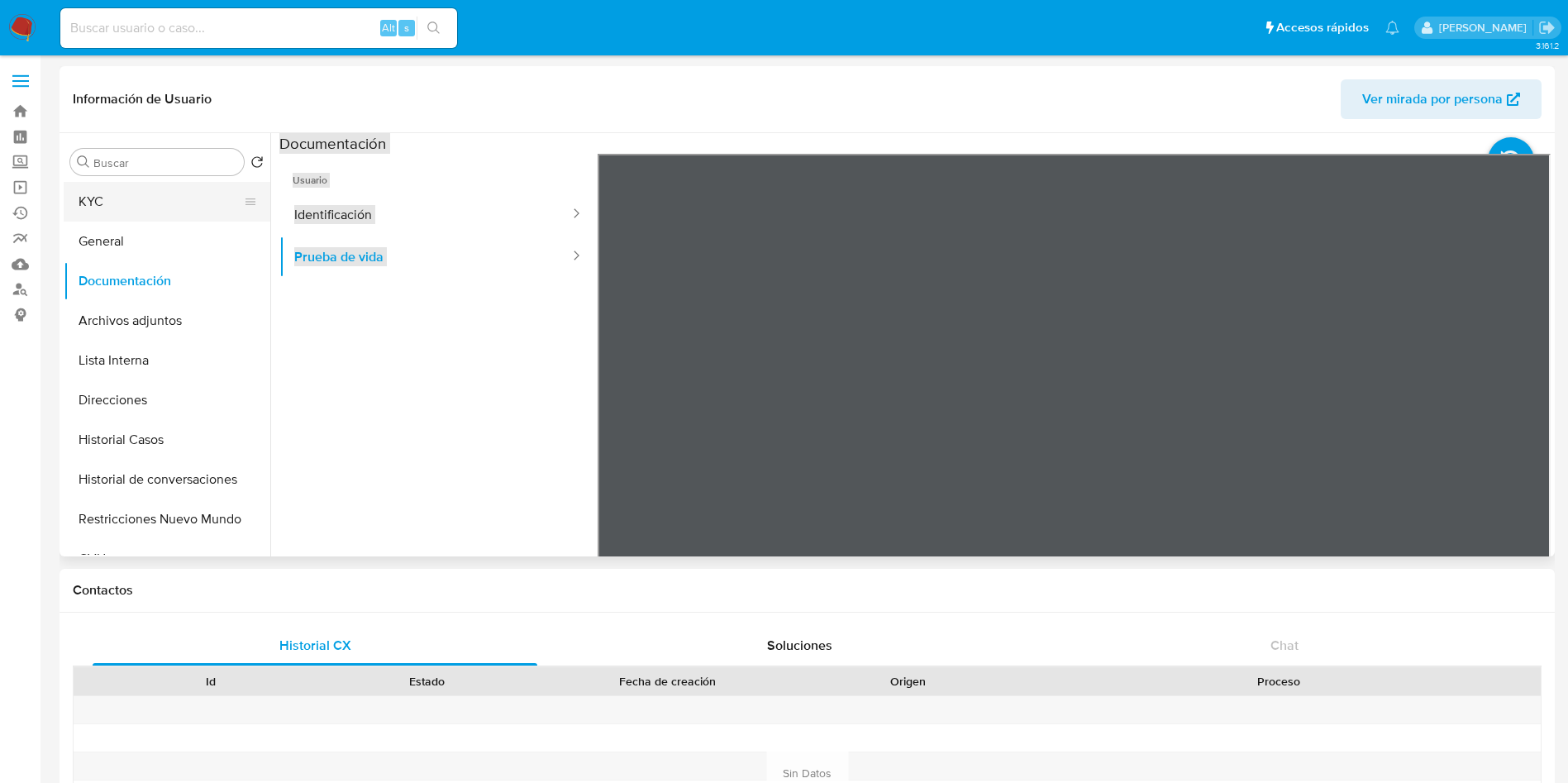
click at [140, 202] on button "KYC" at bounding box center [160, 201] width 193 height 40
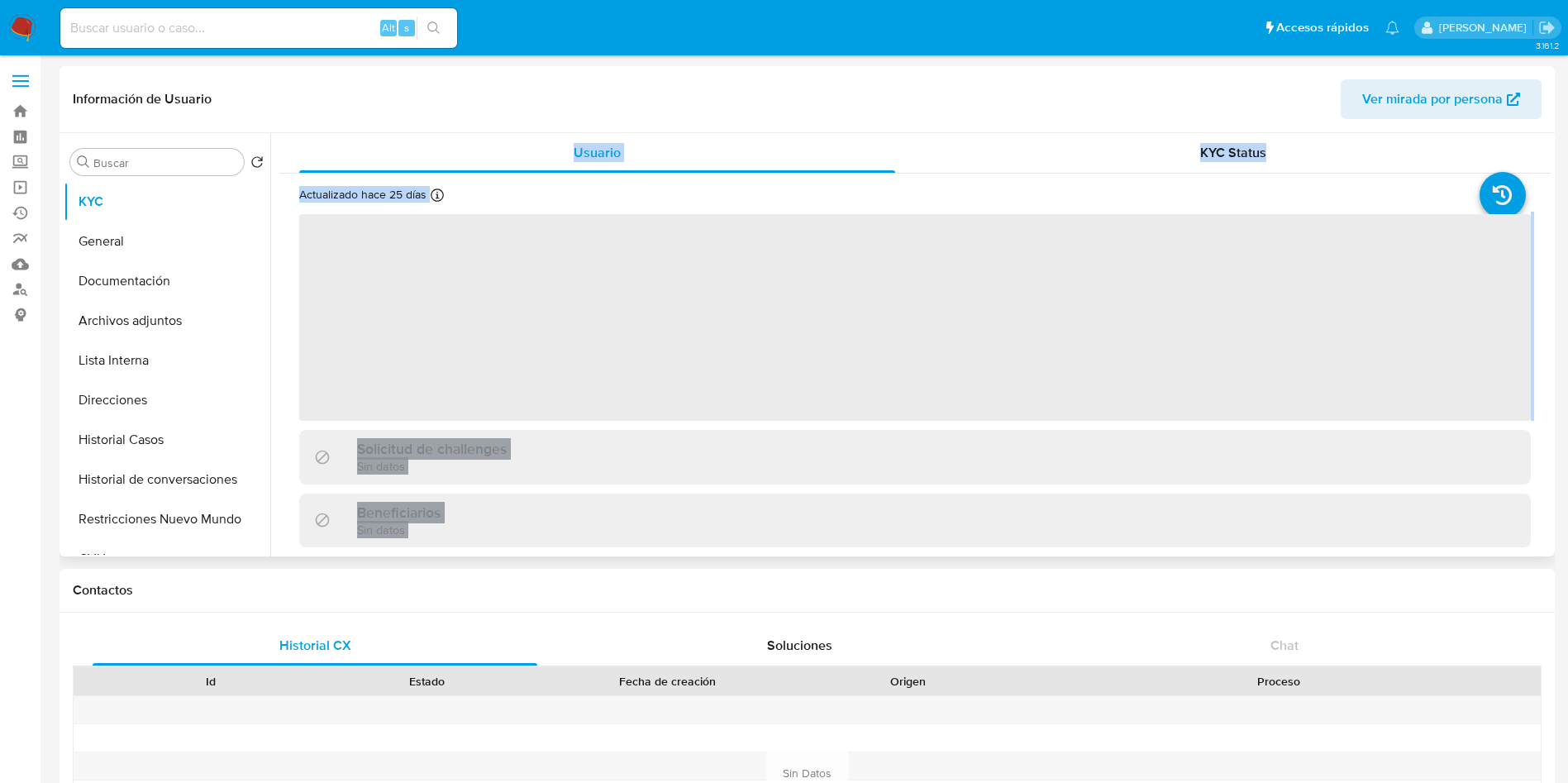
click at [552, 316] on span "‌" at bounding box center [915, 317] width 1232 height 206
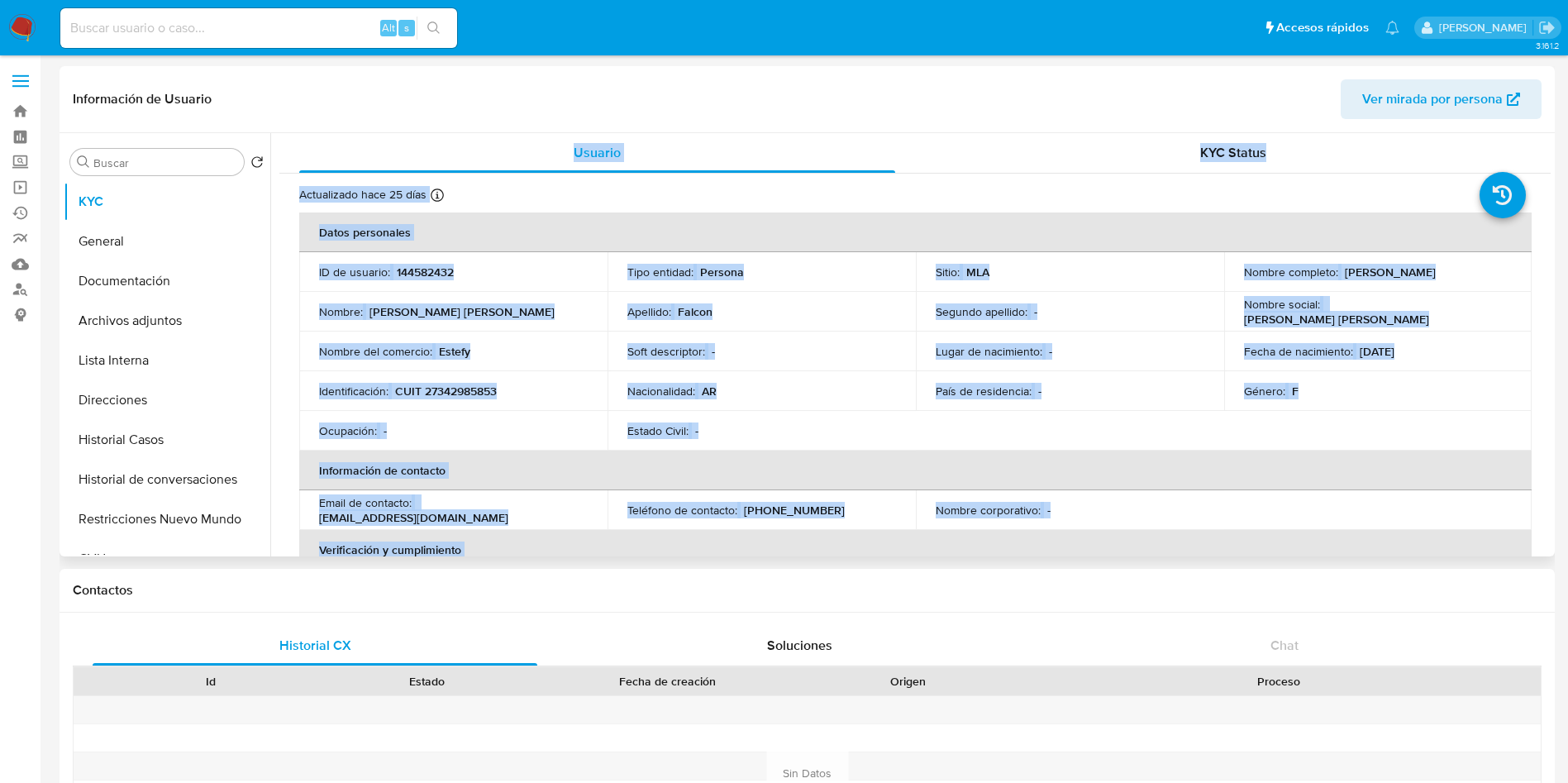
click at [899, 222] on th "Datos personales" at bounding box center [915, 232] width 1232 height 40
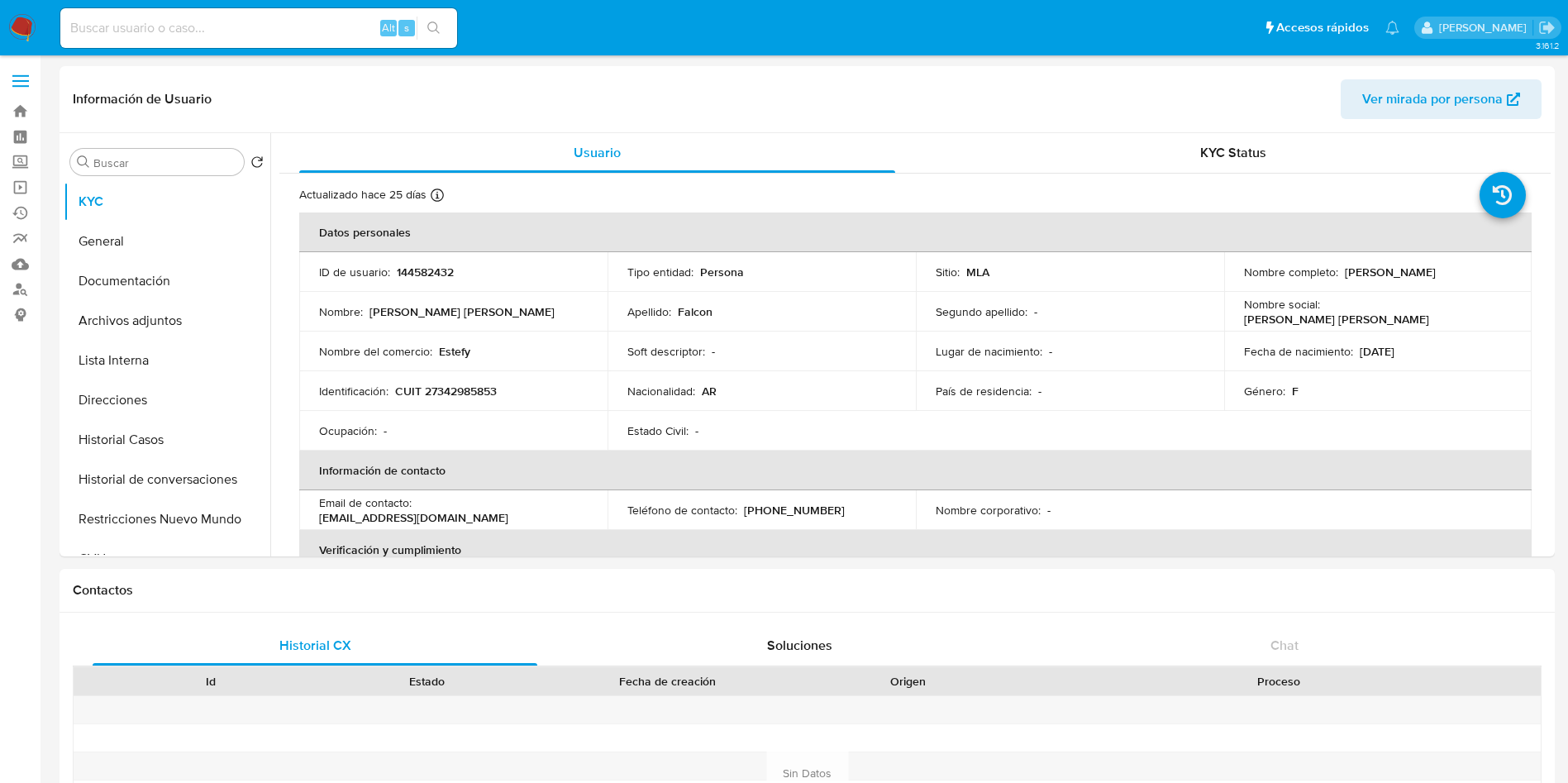
click at [1008, 28] on ul "Pausado Ver notificaciones Alt s Accesos rápidos Presiona las siguientes teclas…" at bounding box center [730, 27] width 1356 height 42
